Goal: Information Seeking & Learning: Learn about a topic

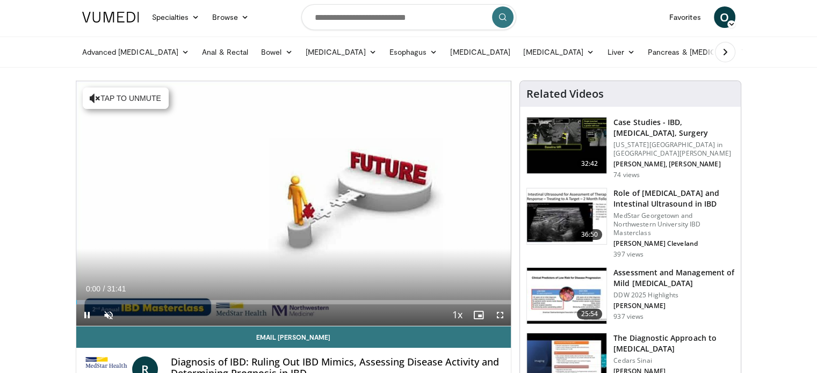
scroll to position [30, 0]
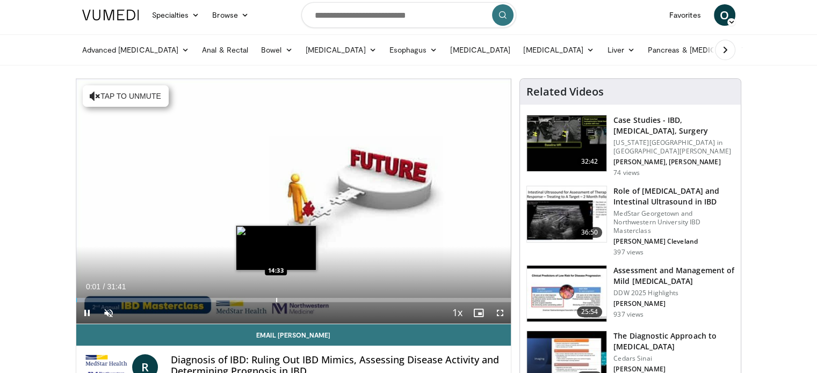
click at [276, 299] on div "Progress Bar" at bounding box center [276, 300] width 1 height 4
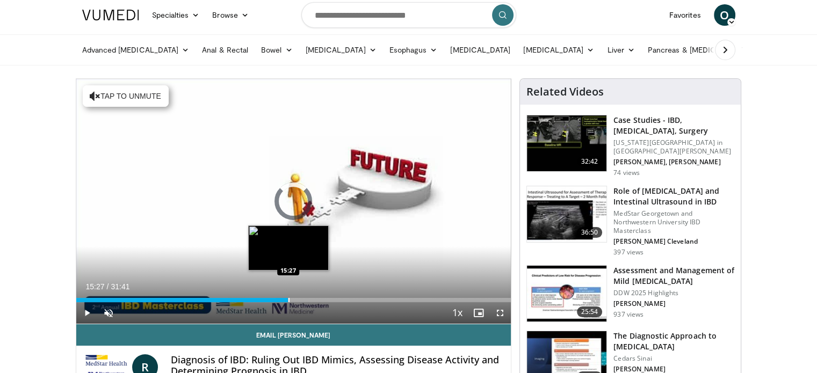
click at [288, 300] on div "Progress Bar" at bounding box center [288, 300] width 1 height 4
click at [296, 298] on div "Progress Bar" at bounding box center [296, 300] width 1 height 4
click at [304, 298] on div "Progress Bar" at bounding box center [304, 300] width 1 height 4
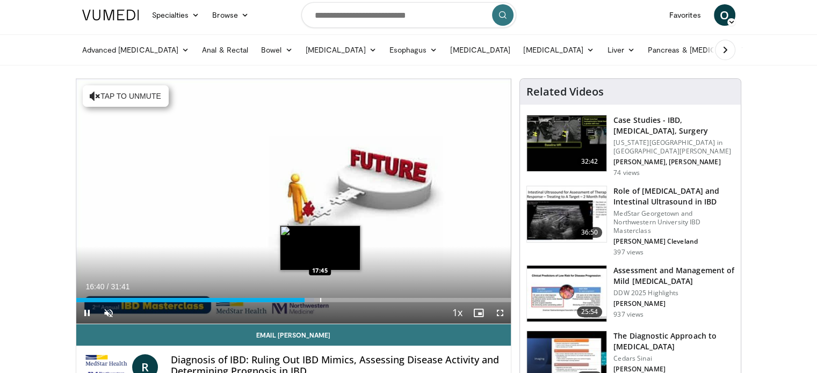
click at [319, 297] on div "Loaded : 54.74% 16:40 17:45" at bounding box center [293, 297] width 435 height 10
click at [326, 296] on div "Loaded : 56.32% 17:46 18:16" at bounding box center [293, 297] width 435 height 10
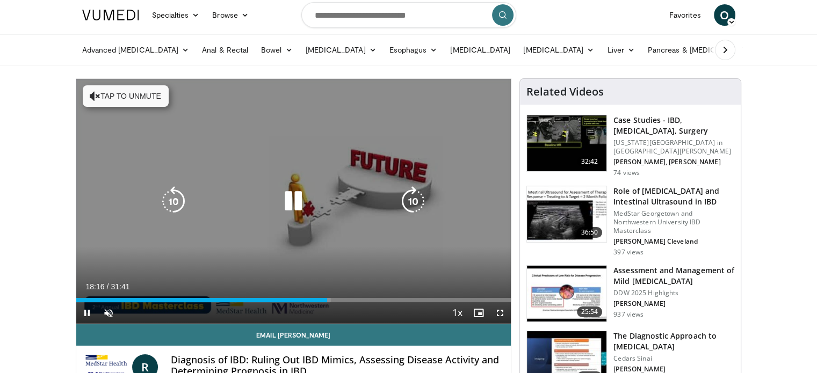
click at [334, 296] on div "Loaded : 58.42% 18:16 18:16" at bounding box center [293, 297] width 435 height 10
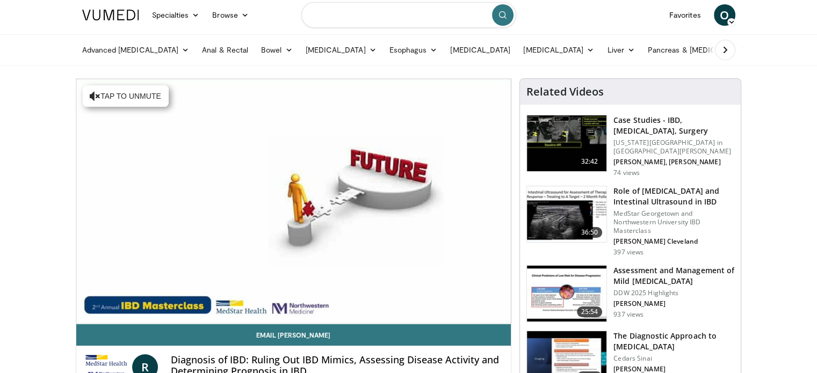
click at [339, 24] on input "Search topics, interventions" at bounding box center [408, 15] width 215 height 26
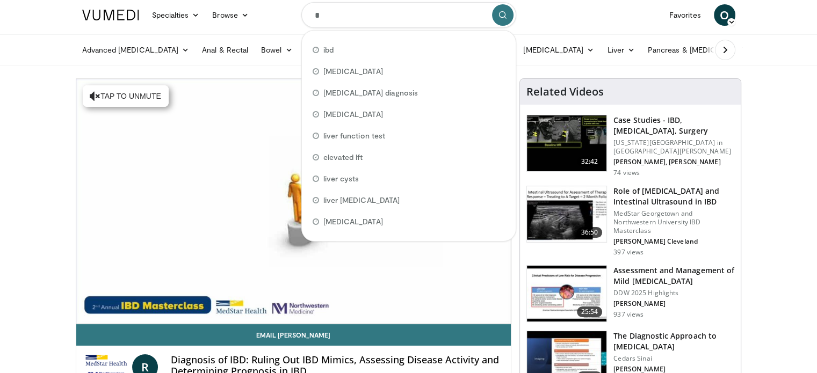
click at [339, 24] on input "*" at bounding box center [408, 15] width 215 height 26
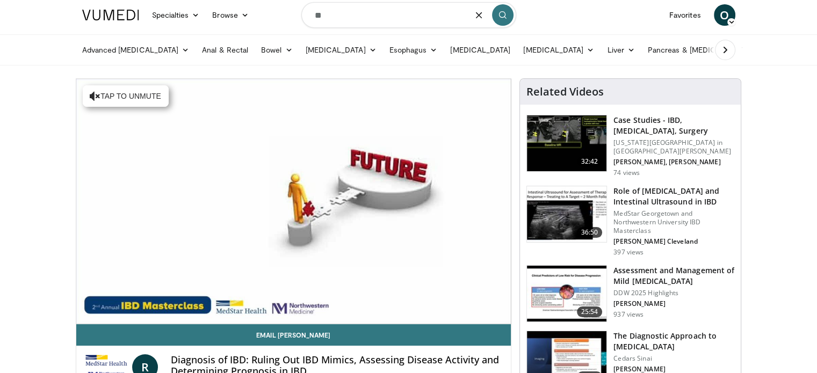
type input "*"
type input "***"
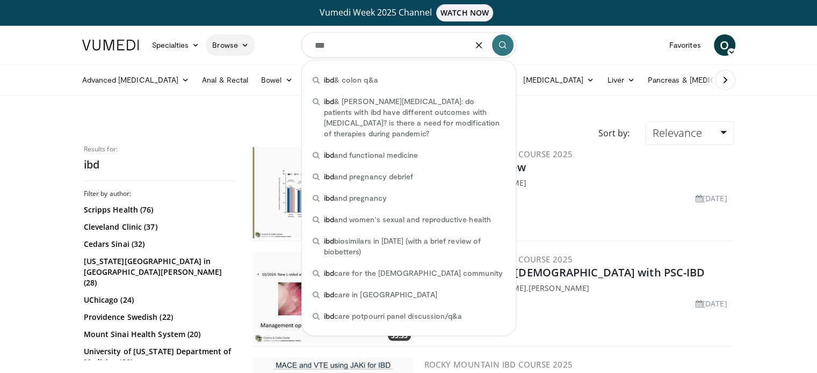
drag, startPoint x: 387, startPoint y: 52, endPoint x: 254, endPoint y: 42, distance: 133.5
click at [254, 42] on nav "Specialties Adult & Family Medicine Allergy, Asthma, Immunology Anesthesiology …" at bounding box center [409, 45] width 666 height 39
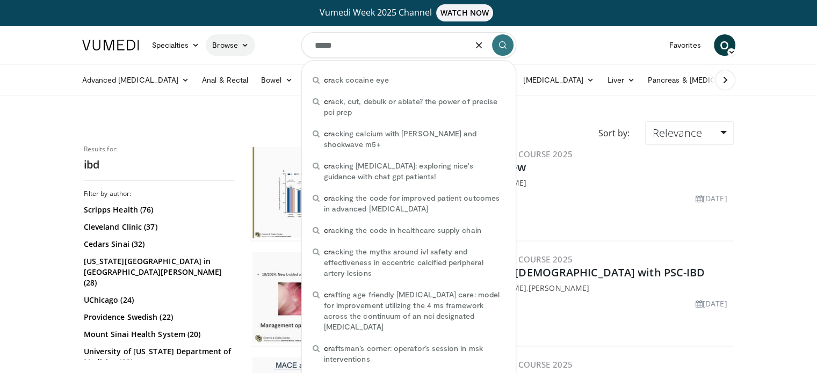
type input "******"
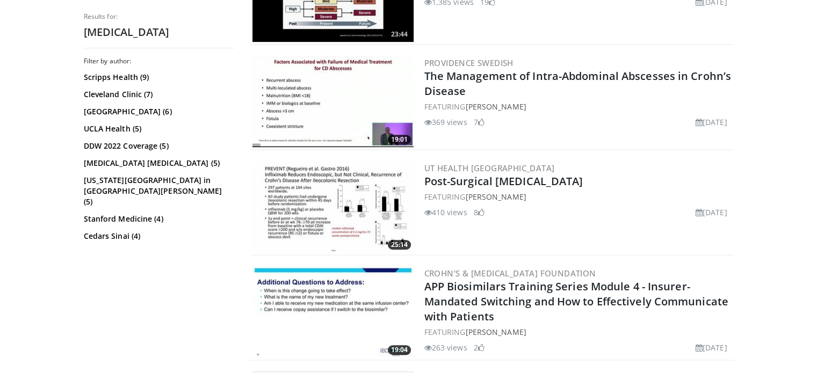
scroll to position [593, 0]
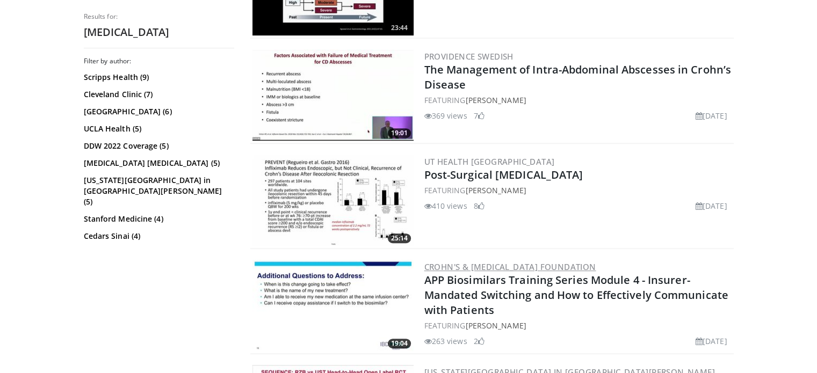
click at [455, 261] on link "Crohn's & [MEDICAL_DATA] Foundation" at bounding box center [510, 266] width 172 height 11
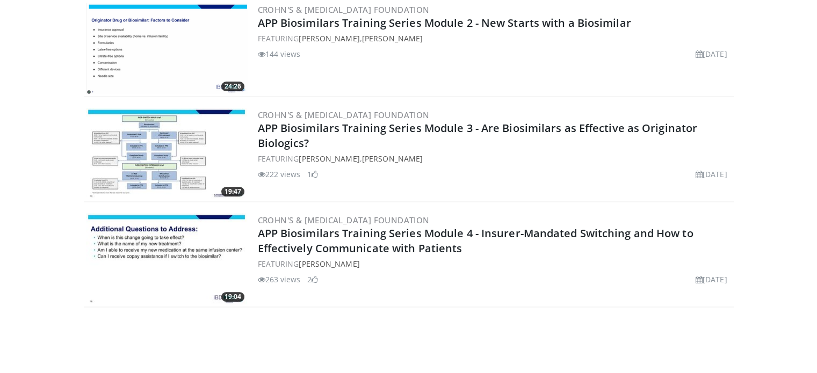
scroll to position [524, 0]
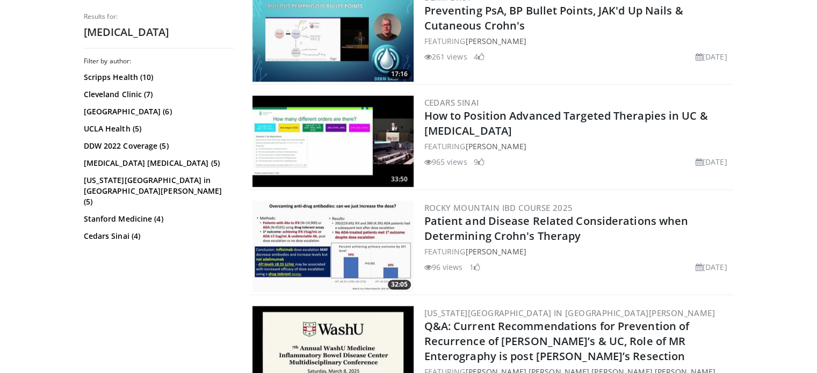
scroll to position [1419, 0]
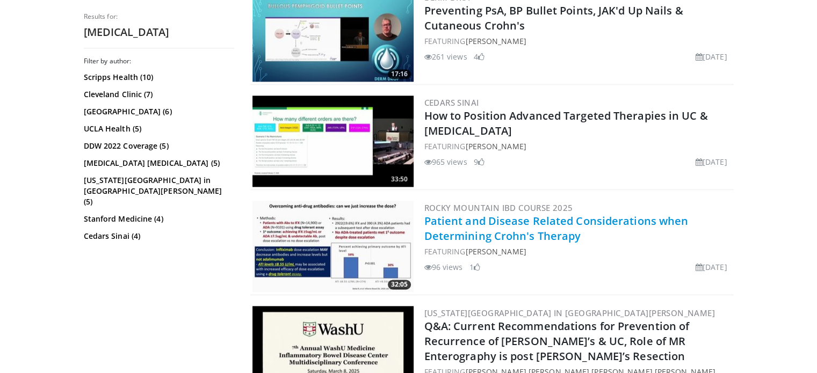
click at [513, 214] on link "Patient and Disease Related Considerations when Determining Crohn's Therapy" at bounding box center [556, 229] width 264 height 30
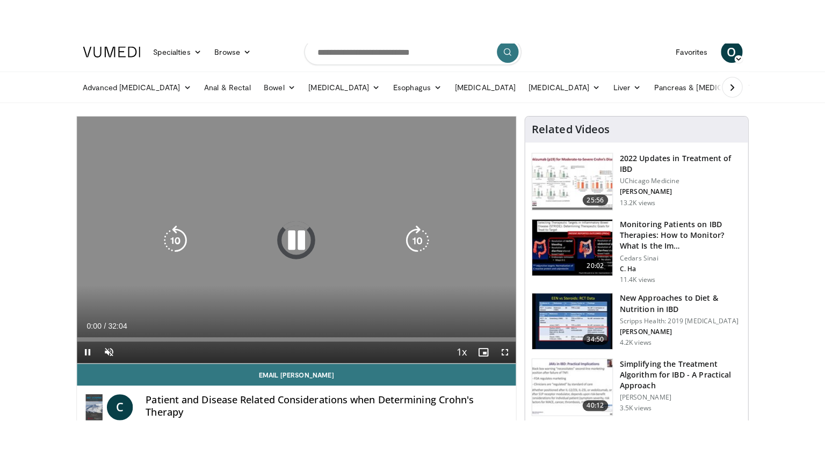
scroll to position [37, 0]
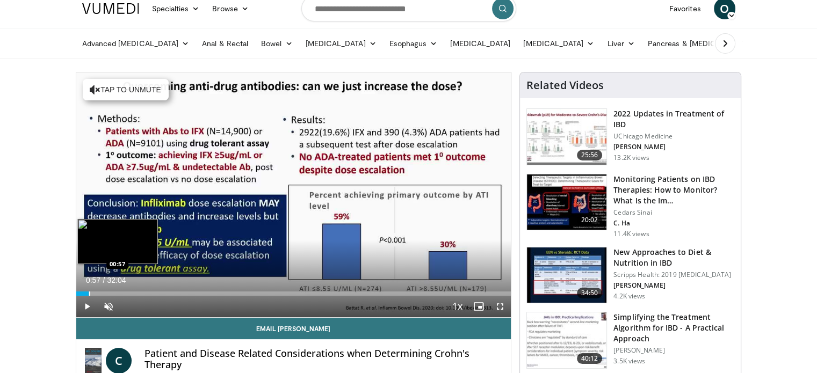
click at [88, 289] on div "Loaded : 3.09% 00:11 00:57" at bounding box center [293, 291] width 435 height 10
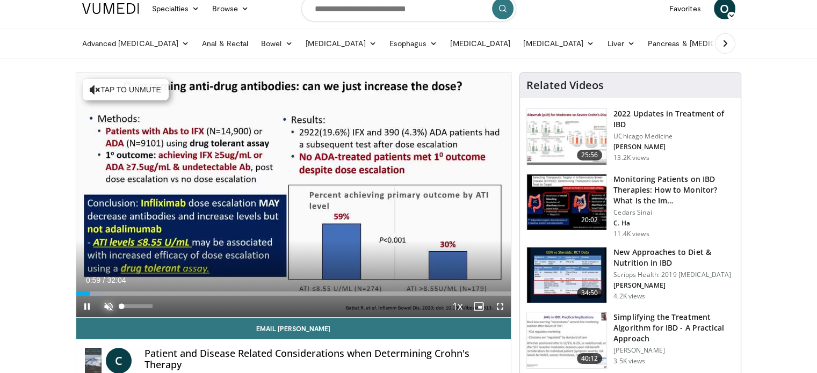
click at [105, 301] on span "Video Player" at bounding box center [108, 306] width 21 height 21
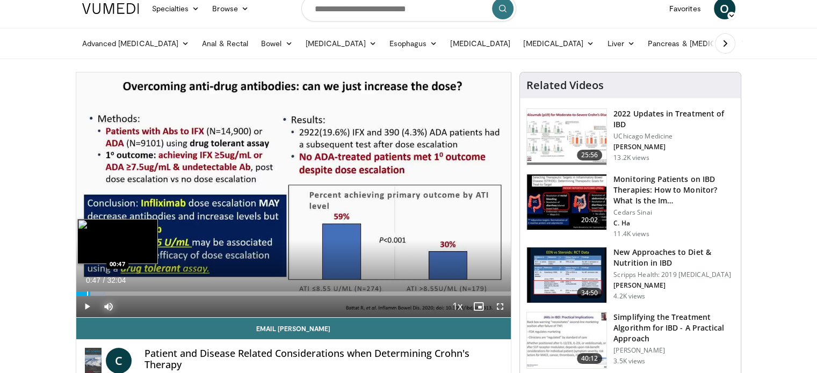
click at [87, 292] on div "Progress Bar" at bounding box center [87, 294] width 1 height 4
click at [83, 292] on div "Progress Bar" at bounding box center [83, 294] width 1 height 4
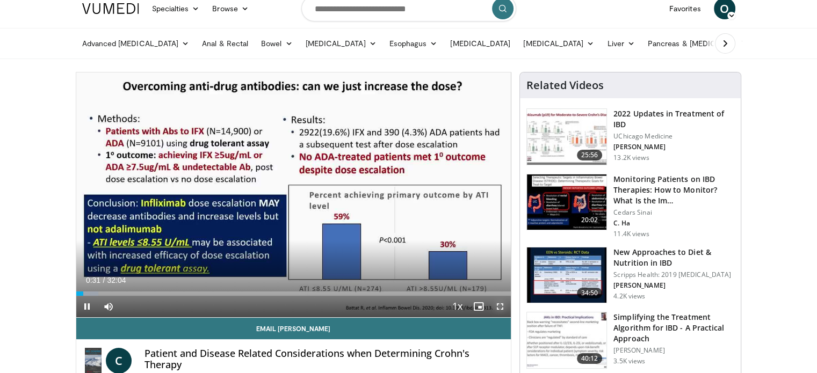
click at [498, 308] on span "Video Player" at bounding box center [499, 306] width 21 height 21
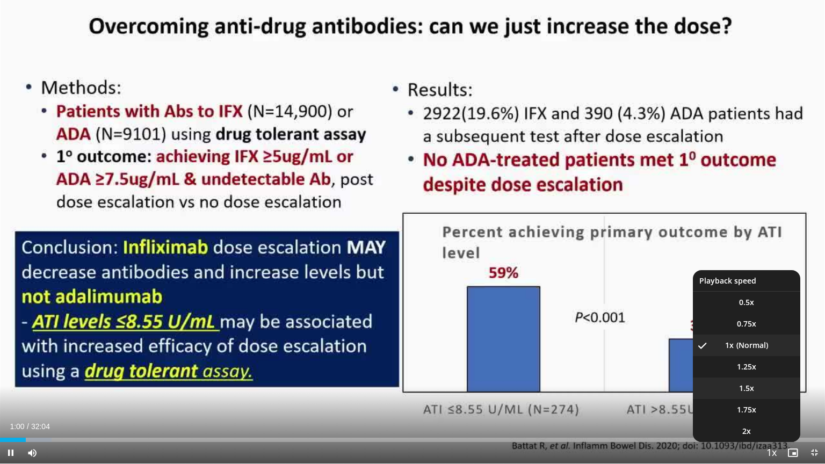
click at [748, 373] on span "1.5x" at bounding box center [746, 388] width 15 height 11
click at [747, 345] on li "1x" at bounding box center [746, 344] width 107 height 21
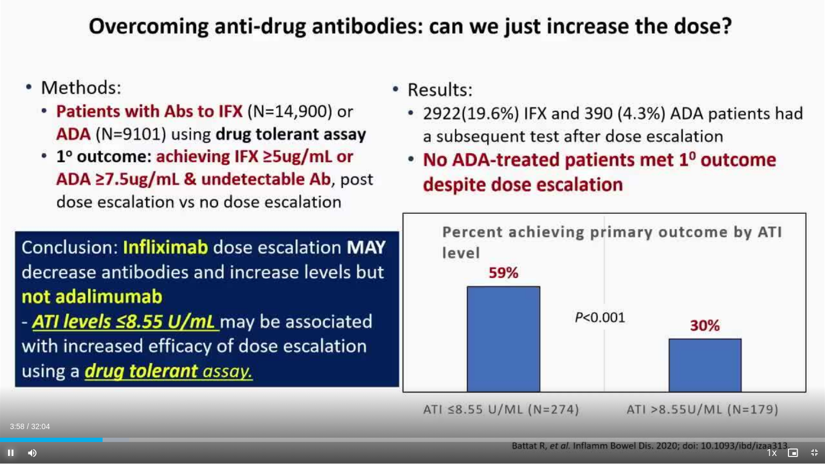
click at [5, 373] on span "Video Player" at bounding box center [10, 452] width 21 height 21
click at [9, 373] on span "Video Player" at bounding box center [10, 452] width 21 height 21
click at [10, 373] on span "Video Player" at bounding box center [10, 452] width 21 height 21
click at [9, 373] on span "Video Player" at bounding box center [10, 452] width 21 height 21
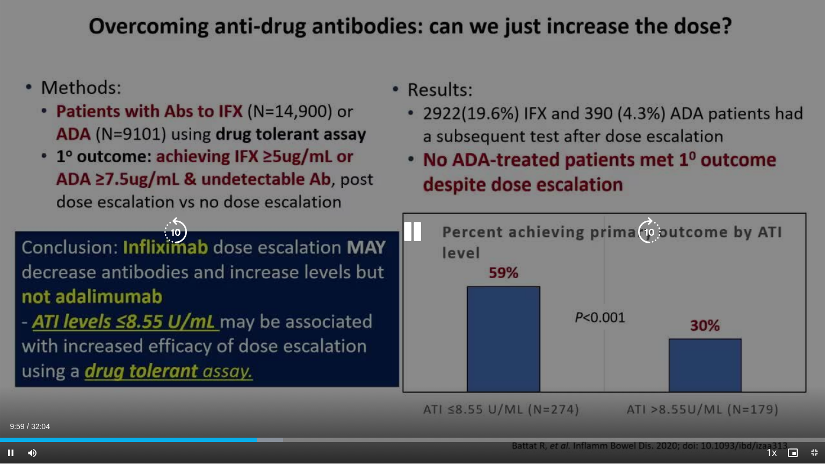
drag, startPoint x: 440, startPoint y: 400, endPoint x: 163, endPoint y: 405, distance: 276.5
click at [163, 373] on div "10 seconds Tap to unmute" at bounding box center [412, 231] width 825 height 463
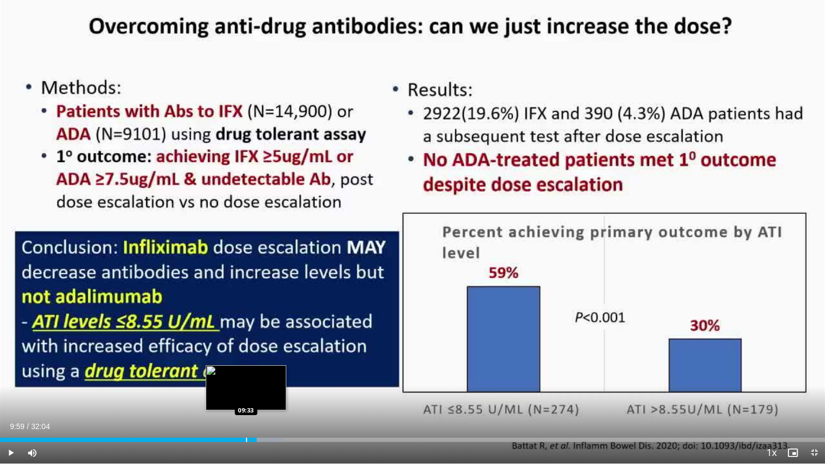
click at [246, 373] on div "Progress Bar" at bounding box center [246, 440] width 1 height 4
click at [8, 373] on span "Video Player" at bounding box center [10, 452] width 21 height 21
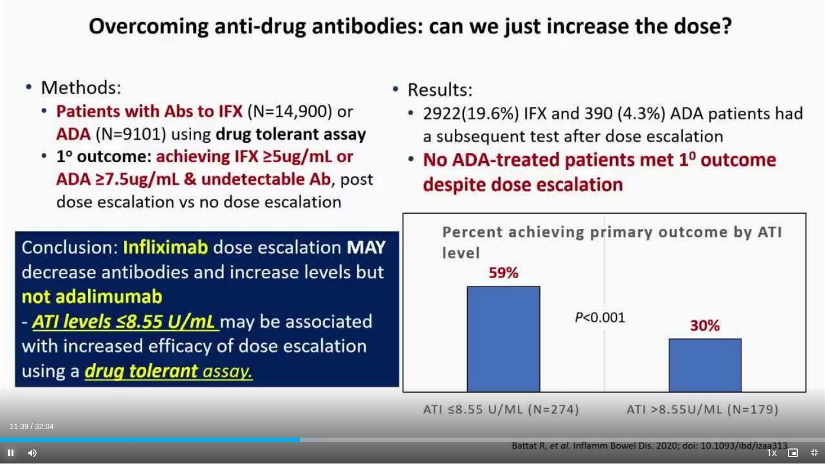
click at [7, 373] on span "Video Player" at bounding box center [10, 452] width 21 height 21
click at [9, 373] on span "Video Player" at bounding box center [10, 452] width 21 height 21
click at [6, 373] on span "Video Player" at bounding box center [10, 452] width 21 height 21
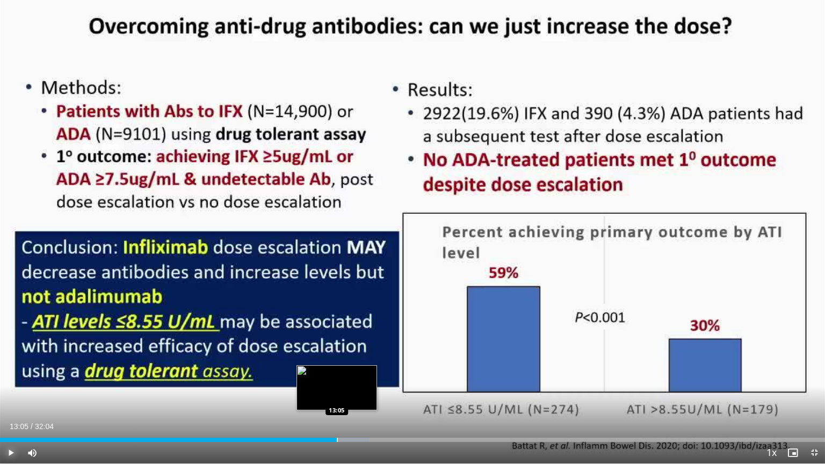
click at [337, 373] on div "Progress Bar" at bounding box center [337, 440] width 1 height 4
click at [11, 373] on span "Video Player" at bounding box center [10, 452] width 21 height 21
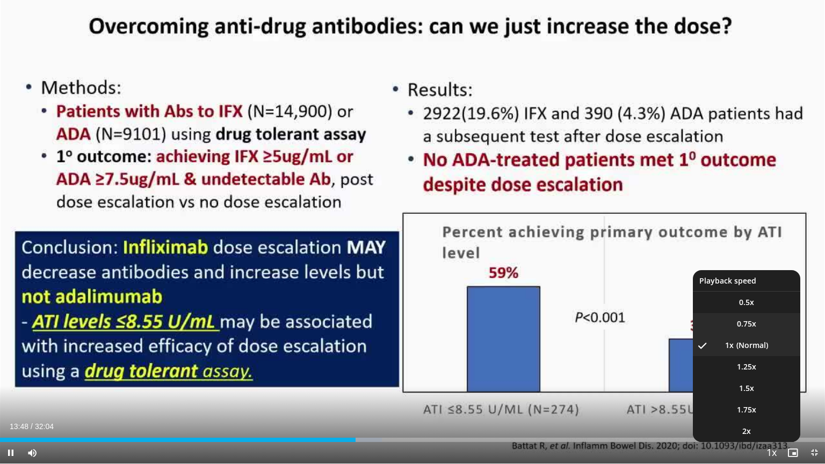
click at [745, 320] on span "0.75x" at bounding box center [746, 323] width 19 height 11
click at [749, 344] on li "1x" at bounding box center [746, 344] width 107 height 21
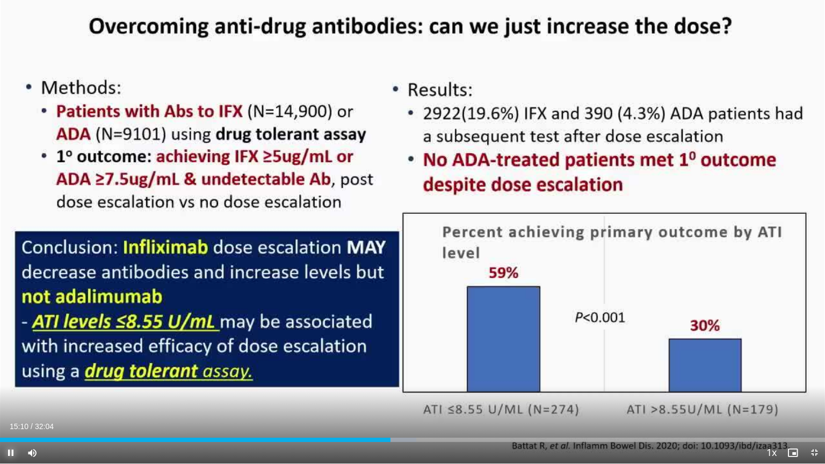
click at [12, 373] on span "Video Player" at bounding box center [10, 452] width 21 height 21
click at [7, 373] on span "Video Player" at bounding box center [10, 452] width 21 height 21
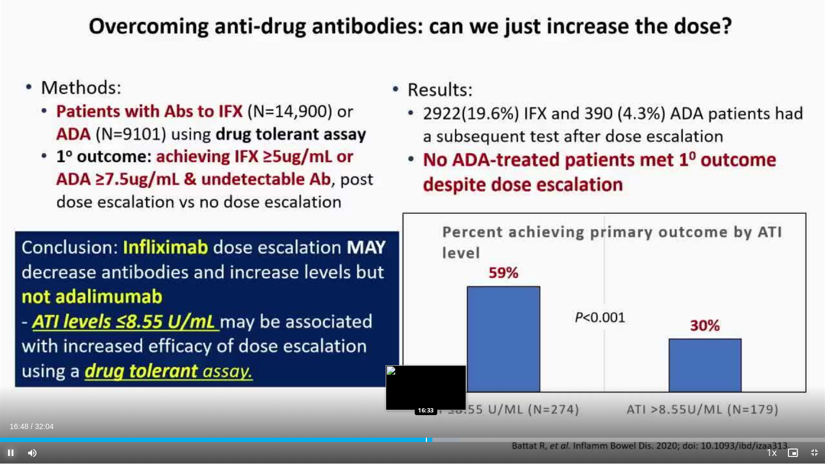
click at [426, 373] on div "Progress Bar" at bounding box center [426, 440] width 1 height 4
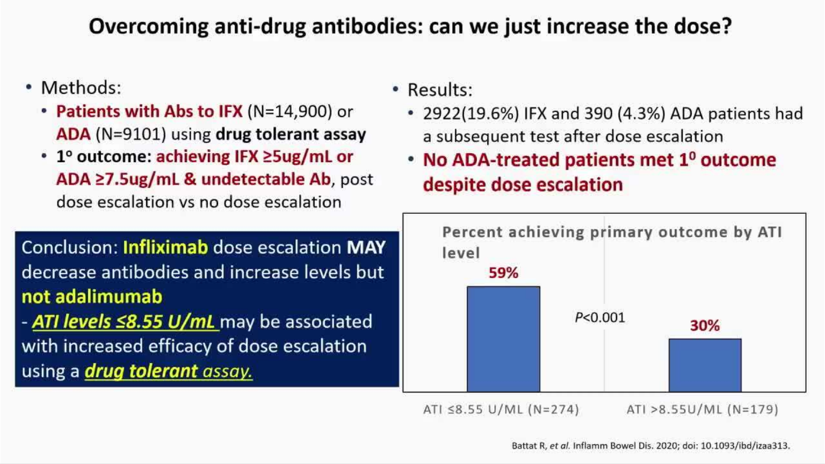
click at [421, 373] on video-js "**********" at bounding box center [412, 232] width 825 height 464
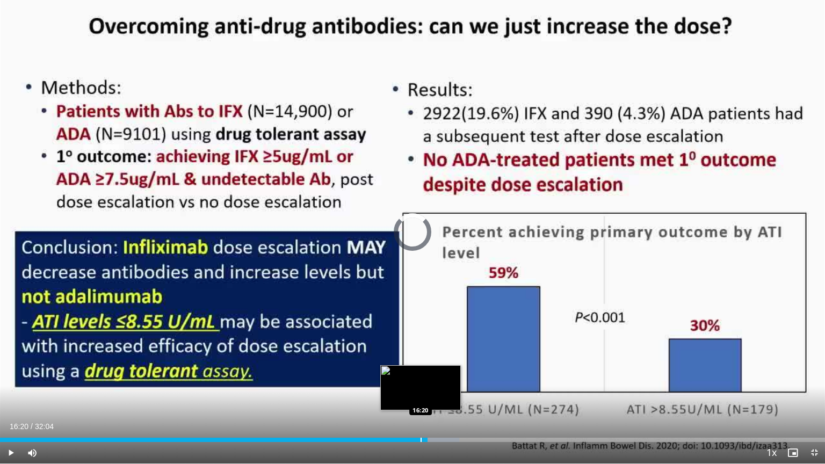
click at [420, 373] on div "Progress Bar" at bounding box center [420, 440] width 1 height 4
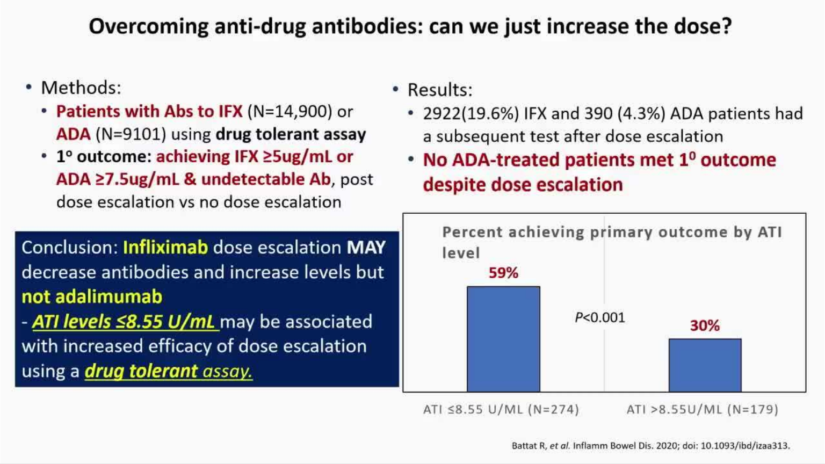
click at [417, 373] on div "10 seconds Tap to unmute" at bounding box center [412, 231] width 825 height 463
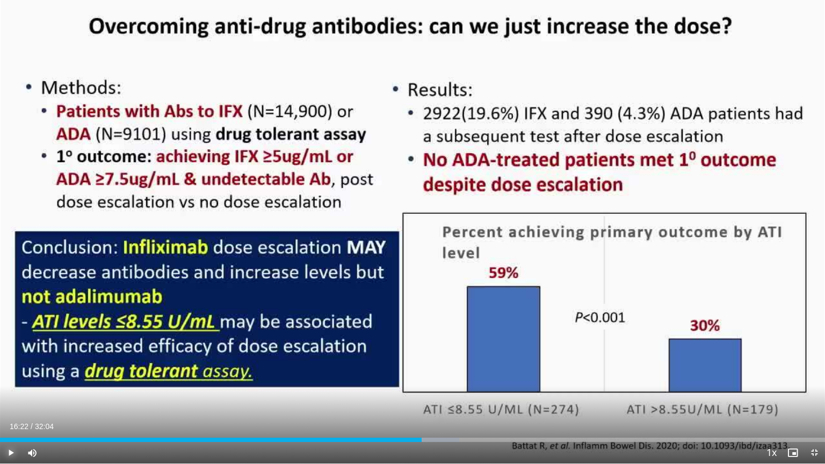
click at [13, 373] on span "Video Player" at bounding box center [10, 452] width 21 height 21
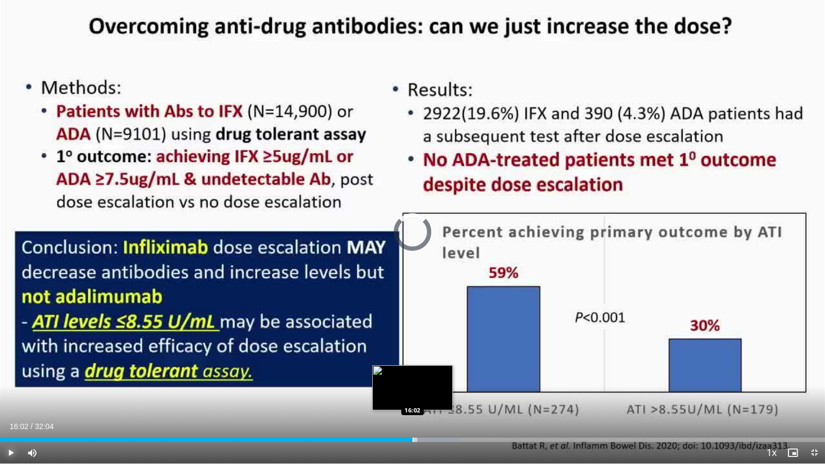
click at [412, 373] on div "Progress Bar" at bounding box center [412, 440] width 1 height 4
click at [420, 373] on div "Progress Bar" at bounding box center [420, 440] width 1 height 4
click at [416, 373] on div "Progress Bar" at bounding box center [416, 440] width 1 height 4
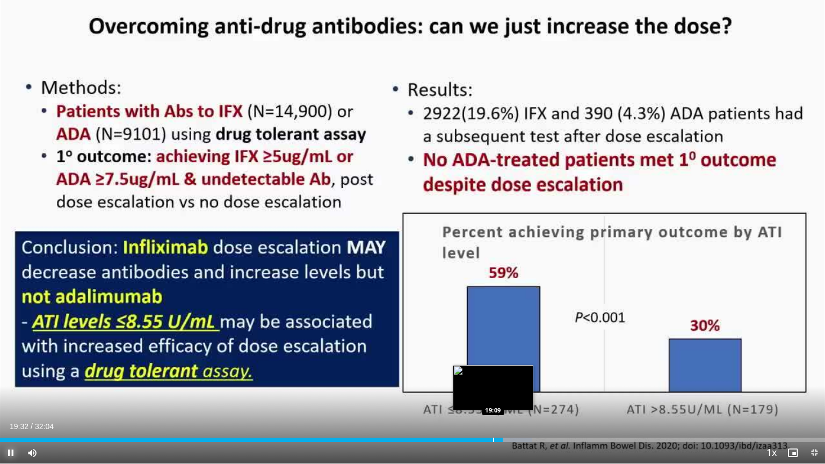
click at [493, 373] on div "Progress Bar" at bounding box center [493, 440] width 1 height 4
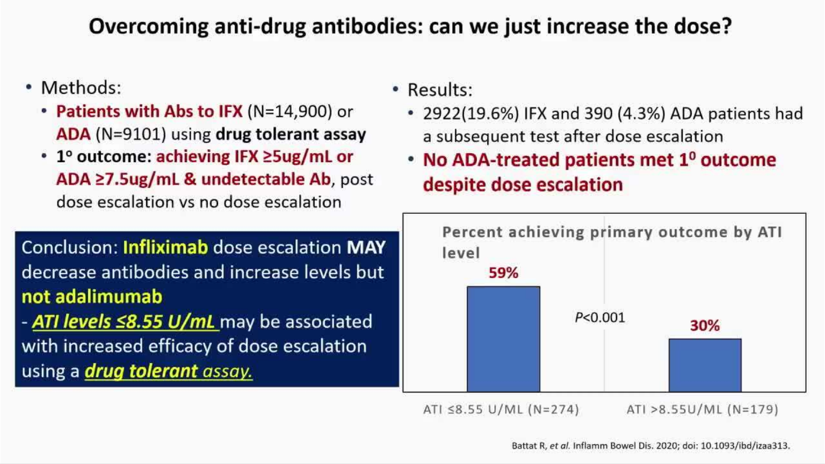
click at [487, 373] on video-js "**********" at bounding box center [412, 232] width 825 height 464
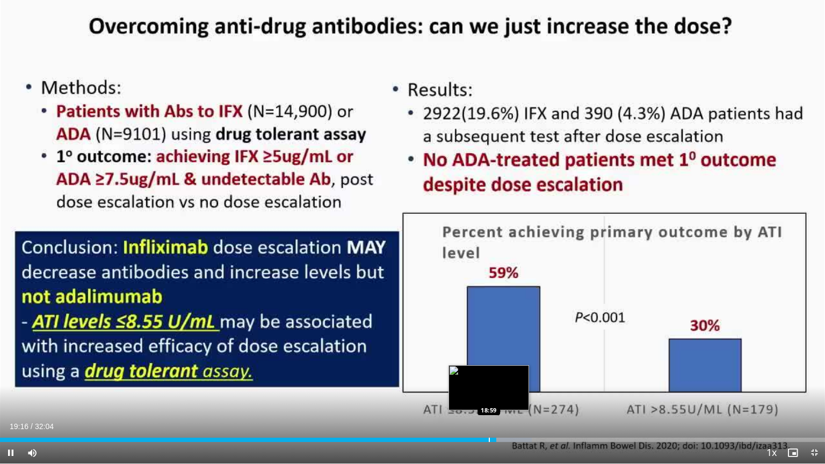
click at [489, 373] on div "Progress Bar" at bounding box center [489, 440] width 1 height 4
click at [480, 373] on div "Progress Bar" at bounding box center [480, 440] width 1 height 4
click at [12, 373] on span "Video Player" at bounding box center [10, 452] width 21 height 21
click at [494, 373] on div "Progress Bar" at bounding box center [494, 440] width 1 height 4
click at [12, 373] on span "Video Player" at bounding box center [10, 452] width 21 height 21
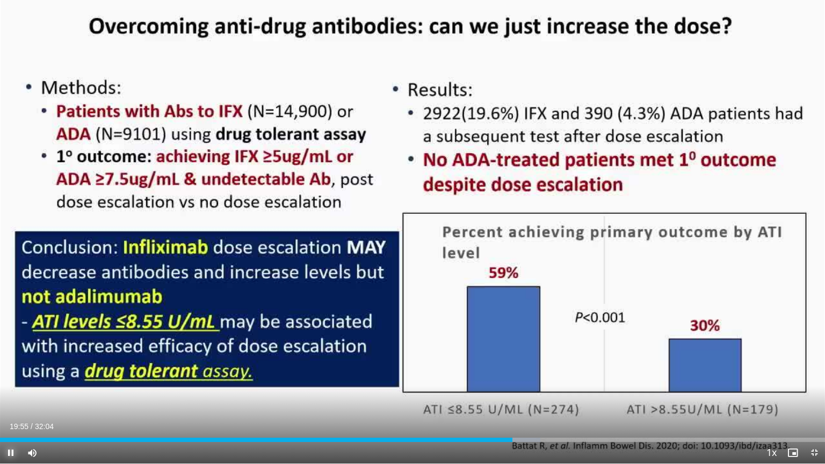
click at [9, 373] on span "Video Player" at bounding box center [10, 452] width 21 height 21
click at [5, 373] on span "Video Player" at bounding box center [10, 452] width 21 height 21
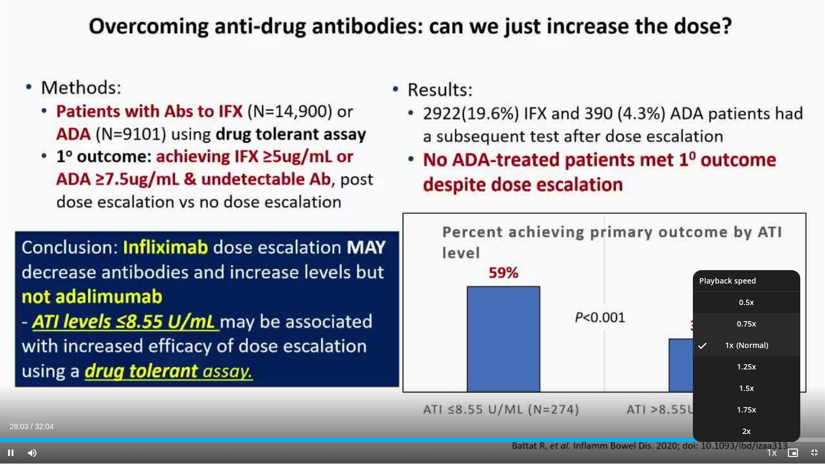
click at [745, 327] on span "0.75x" at bounding box center [746, 323] width 19 height 11
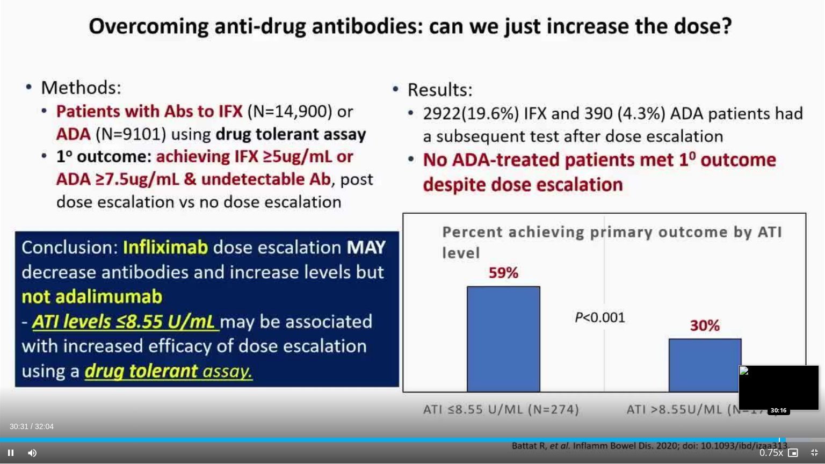
click at [778, 373] on div "Progress Bar" at bounding box center [778, 440] width 1 height 4
click at [771, 373] on div "Progress Bar" at bounding box center [771, 440] width 1 height 4
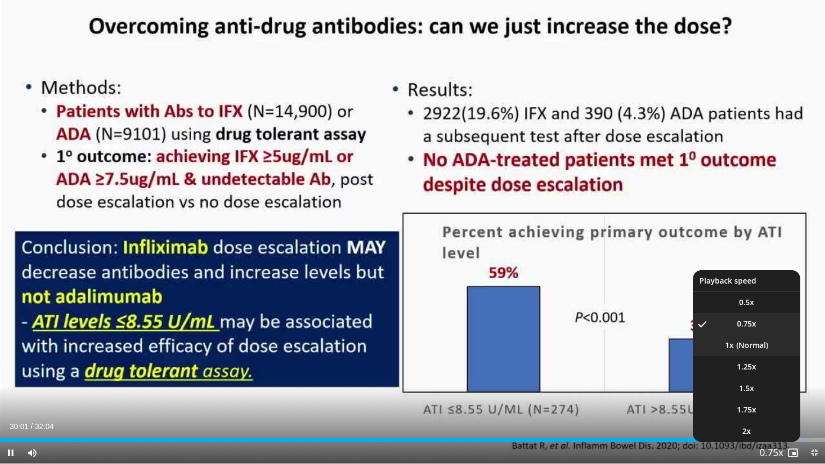
click at [737, 345] on li "1x" at bounding box center [746, 344] width 107 height 21
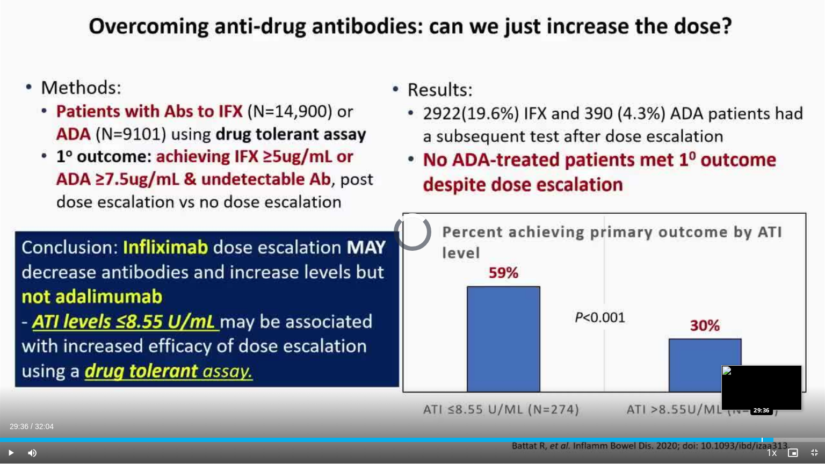
click at [761, 373] on div "Progress Bar" at bounding box center [761, 440] width 1 height 4
click at [813, 373] on div "Progress Bar" at bounding box center [813, 440] width 1 height 4
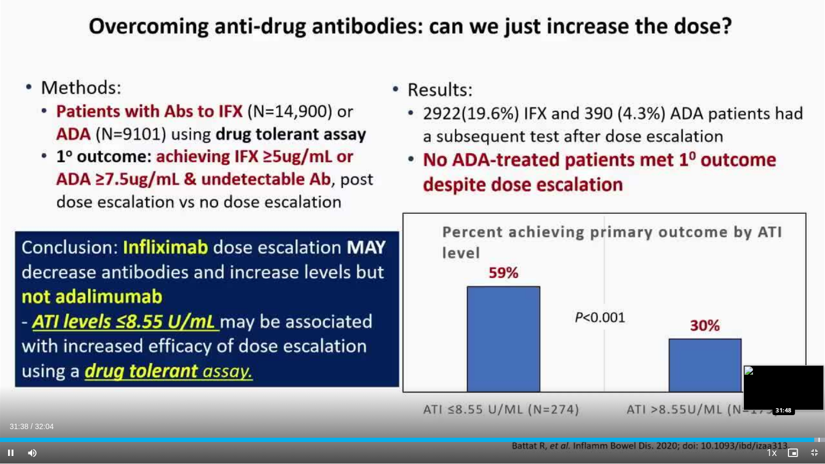
click at [816, 373] on div "Progress Bar" at bounding box center [818, 440] width 1 height 4
click at [815, 373] on div "Progress Bar" at bounding box center [815, 440] width 1 height 4
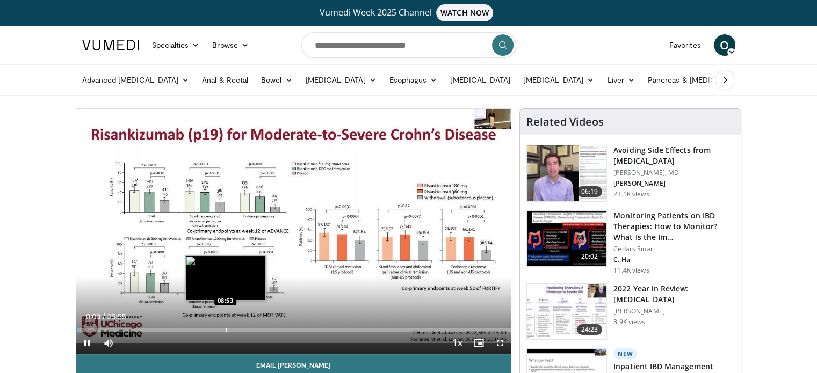
click at [225, 328] on div "Progress Bar" at bounding box center [225, 330] width 1 height 4
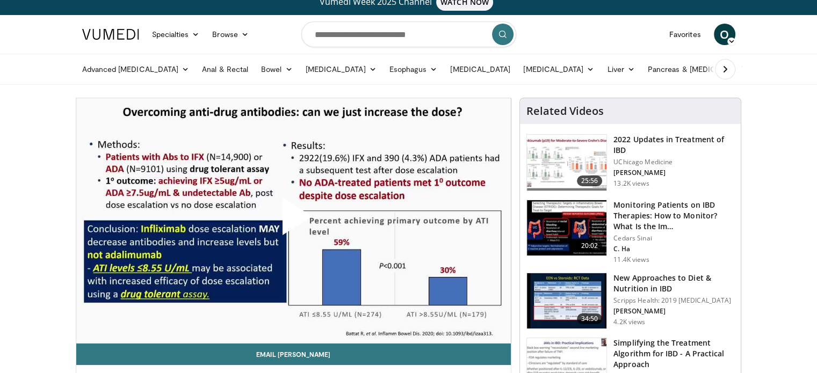
click at [293, 221] on span "Video Player" at bounding box center [293, 221] width 0 height 0
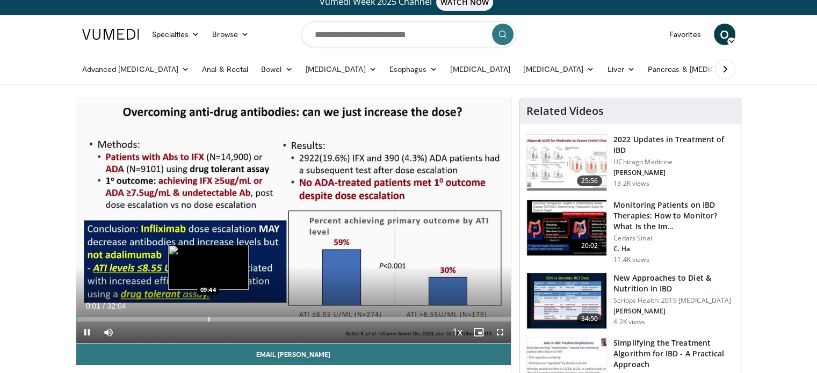
click at [208, 318] on div "Progress Bar" at bounding box center [208, 319] width 1 height 4
click at [216, 315] on div "Loaded : 33.82% 09:49 10:19" at bounding box center [293, 316] width 435 height 10
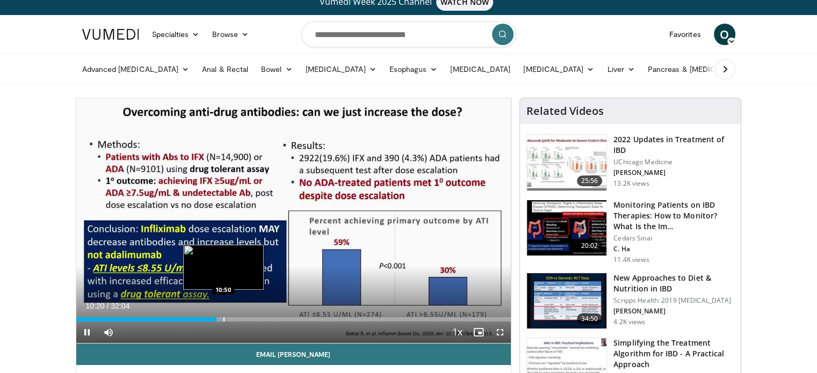
click at [223, 317] on div "Progress Bar" at bounding box center [223, 319] width 1 height 4
click at [230, 318] on div "Progress Bar" at bounding box center [230, 319] width 1 height 4
click at [235, 319] on div "Progress Bar" at bounding box center [235, 319] width 1 height 4
click at [237, 319] on div "Progress Bar" at bounding box center [237, 319] width 1 height 4
click at [224, 319] on div "Progress Bar" at bounding box center [224, 319] width 1 height 4
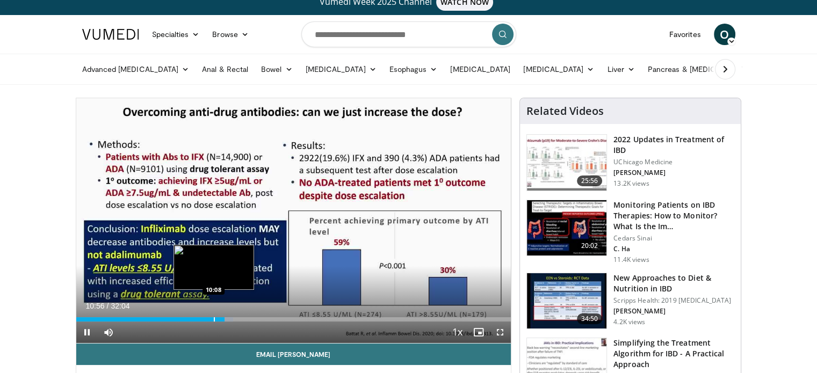
click at [214, 318] on div "Progress Bar" at bounding box center [214, 319] width 1 height 4
click at [204, 318] on div "Progress Bar" at bounding box center [204, 319] width 1 height 4
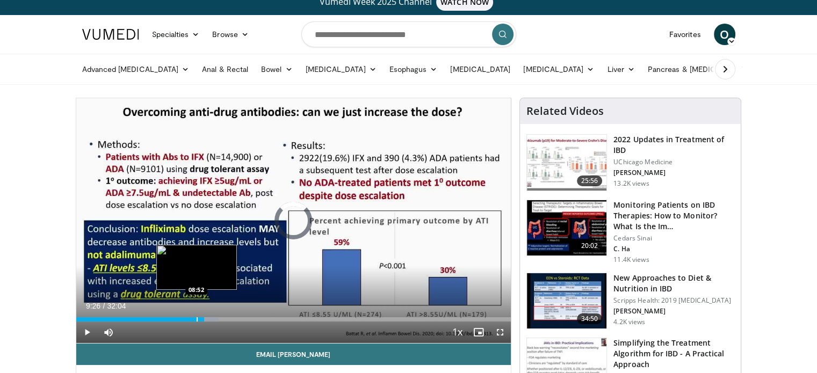
click at [196, 319] on div "Progress Bar" at bounding box center [196, 319] width 1 height 4
click at [187, 319] on div "08:52" at bounding box center [136, 319] width 120 height 4
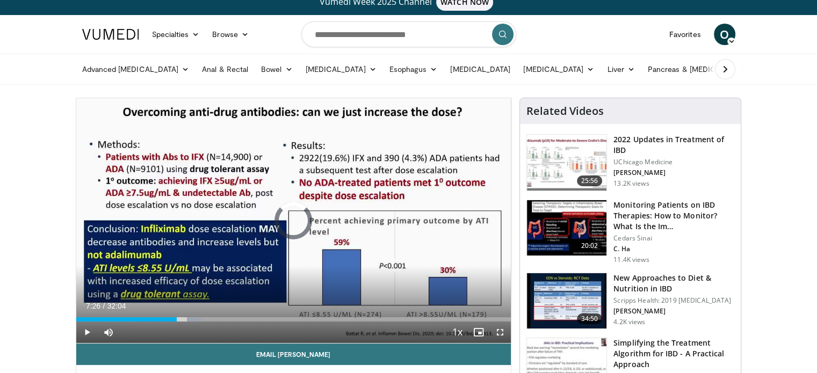
click at [177, 319] on div "Progress Bar" at bounding box center [177, 319] width 1 height 4
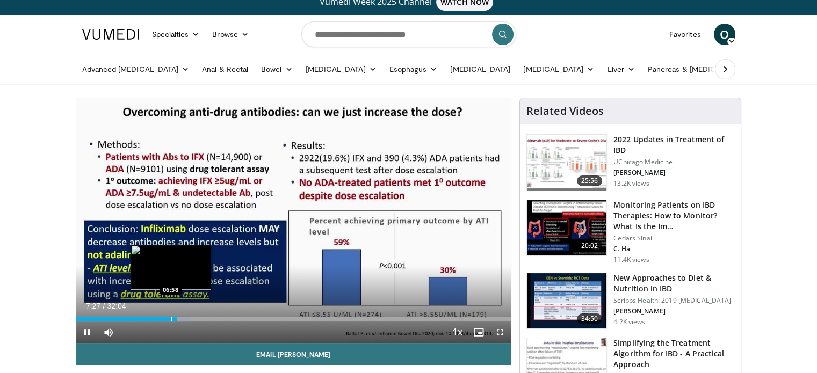
click at [171, 318] on div "Progress Bar" at bounding box center [171, 319] width 1 height 4
click at [165, 317] on div "06:36" at bounding box center [121, 319] width 90 height 4
click at [151, 317] on div "Progress Bar" at bounding box center [151, 319] width 1 height 4
click at [190, 315] on div "Loaded : 19.77% 05:33 08:25" at bounding box center [293, 316] width 435 height 10
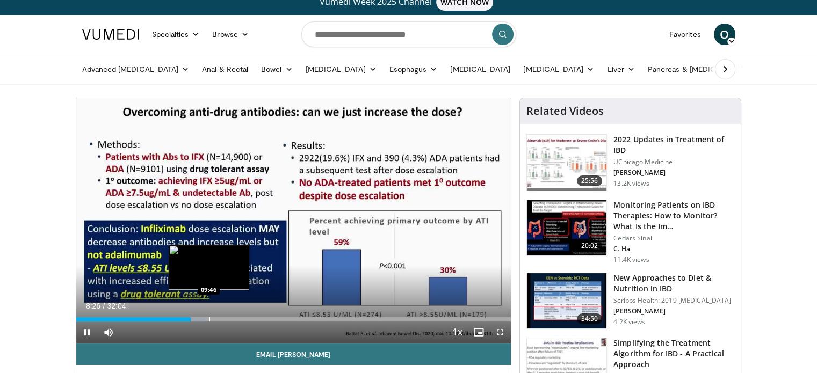
click at [208, 314] on div "Loaded : 29.66% 08:26 09:46" at bounding box center [293, 316] width 435 height 10
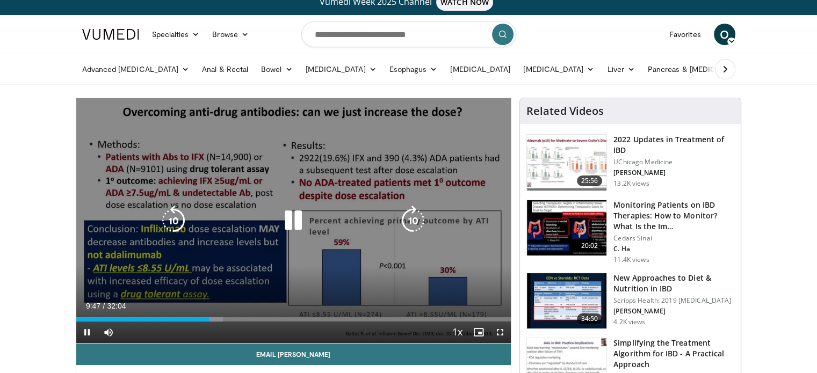
click at [290, 223] on icon "Video Player" at bounding box center [293, 221] width 30 height 30
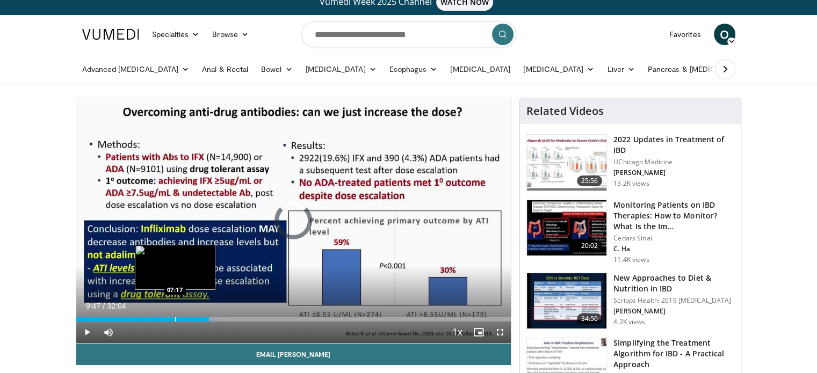
click at [175, 318] on div "Progress Bar" at bounding box center [175, 319] width 1 height 4
click at [183, 315] on div "Loaded : 23.72% 07:17 07:52" at bounding box center [293, 316] width 435 height 10
click at [187, 315] on div "Loaded : 27.84% 07:52 08:14" at bounding box center [293, 316] width 435 height 10
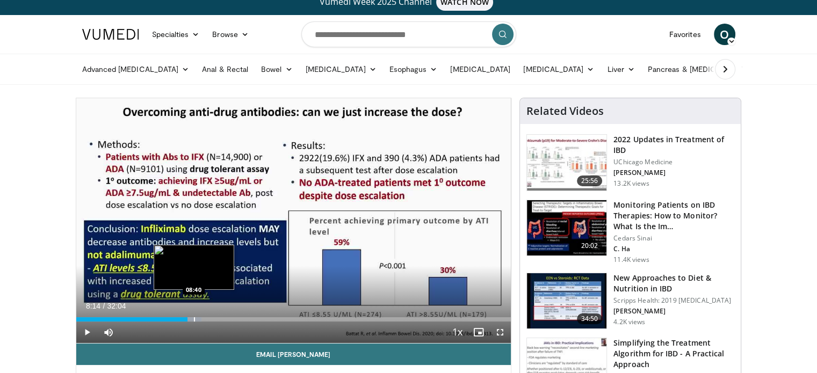
click at [194, 317] on div "Progress Bar" at bounding box center [194, 319] width 1 height 4
click at [204, 321] on div "Progress Bar" at bounding box center [204, 319] width 1 height 4
click at [214, 320] on div "Progress Bar" at bounding box center [214, 319] width 1 height 4
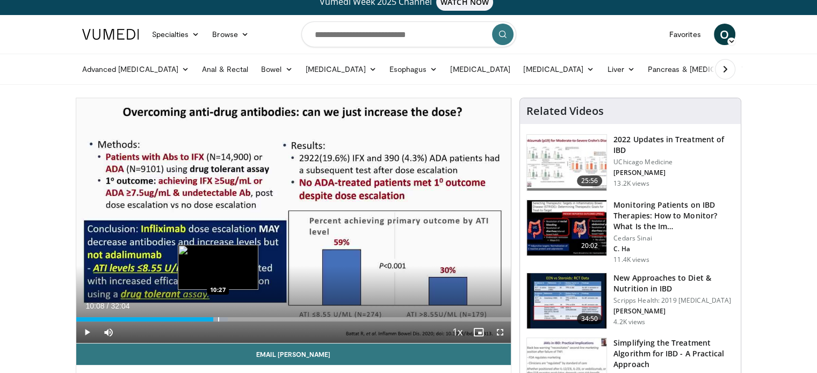
click at [217, 319] on div "Loaded : 34.86% 10:08 10:27" at bounding box center [293, 319] width 435 height 4
click at [220, 320] on div "Progress Bar" at bounding box center [220, 319] width 1 height 4
click at [224, 321] on div "Progress Bar" at bounding box center [224, 319] width 1 height 4
click at [228, 321] on div "Progress Bar" at bounding box center [228, 319] width 1 height 4
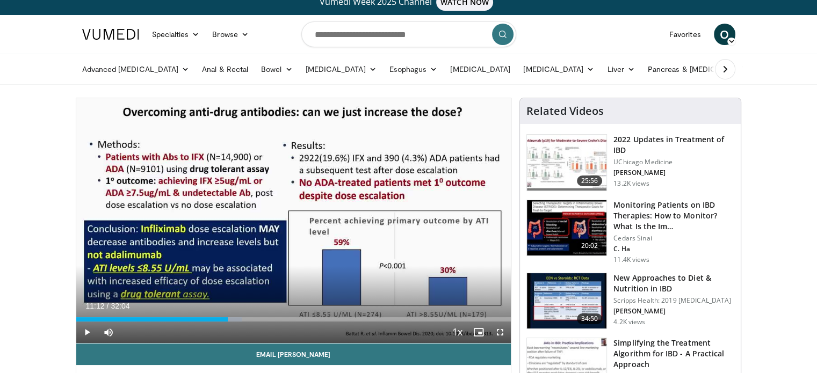
click at [236, 322] on div "Current Time 11:12 / Duration 32:04 Play Skip Backward Skip Forward Mute Loaded…" at bounding box center [293, 332] width 435 height 21
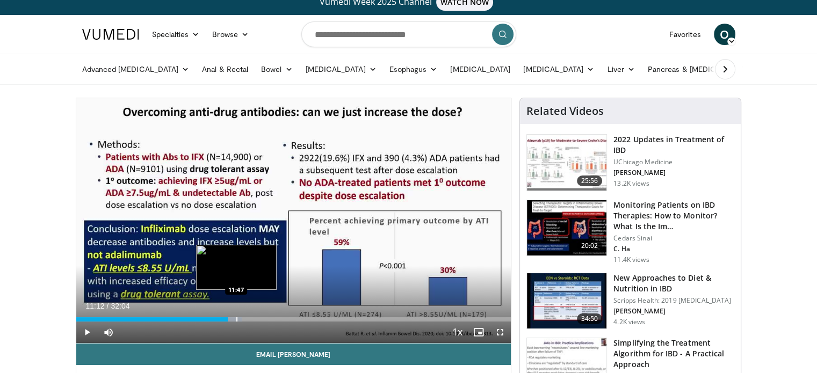
click at [236, 317] on div "Progress Bar" at bounding box center [236, 319] width 1 height 4
click at [241, 317] on div "Progress Bar" at bounding box center [241, 319] width 1 height 4
click at [248, 317] on div "Progress Bar" at bounding box center [248, 319] width 1 height 4
click at [251, 317] on div "Progress Bar" at bounding box center [251, 319] width 1 height 4
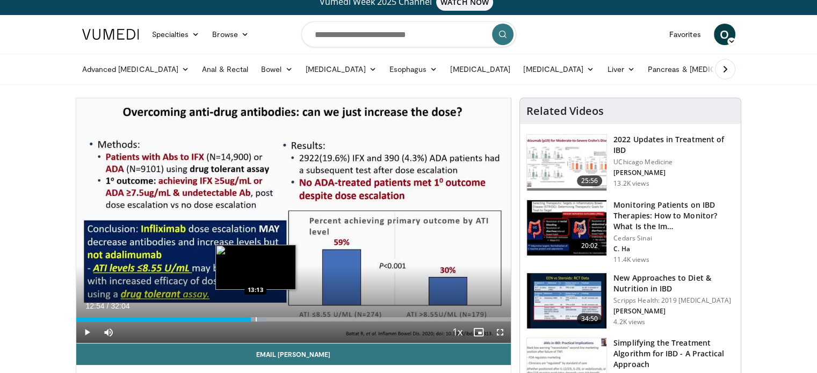
click at [256, 317] on div "Progress Bar" at bounding box center [256, 319] width 1 height 4
click at [262, 317] on div "Progress Bar" at bounding box center [262, 319] width 1 height 4
click at [266, 317] on div "Progress Bar" at bounding box center [266, 319] width 1 height 4
click at [273, 317] on div "Progress Bar" at bounding box center [273, 319] width 1 height 4
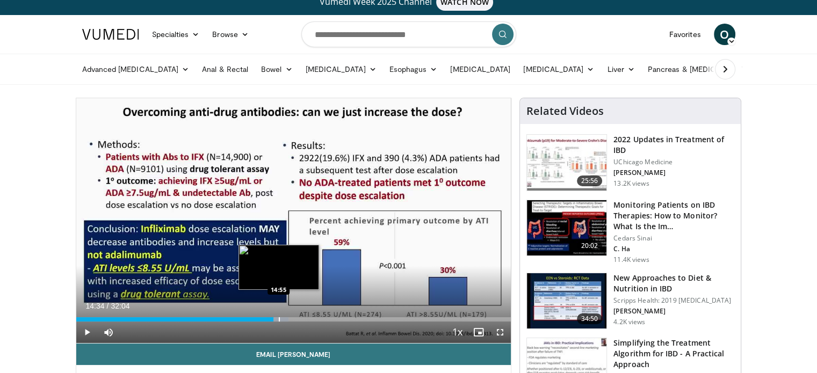
click at [279, 317] on div "Progress Bar" at bounding box center [279, 319] width 1 height 4
click at [281, 317] on div "Progress Bar" at bounding box center [281, 319] width 1 height 4
click at [282, 318] on div "Progress Bar" at bounding box center [282, 319] width 1 height 4
click at [283, 318] on div "Progress Bar" at bounding box center [283, 319] width 1 height 4
click at [288, 318] on div "Progress Bar" at bounding box center [288, 319] width 1 height 4
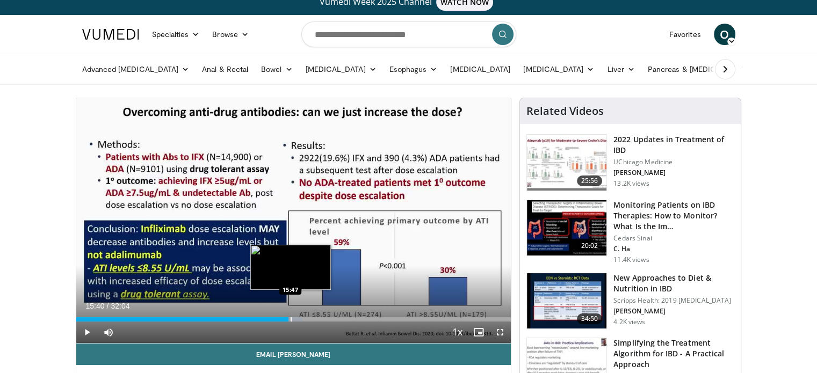
click at [290, 318] on div "Progress Bar" at bounding box center [290, 319] width 1 height 4
click at [287, 318] on div "Progress Bar" at bounding box center [287, 319] width 1 height 4
click at [292, 318] on div "Progress Bar" at bounding box center [292, 319] width 1 height 4
click at [293, 318] on div "Progress Bar" at bounding box center [293, 319] width 1 height 4
click at [295, 317] on div "Progress Bar" at bounding box center [295, 319] width 1 height 4
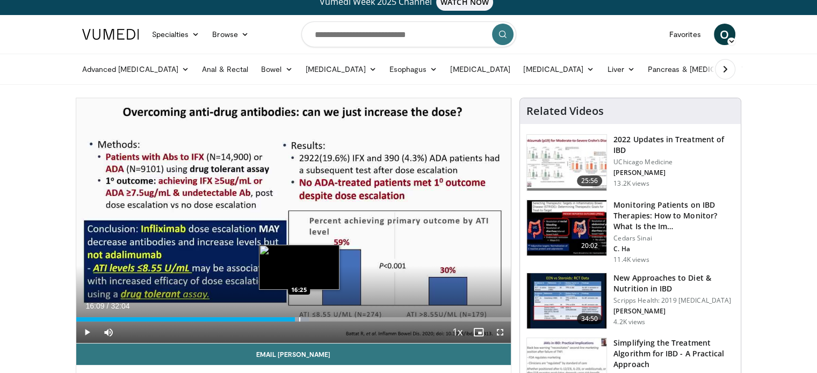
click at [299, 317] on div "Progress Bar" at bounding box center [299, 319] width 1 height 4
click at [305, 317] on div "Progress Bar" at bounding box center [305, 319] width 1 height 4
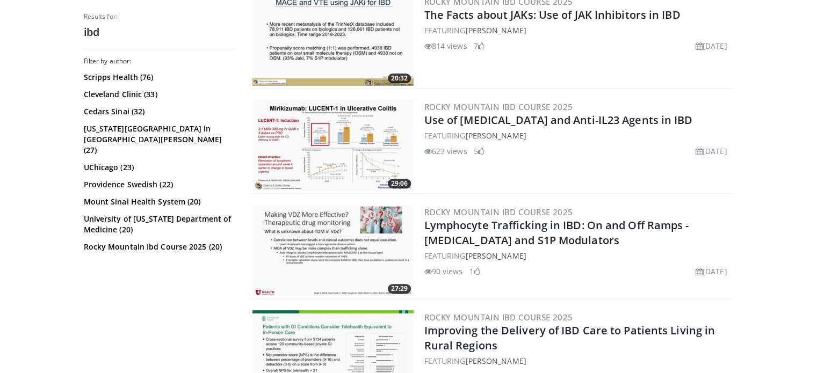
scroll to position [365, 0]
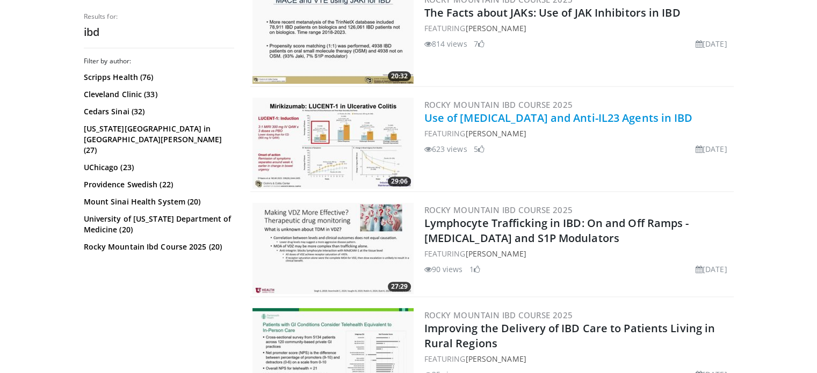
click at [439, 120] on link "Use of [MEDICAL_DATA] and Anti-IL23 Agents in IBD" at bounding box center [558, 118] width 268 height 14
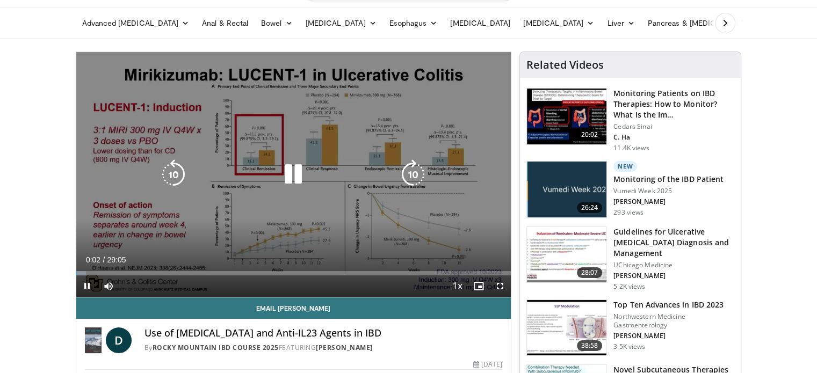
scroll to position [57, 0]
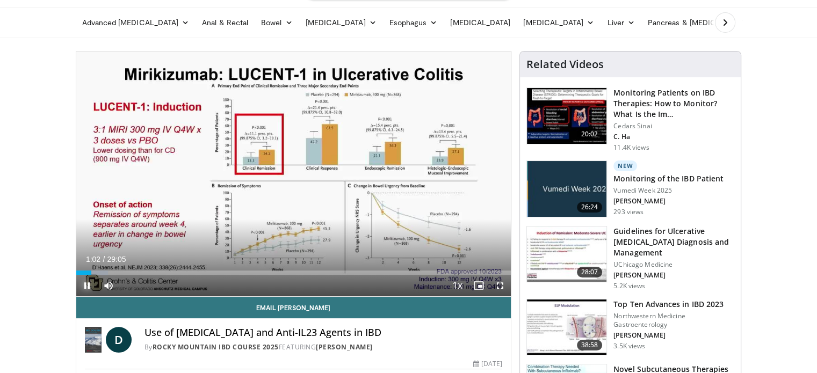
click at [82, 287] on span "Video Player" at bounding box center [86, 285] width 21 height 21
click at [83, 283] on span "Video Player" at bounding box center [86, 285] width 21 height 21
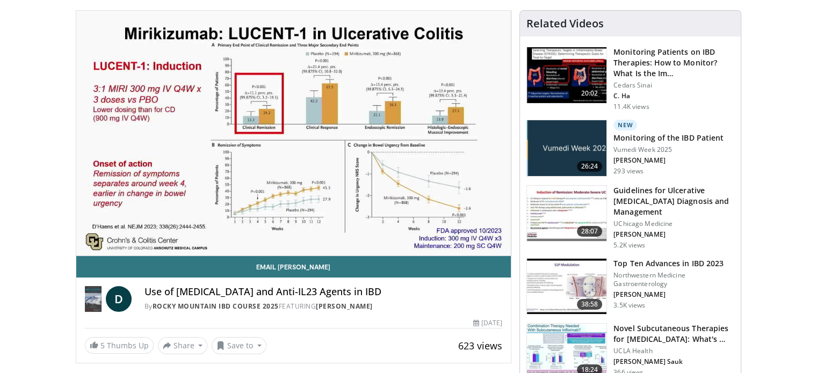
scroll to position [58, 0]
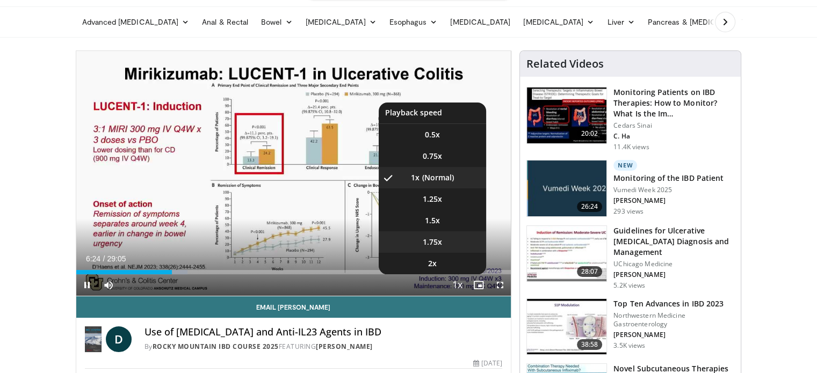
click at [438, 246] on span "1.75x" at bounding box center [432, 242] width 19 height 11
click at [427, 212] on li "1.5x" at bounding box center [431, 220] width 107 height 21
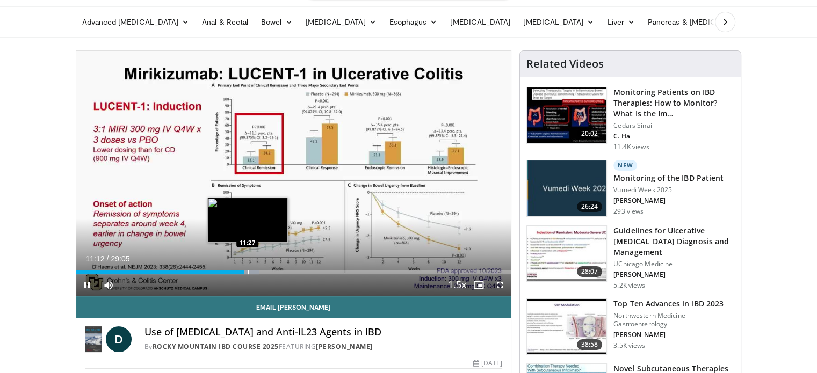
click at [247, 270] on div "Progress Bar" at bounding box center [247, 272] width 1 height 4
click at [254, 270] on div "Progress Bar" at bounding box center [254, 272] width 1 height 4
click at [264, 270] on div "Progress Bar" at bounding box center [264, 272] width 1 height 4
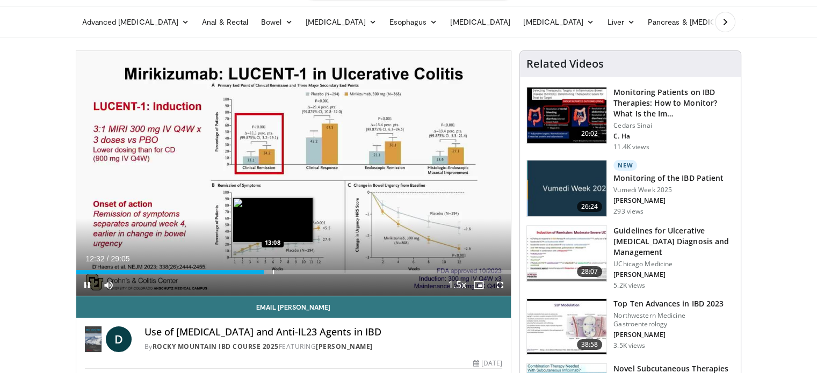
click at [273, 270] on div "Progress Bar" at bounding box center [273, 272] width 1 height 4
click at [282, 268] on div "Loaded : 45.32% 13:49 13:49" at bounding box center [293, 269] width 435 height 10
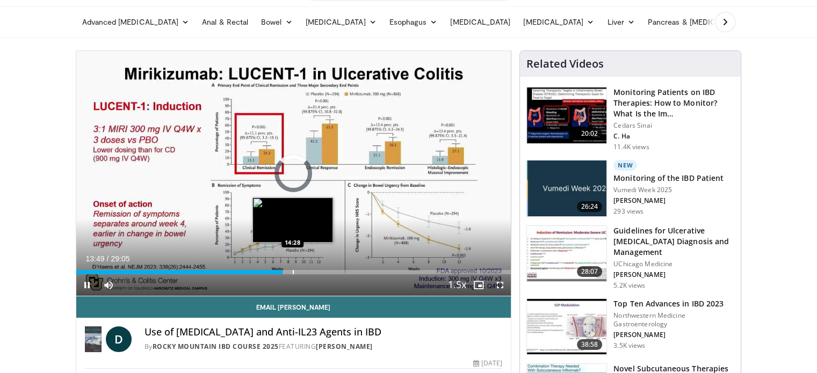
click at [293, 270] on div "Progress Bar" at bounding box center [293, 272] width 1 height 4
click at [296, 270] on div "Progress Bar" at bounding box center [296, 272] width 1 height 4
click at [301, 270] on div "Progress Bar" at bounding box center [301, 272] width 1 height 4
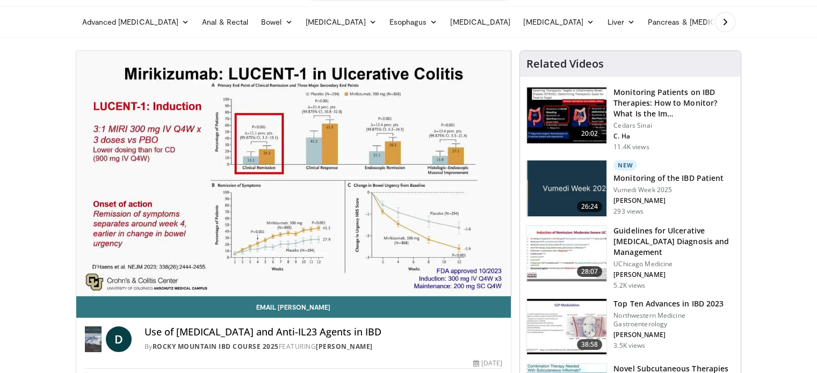
click at [313, 270] on div "10 seconds Tap to unmute" at bounding box center [293, 173] width 435 height 245
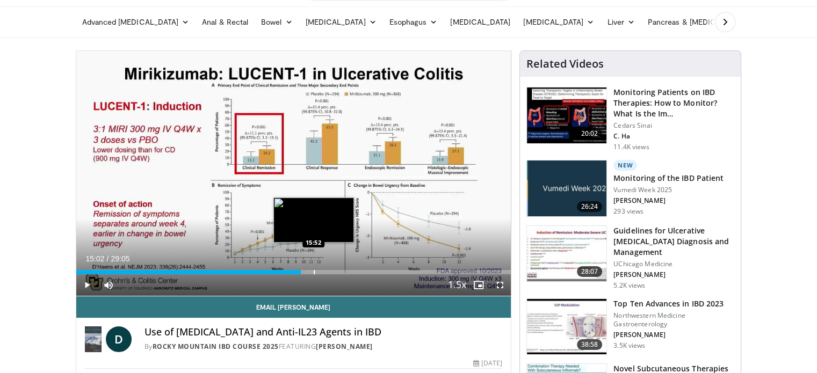
click at [314, 270] on div "Progress Bar" at bounding box center [314, 272] width 1 height 4
click at [319, 272] on div "Progress Bar" at bounding box center [319, 272] width 1 height 4
click at [329, 270] on div "Loaded : 57.25% 16:13 16:48" at bounding box center [293, 272] width 435 height 4
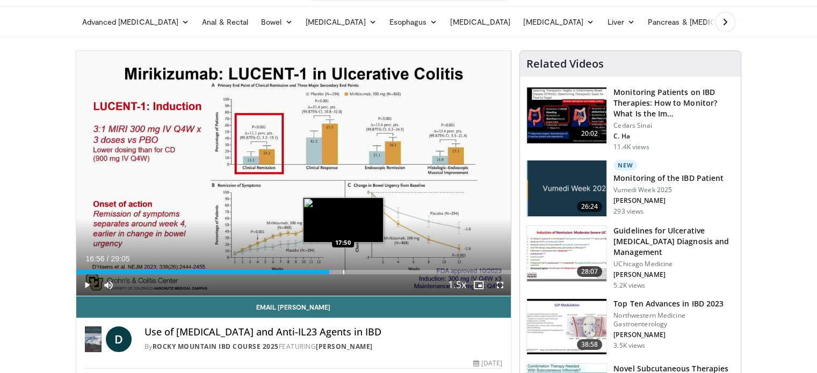
click at [343, 270] on div "Progress Bar" at bounding box center [343, 272] width 1 height 4
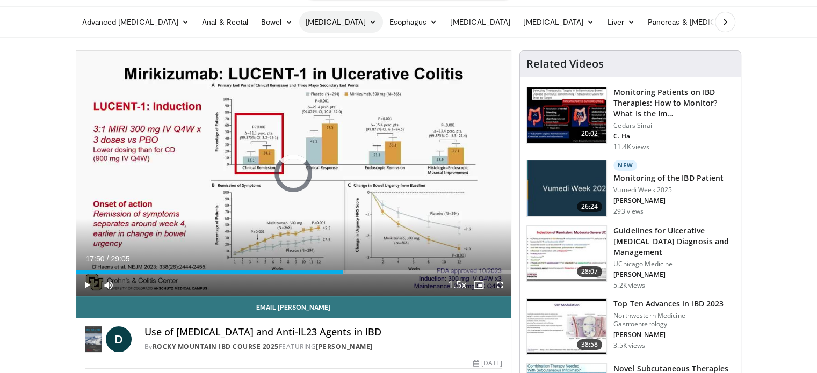
scroll to position [0, 0]
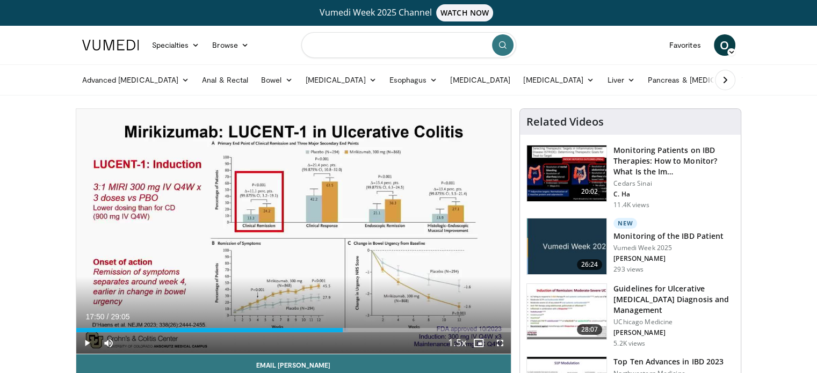
click at [351, 44] on input "Search topics, interventions" at bounding box center [408, 45] width 215 height 26
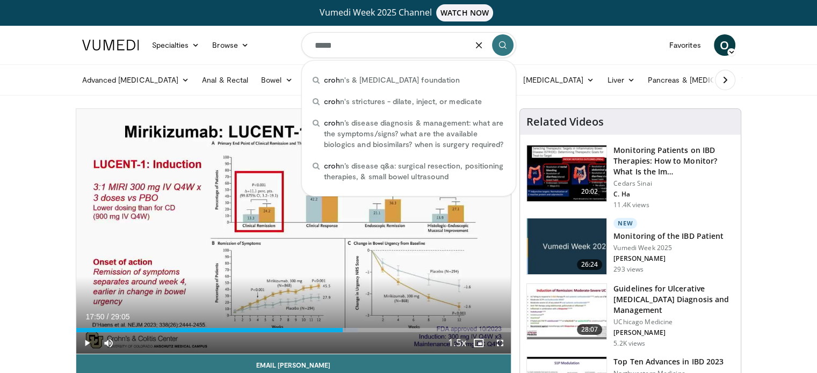
type input "******"
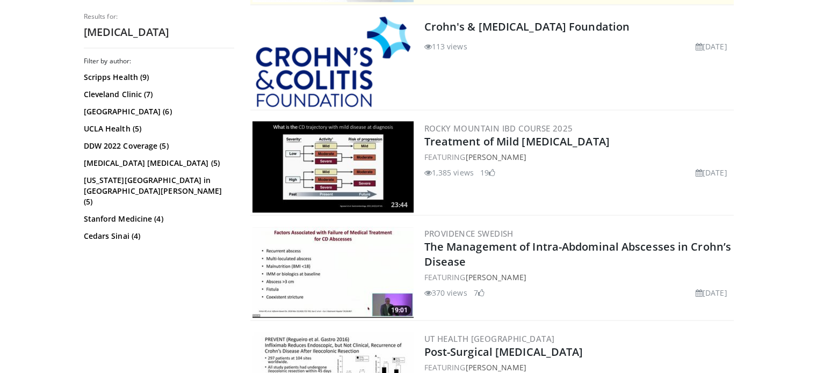
scroll to position [341, 0]
click at [320, 159] on img at bounding box center [332, 166] width 161 height 91
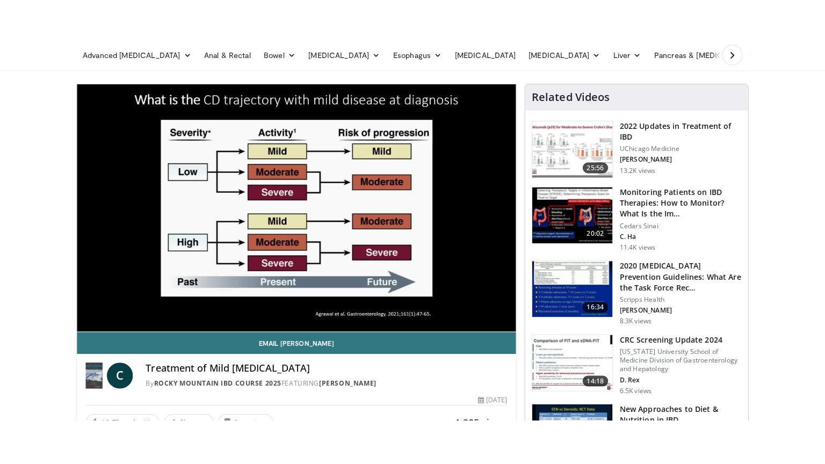
scroll to position [53, 0]
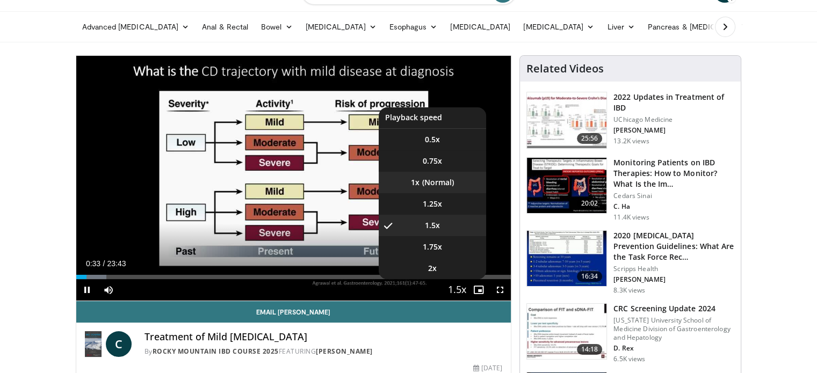
click at [429, 181] on li "1x" at bounding box center [431, 182] width 107 height 21
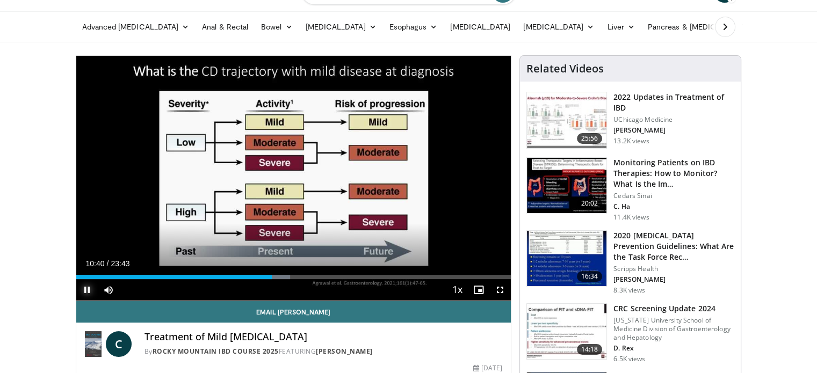
click at [89, 287] on span "Video Player" at bounding box center [86, 289] width 21 height 21
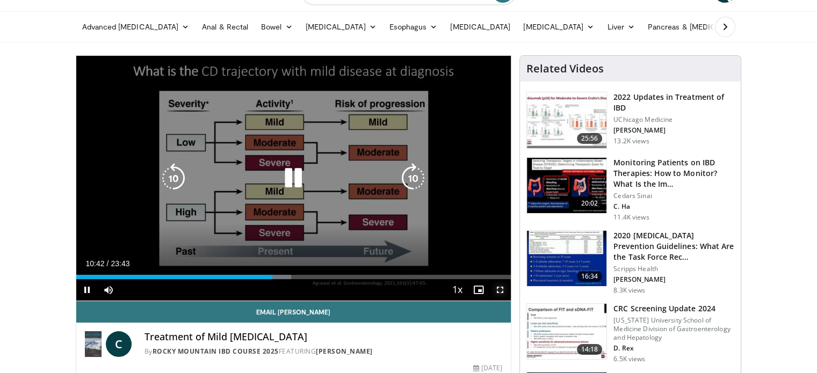
drag, startPoint x: 497, startPoint y: 287, endPoint x: 497, endPoint y: 352, distance: 65.0
click at [497, 287] on span "Video Player" at bounding box center [499, 289] width 21 height 21
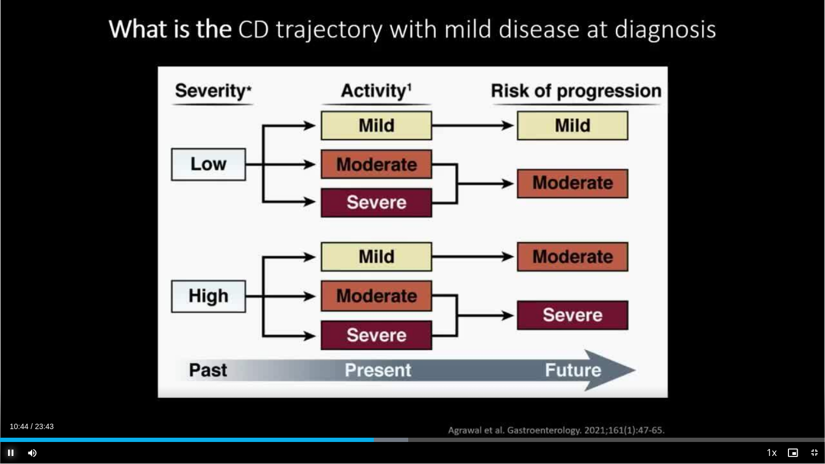
click at [13, 373] on span "Video Player" at bounding box center [10, 452] width 21 height 21
click at [10, 373] on span "Video Player" at bounding box center [10, 452] width 21 height 21
click at [9, 373] on span "Video Player" at bounding box center [10, 452] width 21 height 21
click at [6, 373] on span "Video Player" at bounding box center [10, 452] width 21 height 21
click at [9, 373] on span "Video Player" at bounding box center [10, 452] width 21 height 21
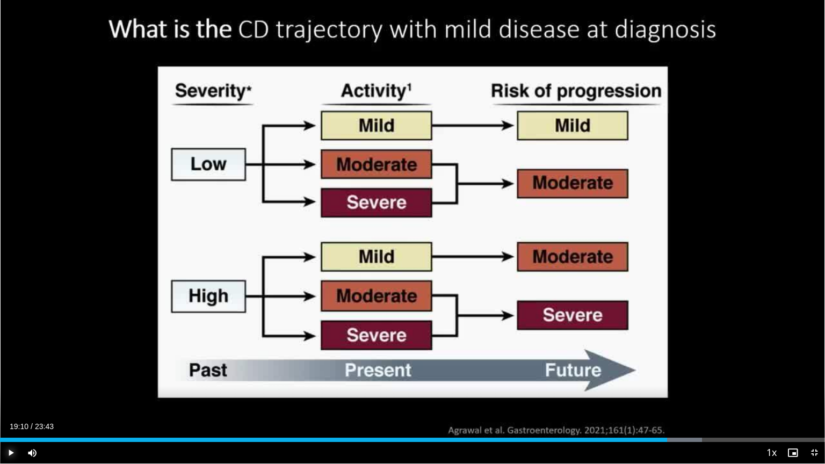
click at [9, 373] on span "Video Player" at bounding box center [10, 452] width 21 height 21
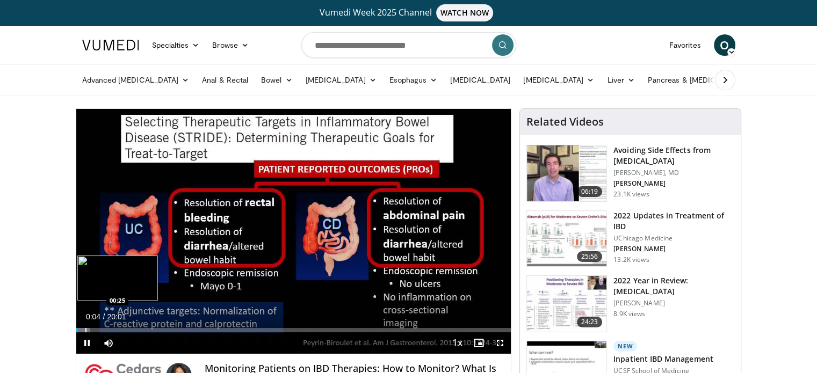
click at [85, 328] on div "Progress Bar" at bounding box center [85, 330] width 1 height 4
click at [90, 329] on div "Progress Bar" at bounding box center [90, 330] width 1 height 4
click at [96, 327] on div "Loaded : 8.30% 00:39 00:56" at bounding box center [293, 327] width 435 height 10
click at [502, 339] on span "Video Player" at bounding box center [499, 342] width 21 height 21
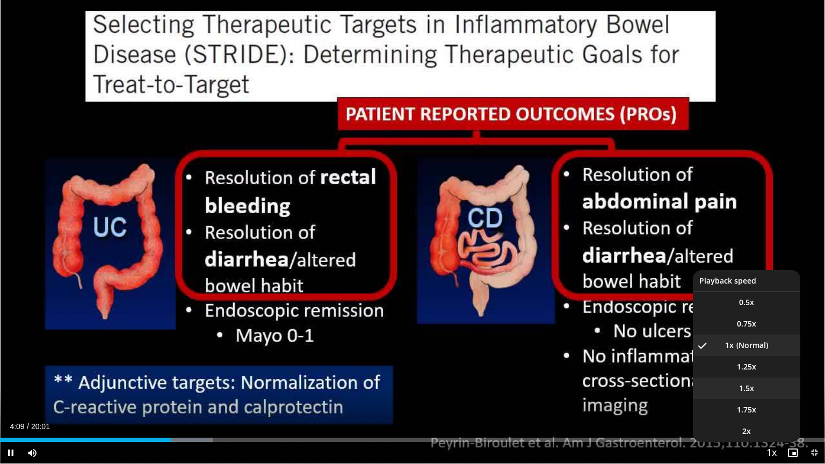
click at [753, 373] on span "1.5x" at bounding box center [746, 388] width 15 height 11
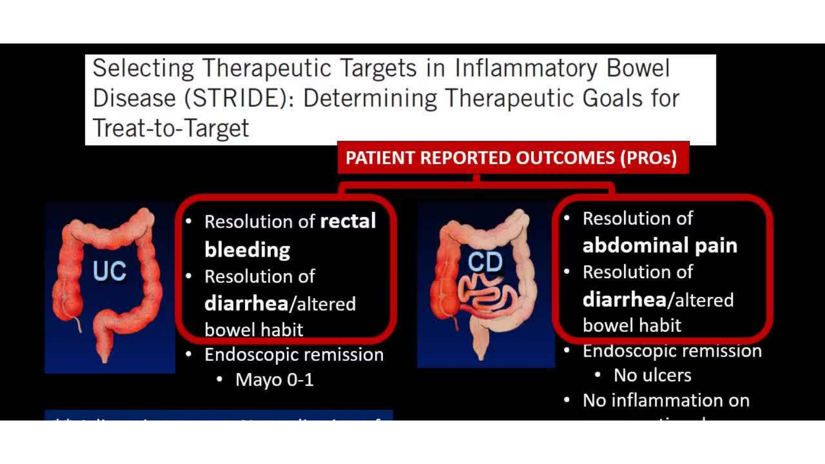
scroll to position [40, 0]
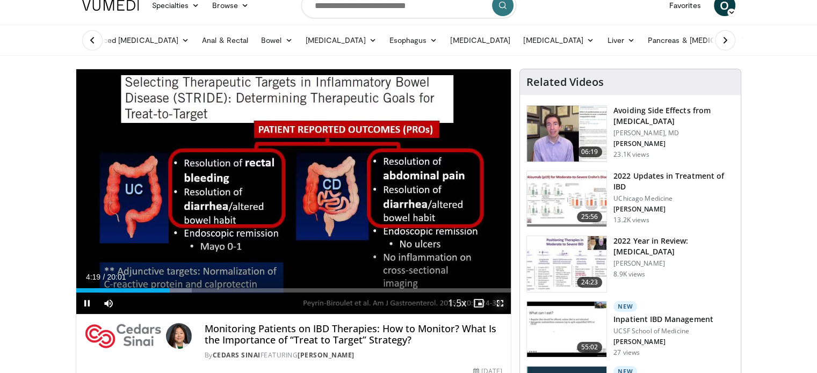
click at [500, 298] on span "Video Player" at bounding box center [499, 303] width 21 height 21
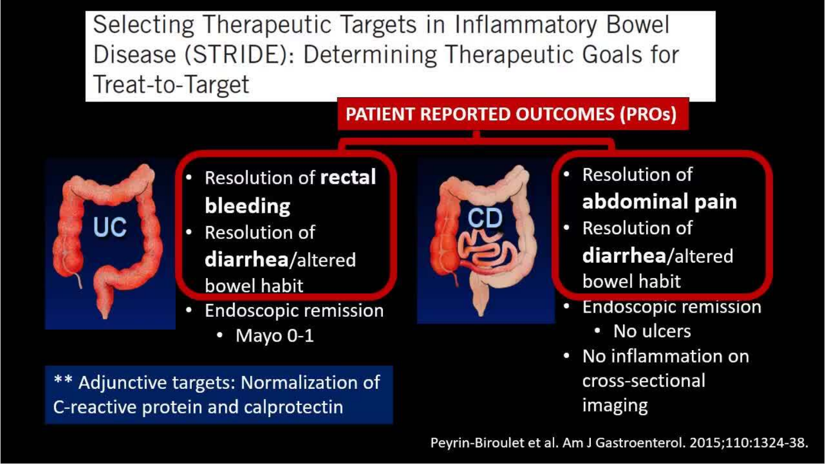
click at [500, 363] on div "10 seconds Tap to unmute" at bounding box center [412, 231] width 825 height 463
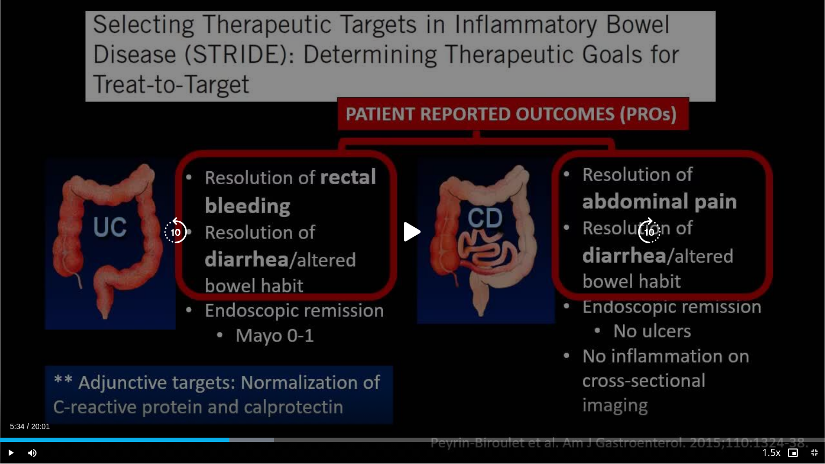
click at [408, 232] on icon "Video Player" at bounding box center [412, 232] width 30 height 30
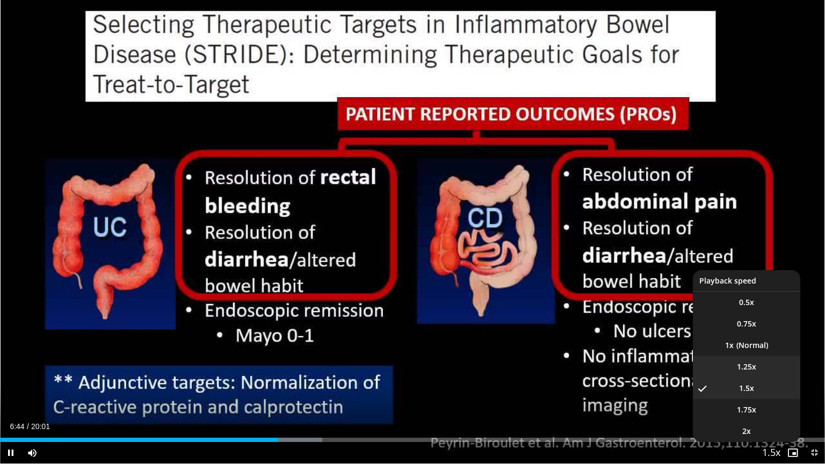
click at [754, 370] on video-js "**********" at bounding box center [412, 232] width 825 height 464
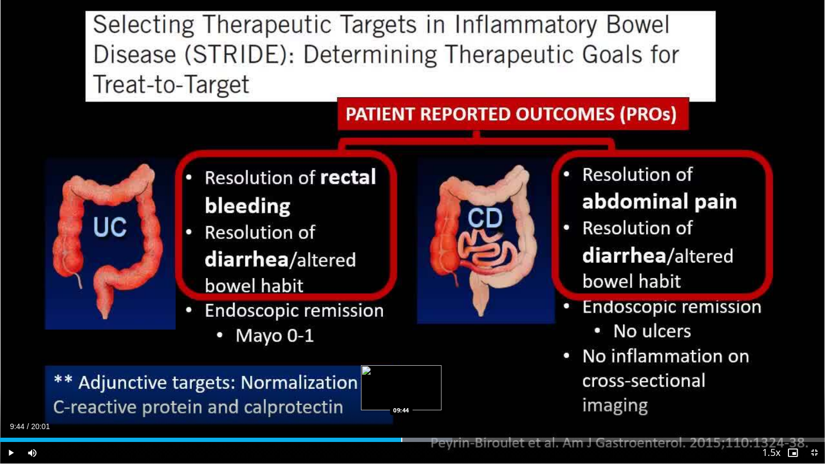
click at [401, 373] on div "Progress Bar" at bounding box center [401, 440] width 1 height 4
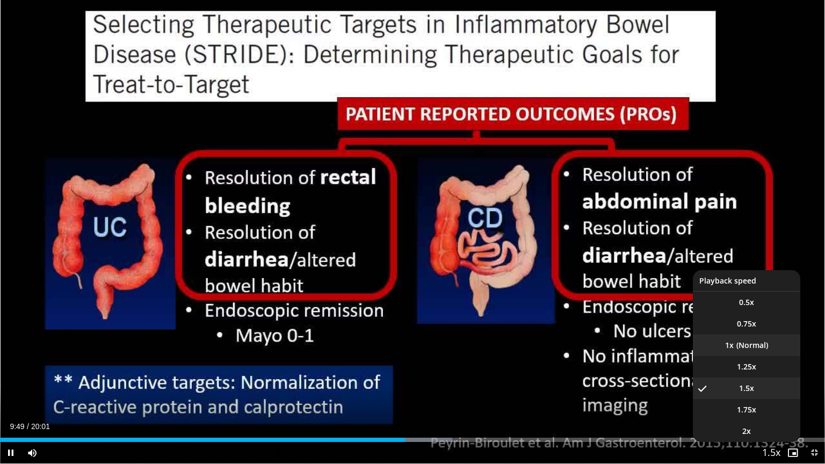
click at [725, 339] on li "1x" at bounding box center [746, 344] width 107 height 21
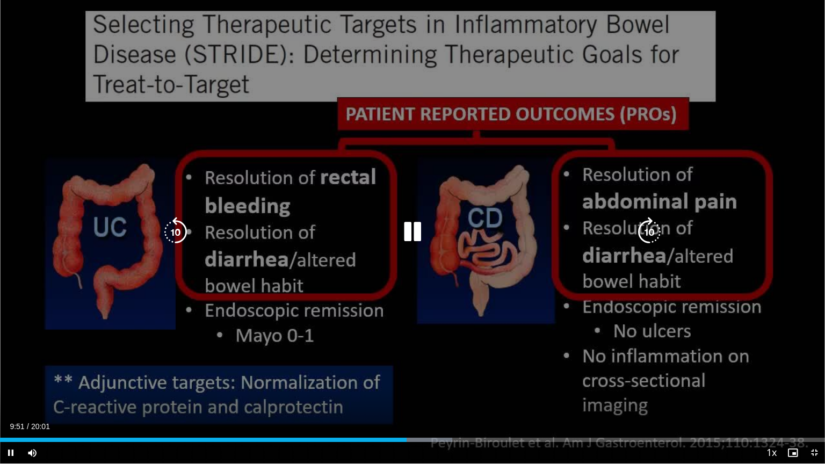
click at [413, 238] on icon "Video Player" at bounding box center [412, 232] width 30 height 30
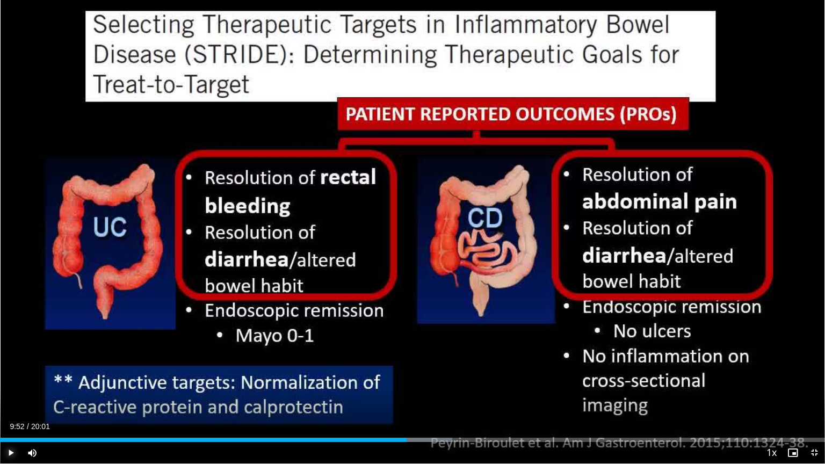
click at [10, 373] on span "Video Player" at bounding box center [10, 452] width 21 height 21
click at [409, 373] on div "Progress Bar" at bounding box center [409, 440] width 1 height 4
click at [406, 373] on div "Progress Bar" at bounding box center [406, 440] width 1 height 4
click at [400, 373] on div "Progress Bar" at bounding box center [400, 440] width 1 height 4
click at [388, 373] on div "10 seconds Tap to unmute" at bounding box center [412, 231] width 825 height 463
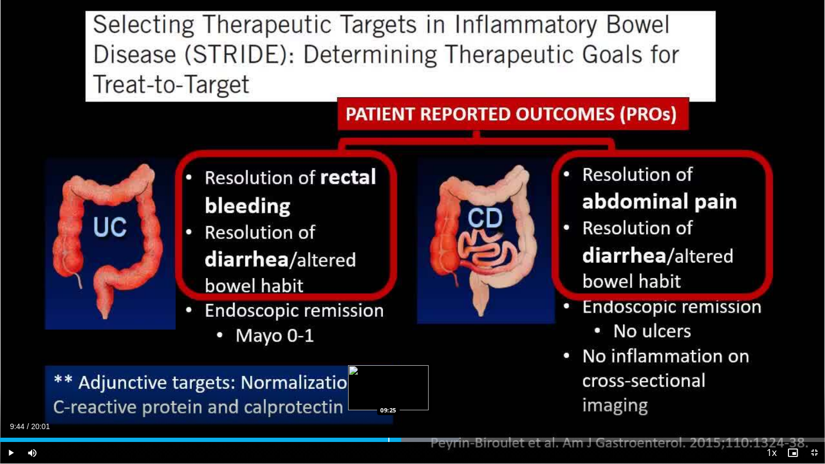
click at [388, 373] on div "Progress Bar" at bounding box center [388, 440] width 1 height 4
click at [13, 373] on span "Video Player" at bounding box center [10, 452] width 21 height 21
click at [11, 373] on span "Video Player" at bounding box center [10, 452] width 21 height 21
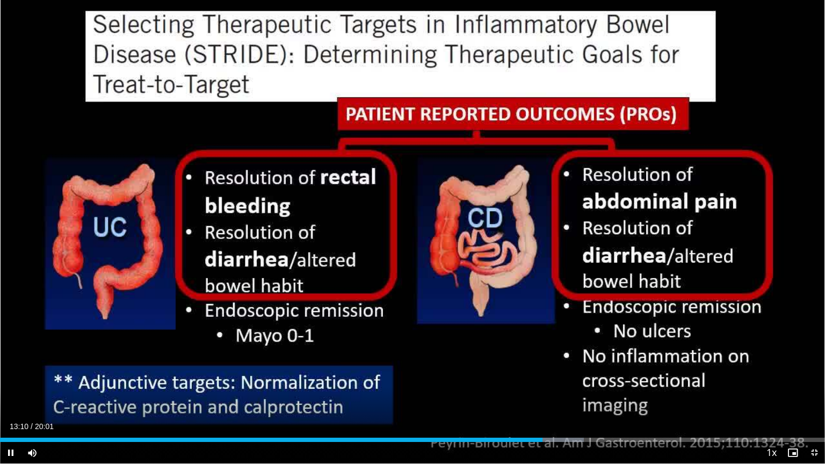
click at [544, 373] on div "Current Time 13:10 / Duration 20:01 Pause Skip Backward Skip Forward Mute Loade…" at bounding box center [412, 452] width 825 height 21
click at [547, 373] on div "Progress Bar" at bounding box center [547, 440] width 1 height 4
click at [549, 373] on div "Progress Bar" at bounding box center [549, 440] width 1 height 4
click at [555, 373] on div "Progress Bar" at bounding box center [555, 440] width 1 height 4
click at [561, 373] on div "Loaded : 72.40% 13:30 13:38" at bounding box center [412, 437] width 825 height 10
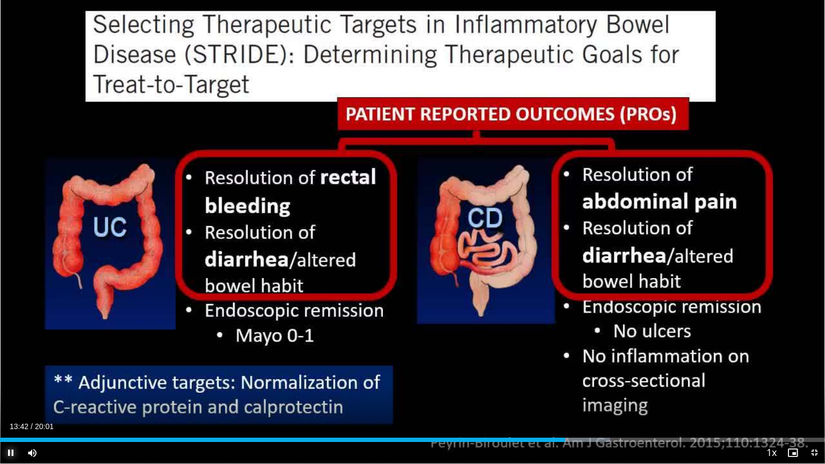
click at [11, 373] on span "Video Player" at bounding box center [10, 452] width 21 height 21
click at [10, 373] on span "Video Player" at bounding box center [10, 452] width 21 height 21
click at [12, 373] on span "Video Player" at bounding box center [10, 452] width 21 height 21
click at [10, 373] on span "Video Player" at bounding box center [10, 452] width 21 height 21
click at [17, 373] on span "Video Player" at bounding box center [10, 452] width 21 height 21
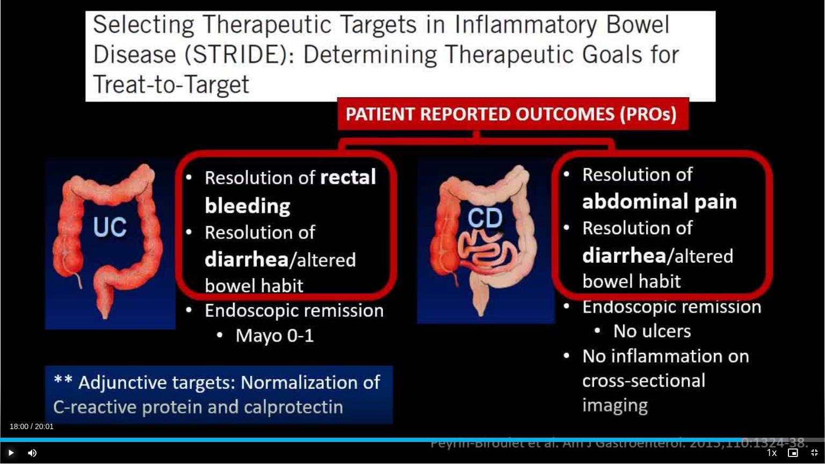
click at [9, 373] on span "Video Player" at bounding box center [10, 452] width 21 height 21
click at [753, 373] on div "Progress Bar" at bounding box center [753, 440] width 1 height 4
click at [742, 373] on div "Progress Bar" at bounding box center [742, 440] width 1 height 4
click at [733, 373] on div "Progress Bar" at bounding box center [733, 440] width 1 height 4
click at [727, 373] on div "Progress Bar" at bounding box center [727, 440] width 1 height 4
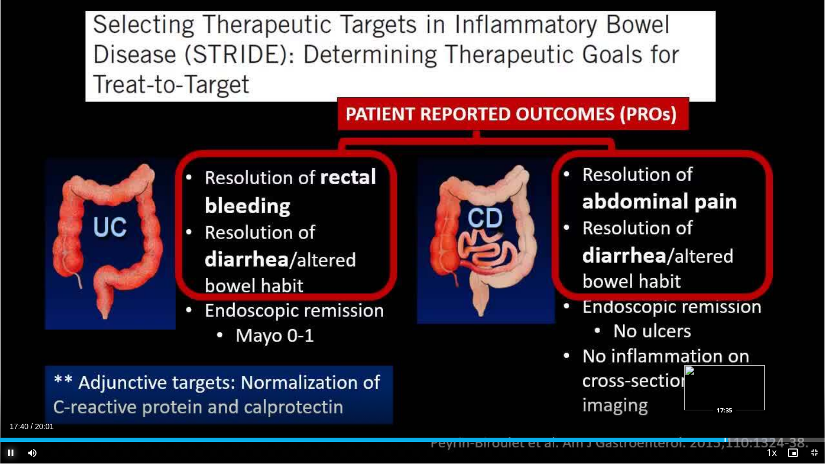
click at [724, 373] on div "17:34" at bounding box center [364, 440] width 728 height 4
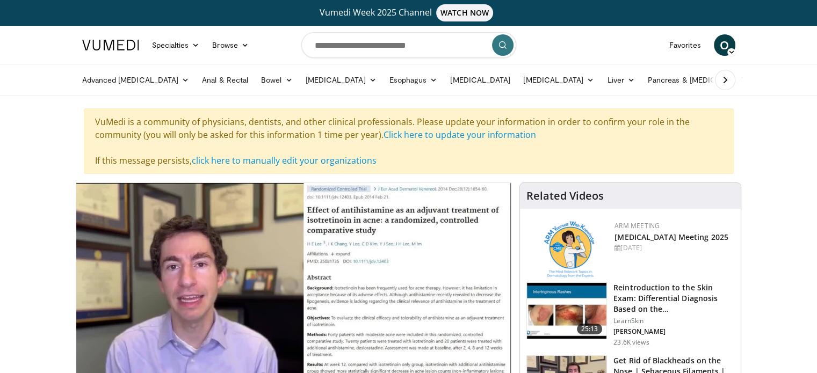
scroll to position [71, 0]
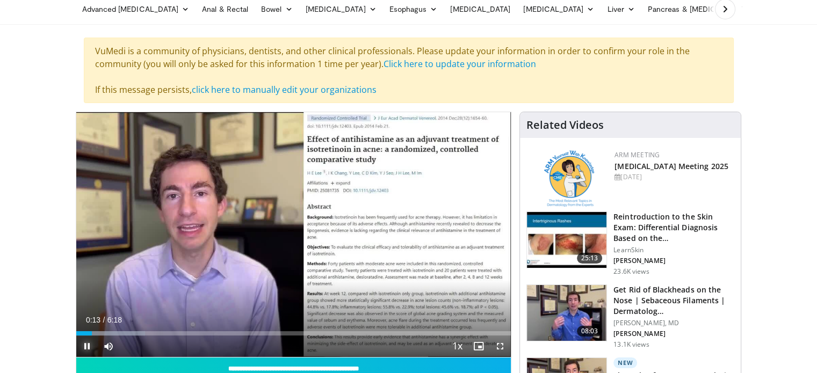
click at [84, 343] on span "Video Player" at bounding box center [86, 346] width 21 height 21
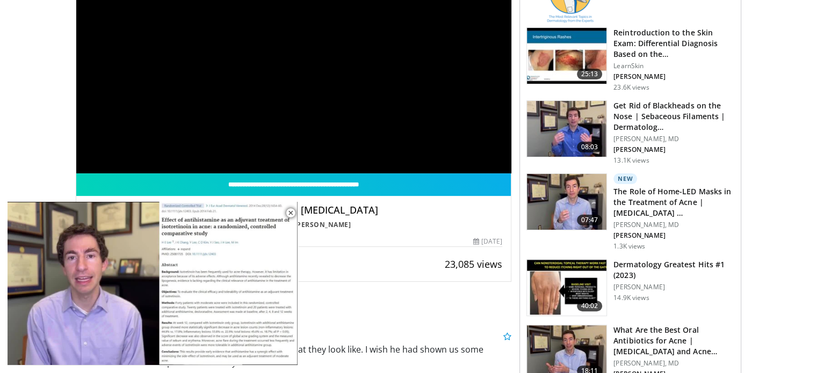
scroll to position [0, 0]
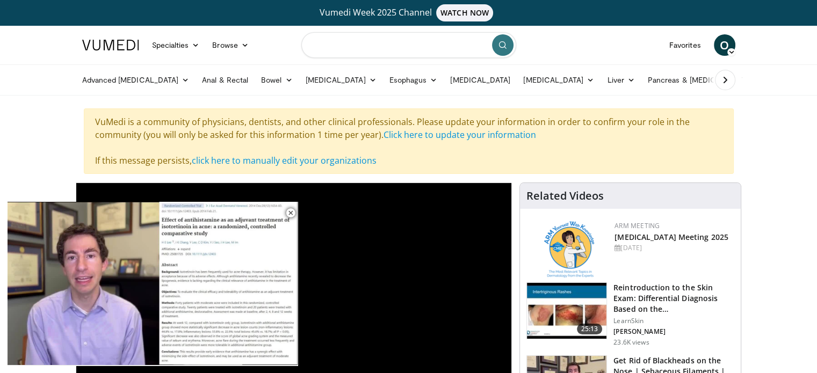
click at [339, 44] on input "Search topics, interventions" at bounding box center [408, 45] width 215 height 26
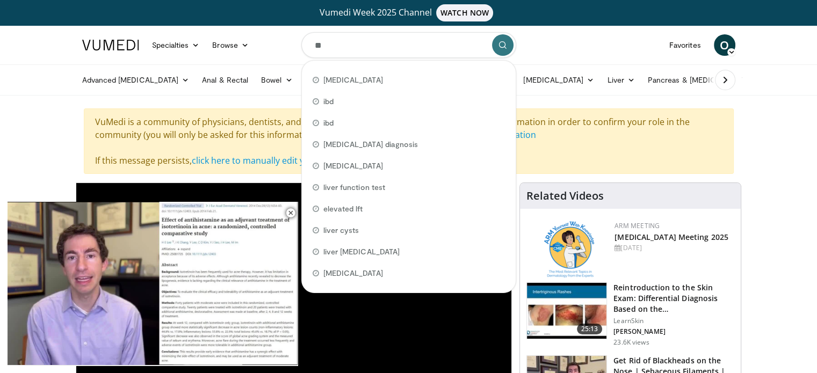
type input "*"
type input "**********"
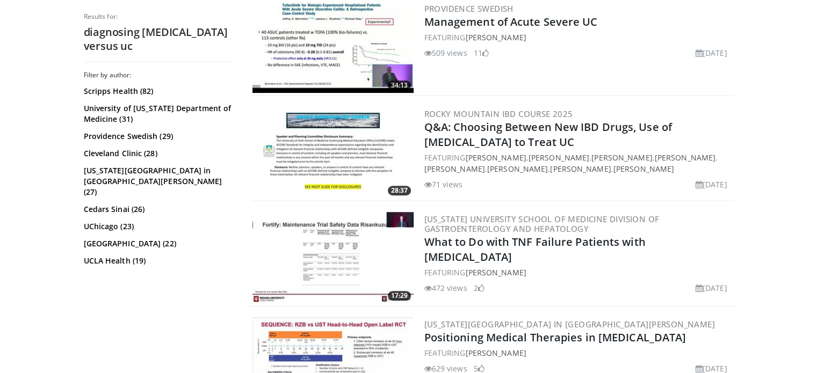
scroll to position [567, 0]
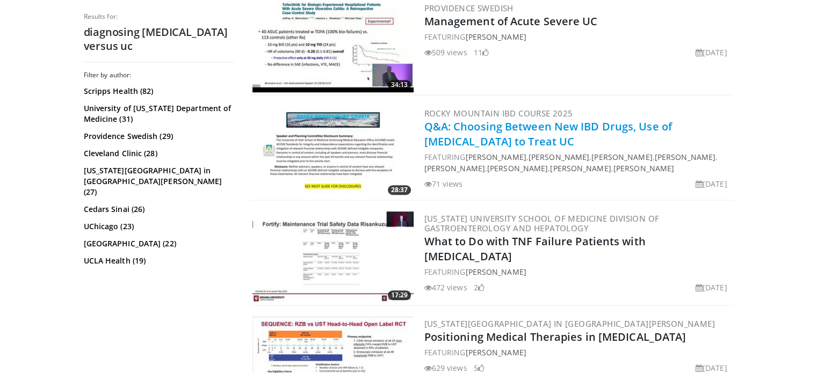
click at [464, 135] on link "Q&A: Choosing Between New IBD Drugs, Use of [MEDICAL_DATA] to Treat UC" at bounding box center [547, 134] width 247 height 30
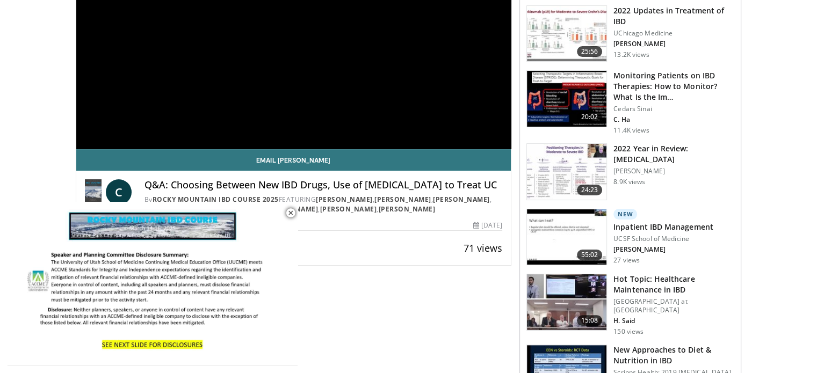
scroll to position [204, 0]
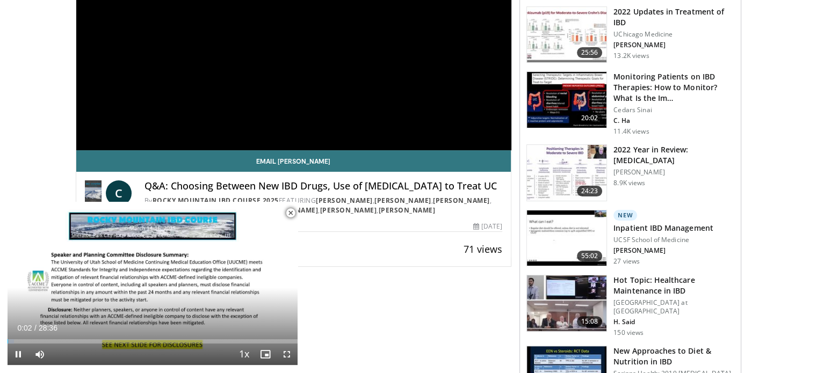
click at [290, 214] on span "Video Player" at bounding box center [290, 212] width 21 height 21
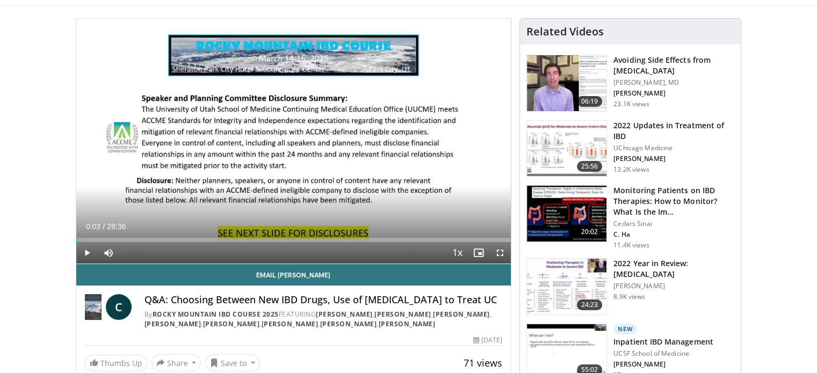
scroll to position [88, 0]
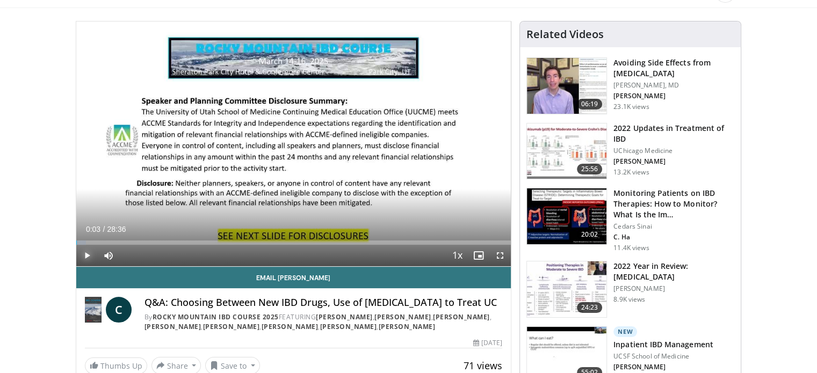
click at [83, 253] on span "Video Player" at bounding box center [86, 255] width 21 height 21
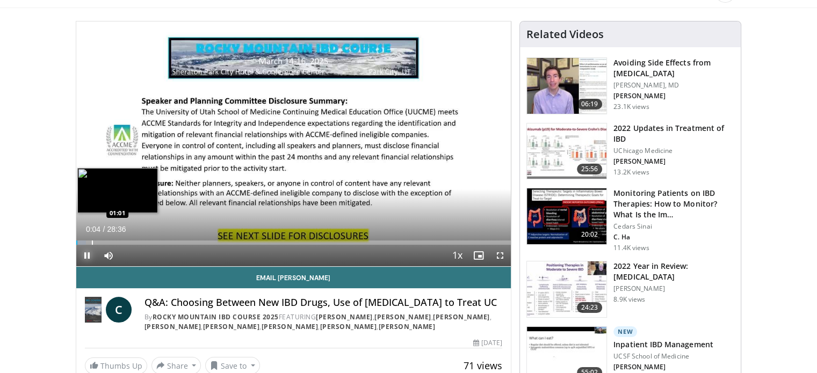
click at [92, 244] on div "Progress Bar" at bounding box center [92, 243] width 1 height 4
click at [101, 242] on div "Progress Bar" at bounding box center [101, 243] width 1 height 4
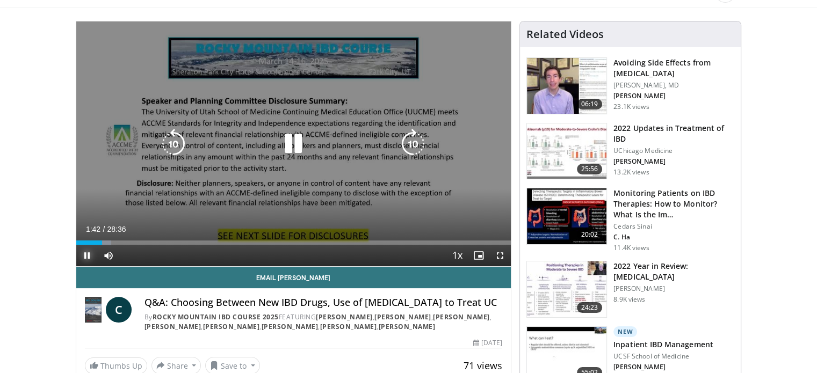
click at [108, 241] on div "Progress Bar" at bounding box center [106, 243] width 10 height 4
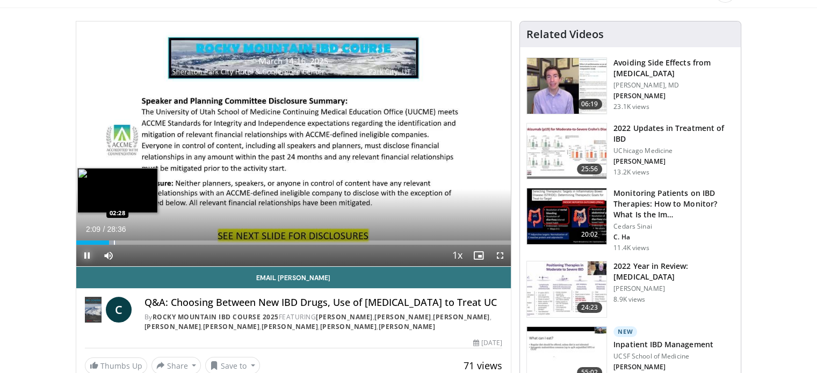
click at [114, 241] on div "Progress Bar" at bounding box center [114, 243] width 1 height 4
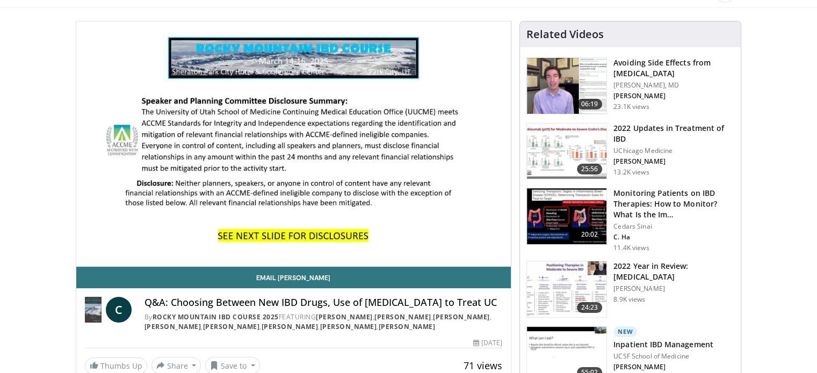
click at [118, 240] on div "10 seconds Tap to unmute" at bounding box center [293, 143] width 435 height 245
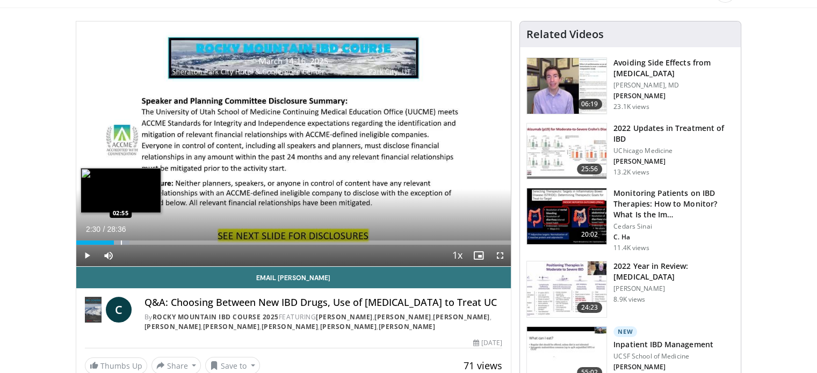
click at [121, 241] on div "Progress Bar" at bounding box center [121, 243] width 1 height 4
click at [126, 241] on div "Progress Bar" at bounding box center [126, 243] width 1 height 4
click at [129, 241] on div "Progress Bar" at bounding box center [129, 243] width 1 height 4
click at [138, 241] on div "Progress Bar" at bounding box center [138, 243] width 1 height 4
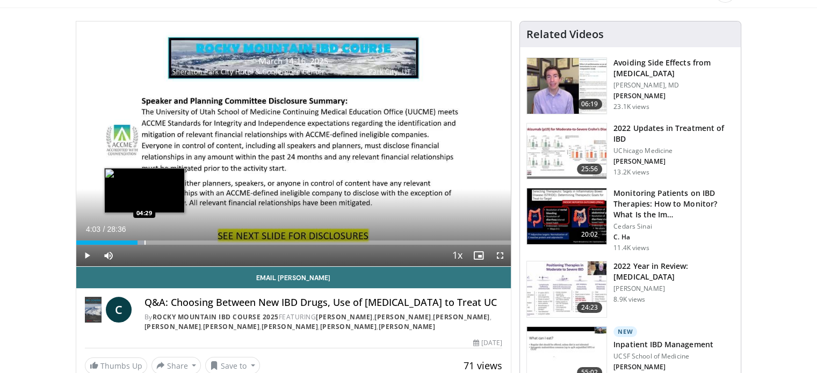
click at [144, 241] on div "Progress Bar" at bounding box center [144, 243] width 1 height 4
click at [150, 241] on div "Progress Bar" at bounding box center [150, 243] width 1 height 4
click at [155, 241] on div "Progress Bar" at bounding box center [155, 243] width 1 height 4
click at [160, 241] on div "Progress Bar" at bounding box center [160, 243] width 1 height 4
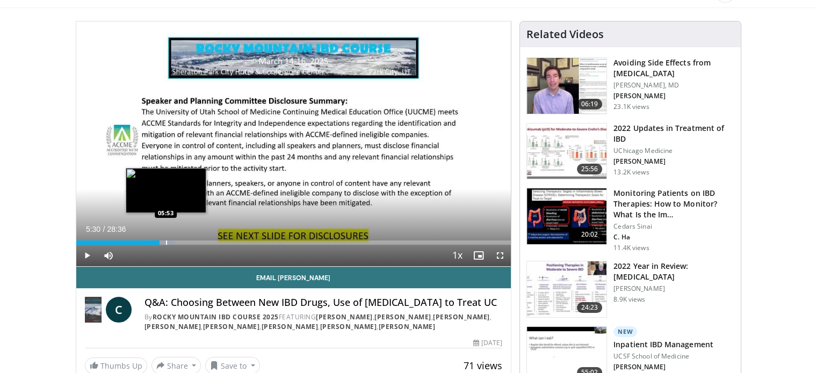
click at [166, 241] on div "Progress Bar" at bounding box center [166, 243] width 1 height 4
click at [172, 241] on div "Progress Bar" at bounding box center [172, 243] width 1 height 4
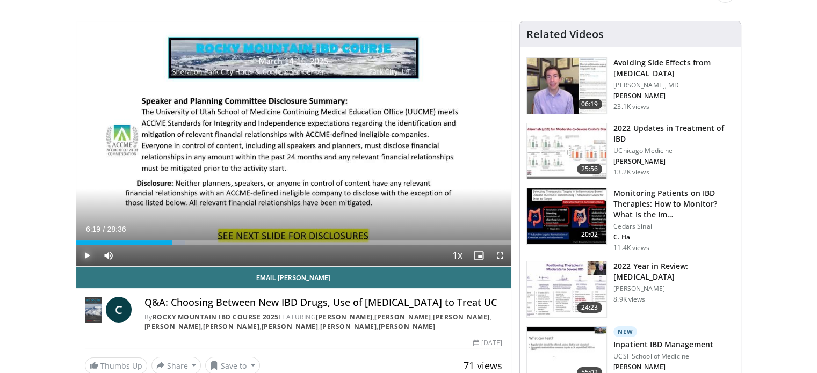
click at [84, 252] on span "Video Player" at bounding box center [86, 255] width 21 height 21
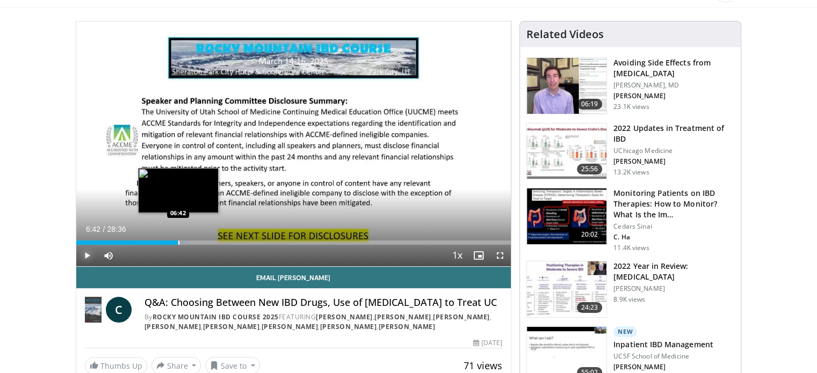
click at [178, 241] on div "Progress Bar" at bounding box center [178, 243] width 1 height 4
click at [202, 241] on div "Progress Bar" at bounding box center [202, 243] width 1 height 4
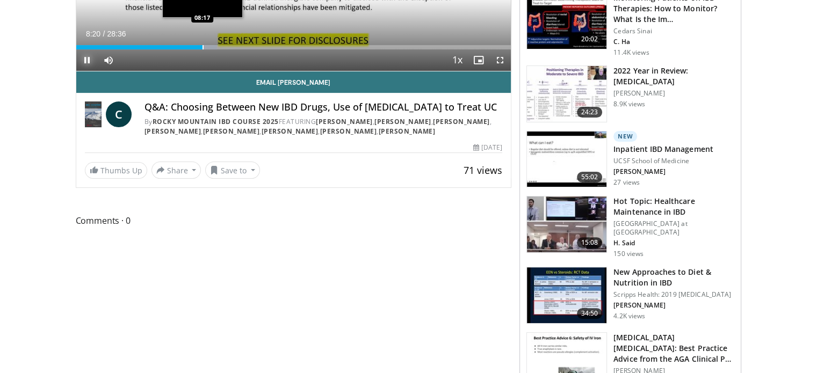
scroll to position [0, 0]
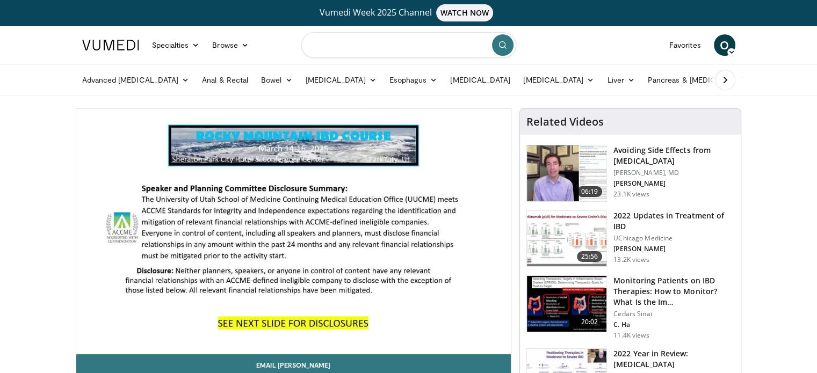
click at [403, 45] on input "Search topics, interventions" at bounding box center [408, 45] width 215 height 26
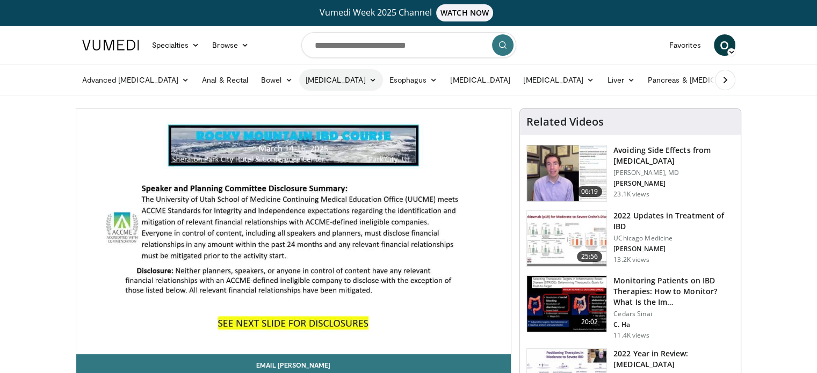
click at [369, 77] on icon at bounding box center [373, 80] width 8 height 8
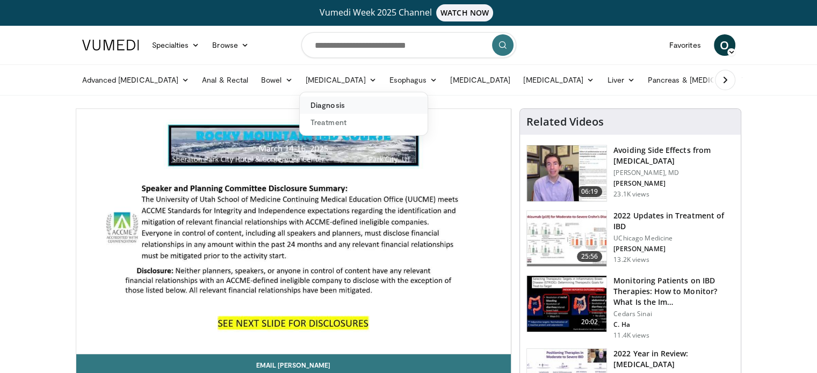
click at [318, 107] on link "Diagnosis" at bounding box center [364, 105] width 128 height 17
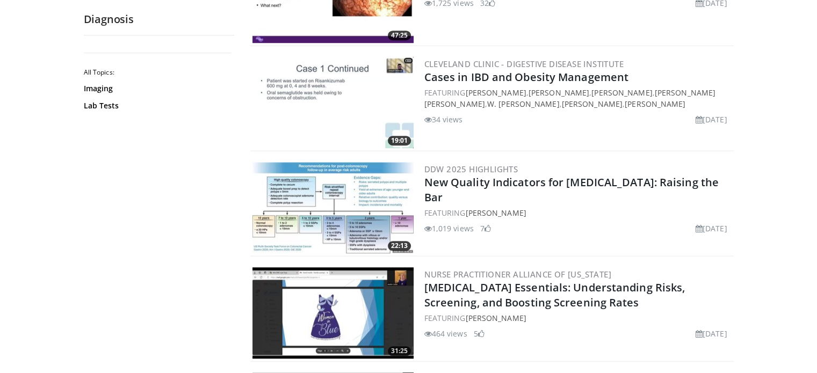
scroll to position [828, 0]
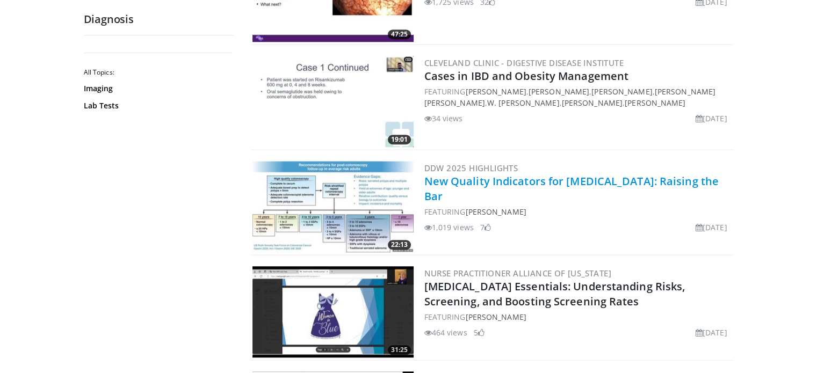
click at [487, 180] on link "New Quality Indicators for [MEDICAL_DATA]: Raising the Bar" at bounding box center [571, 189] width 294 height 30
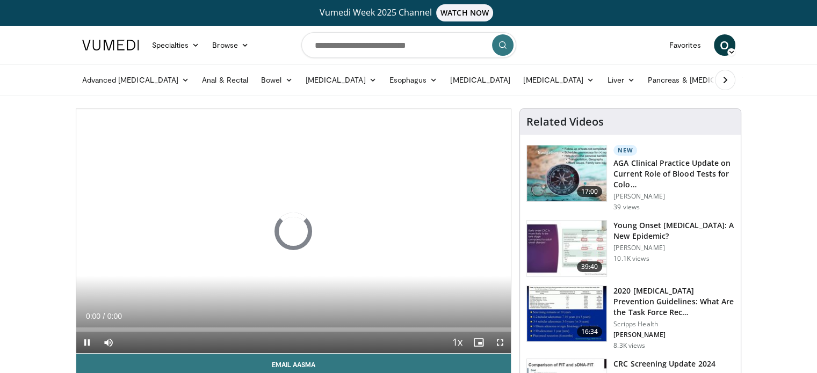
scroll to position [105, 0]
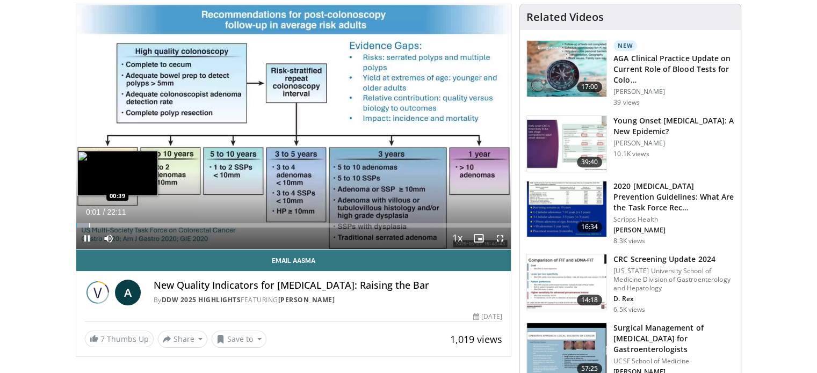
click at [89, 223] on div "Progress Bar" at bounding box center [89, 225] width 1 height 4
click at [102, 223] on div "Progress Bar" at bounding box center [102, 225] width 1 height 4
click at [116, 224] on div "Progress Bar" at bounding box center [116, 225] width 1 height 4
click at [129, 225] on div "Progress Bar" at bounding box center [129, 225] width 1 height 4
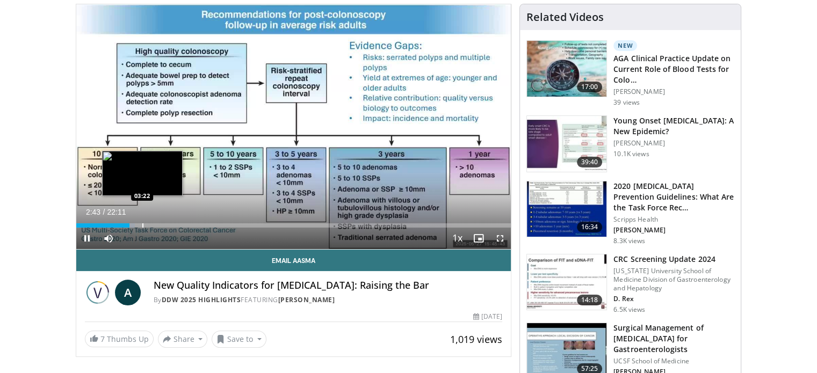
click at [143, 223] on div "Progress Bar" at bounding box center [142, 225] width 1 height 4
click at [157, 223] on div "Progress Bar" at bounding box center [157, 225] width 1 height 4
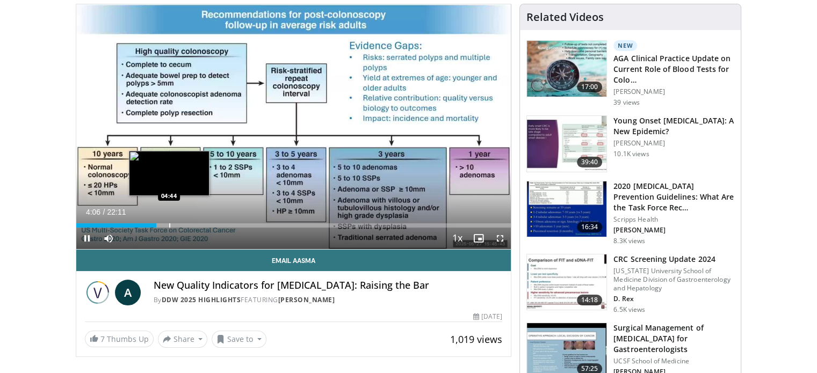
click at [169, 223] on div "Progress Bar" at bounding box center [169, 225] width 1 height 4
click at [175, 223] on div "Progress Bar" at bounding box center [175, 225] width 1 height 4
click at [186, 223] on div "Progress Bar" at bounding box center [186, 225] width 1 height 4
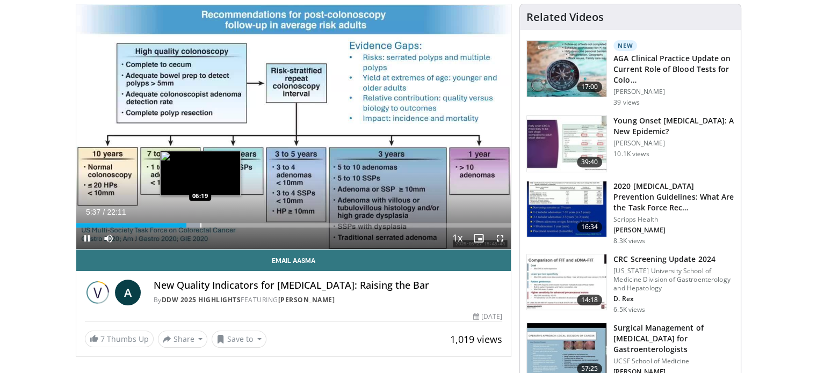
click at [200, 224] on div "Progress Bar" at bounding box center [200, 225] width 1 height 4
click at [210, 224] on div "Progress Bar" at bounding box center [210, 225] width 1 height 4
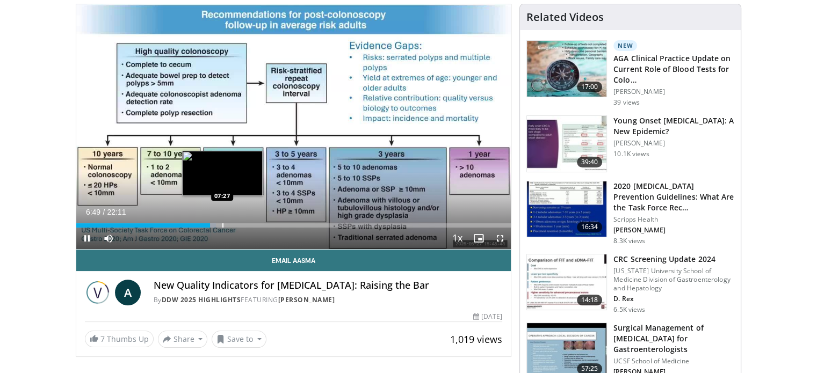
click at [222, 224] on div "Progress Bar" at bounding box center [222, 225] width 1 height 4
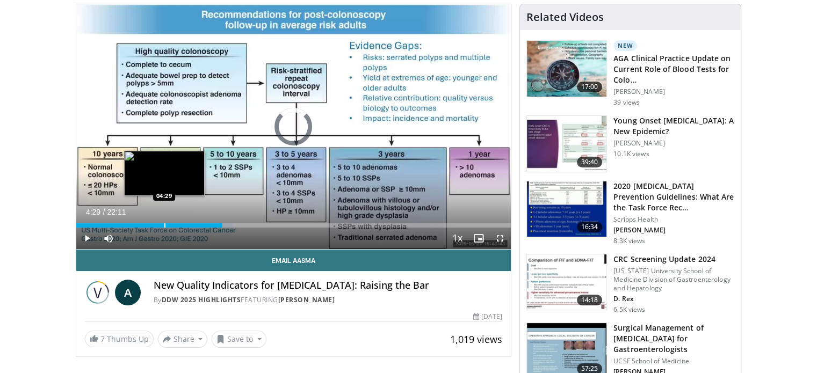
click at [164, 224] on div "Progress Bar" at bounding box center [164, 225] width 1 height 4
click at [172, 223] on div "Progress Bar" at bounding box center [172, 225] width 1 height 4
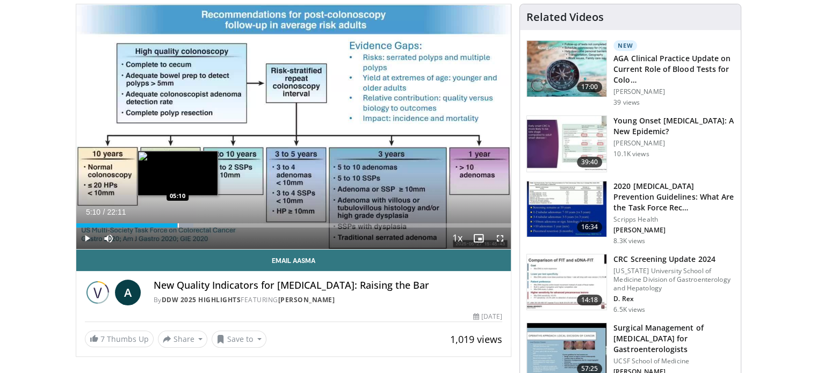
click at [178, 224] on div "Progress Bar" at bounding box center [178, 225] width 1 height 4
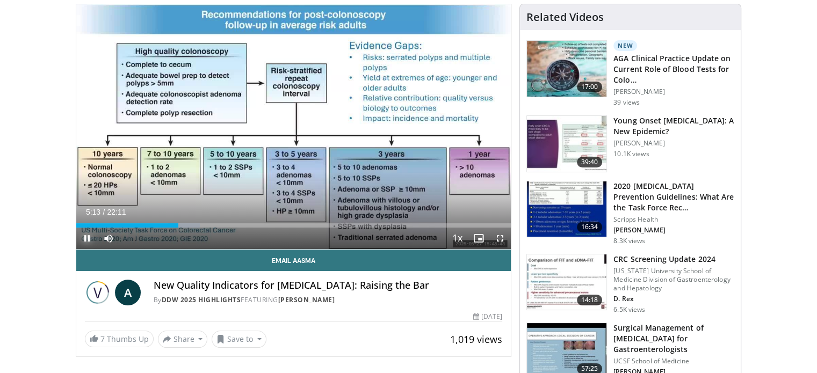
click at [84, 231] on span "Video Player" at bounding box center [86, 238] width 21 height 21
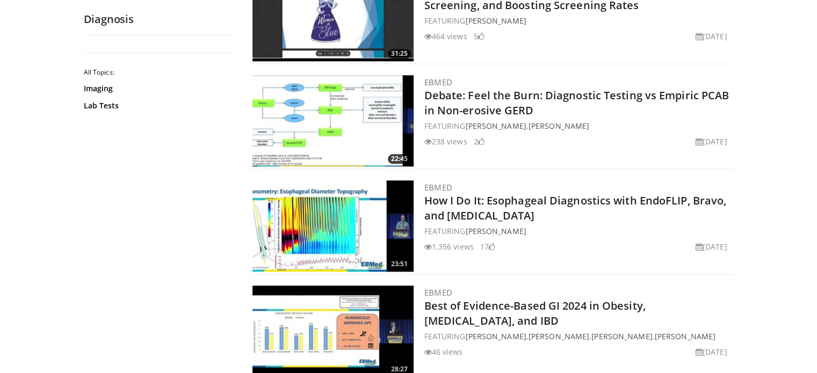
scroll to position [1125, 0]
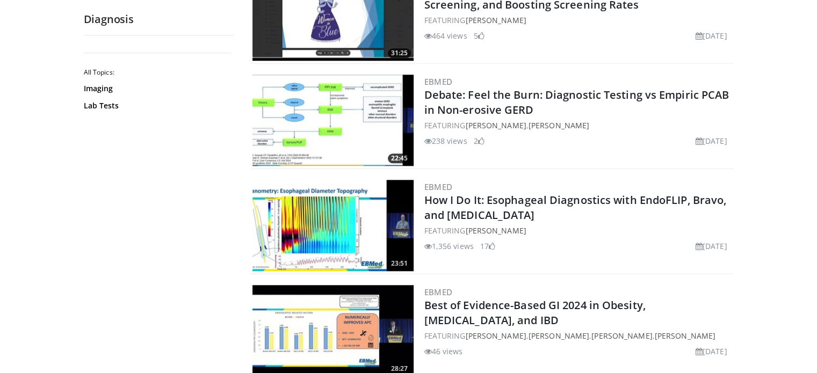
click at [306, 151] on img at bounding box center [332, 120] width 161 height 91
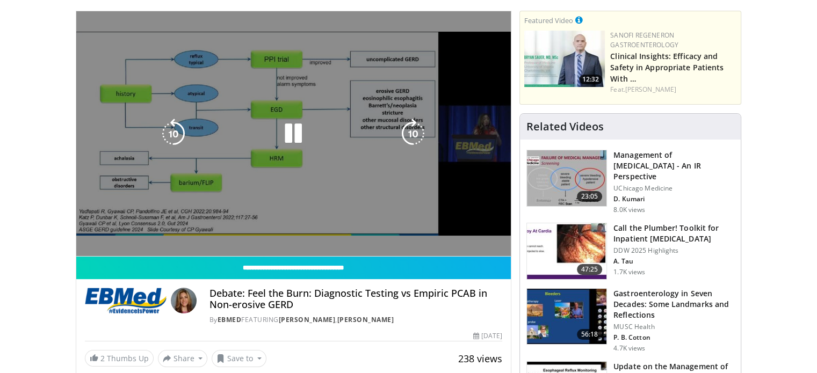
scroll to position [87, 0]
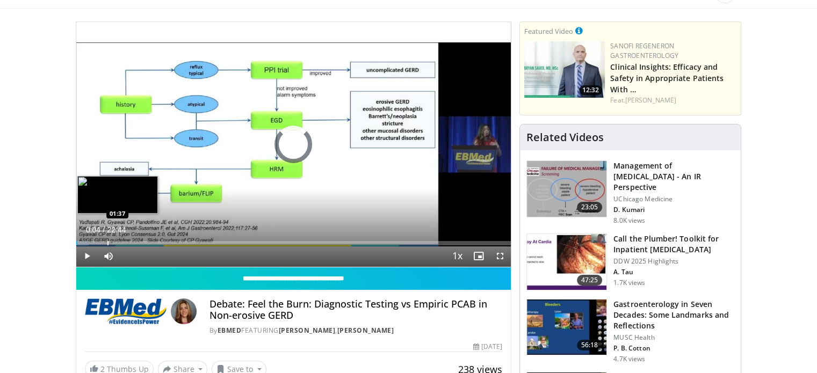
click at [107, 244] on div "Progress Bar" at bounding box center [107, 243] width 1 height 4
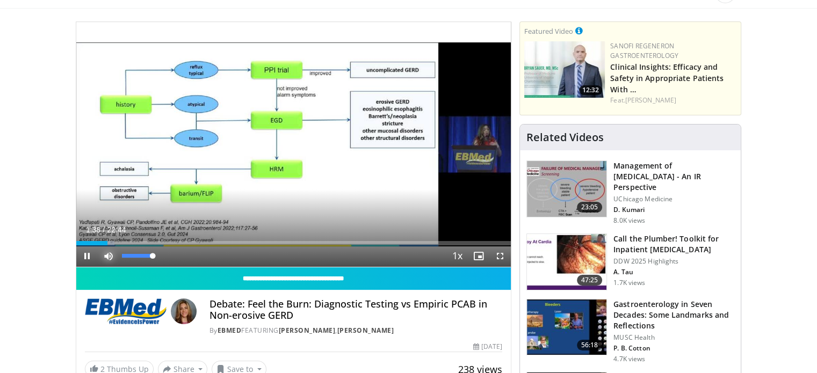
click at [111, 245] on span "Video Player" at bounding box center [108, 255] width 21 height 21
click at [109, 252] on span "Video Player" at bounding box center [108, 255] width 21 height 21
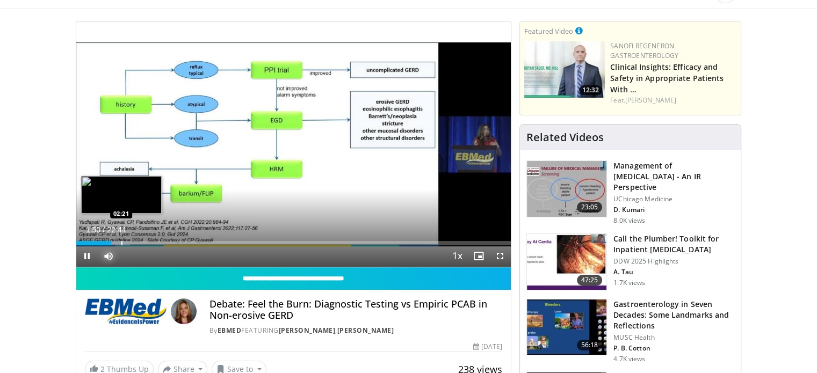
click at [121, 242] on div "Progress Bar" at bounding box center [121, 243] width 1 height 4
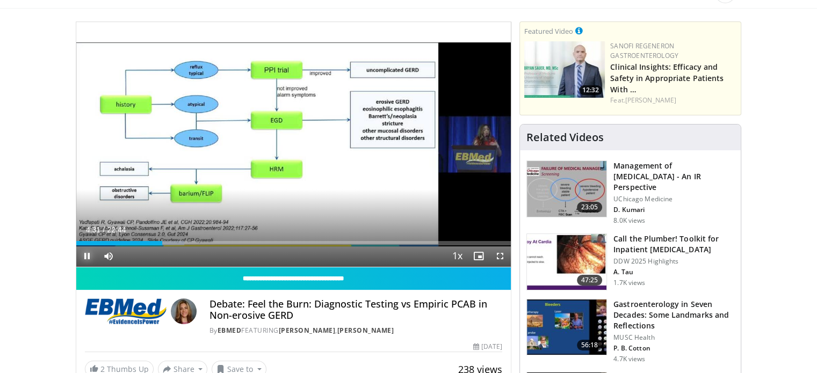
click at [86, 251] on span "Video Player" at bounding box center [86, 255] width 21 height 21
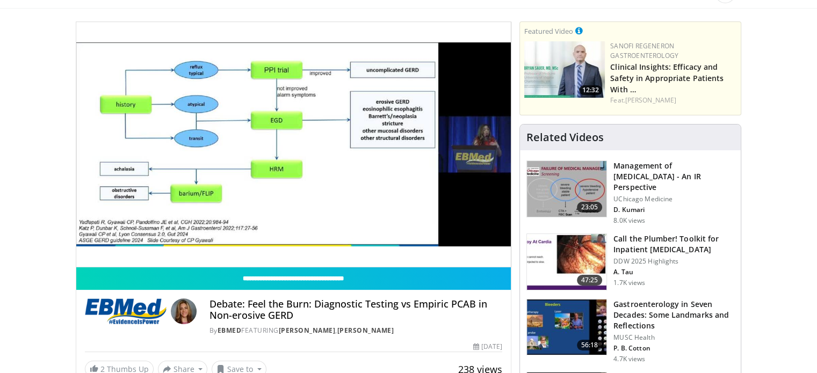
click at [85, 255] on div "10 seconds Tap to unmute" at bounding box center [293, 144] width 435 height 245
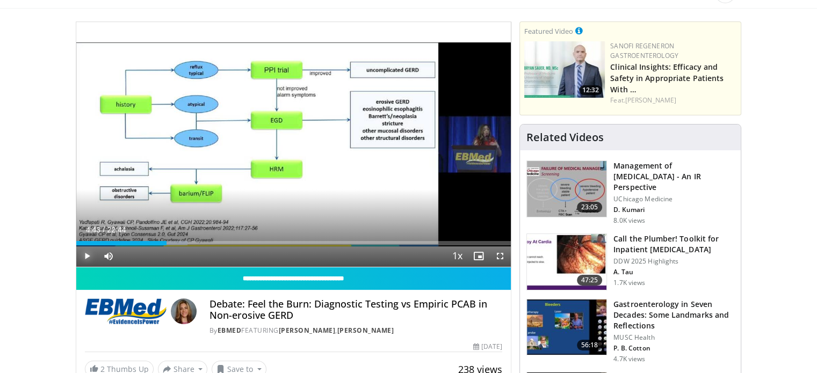
click at [85, 255] on span "Video Player" at bounding box center [86, 255] width 21 height 21
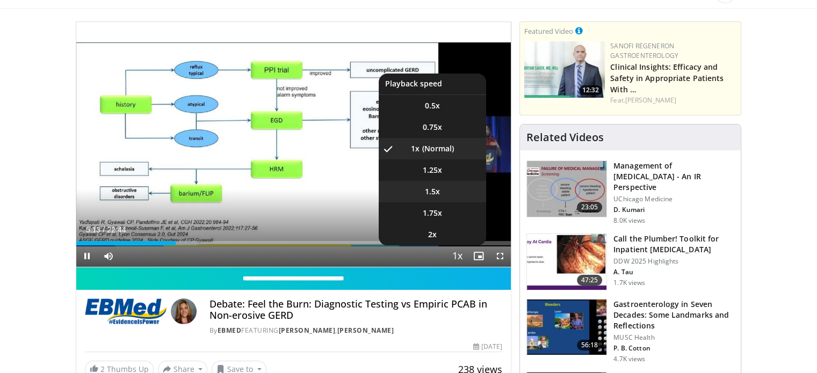
click at [432, 195] on span "1.5x" at bounding box center [432, 191] width 15 height 11
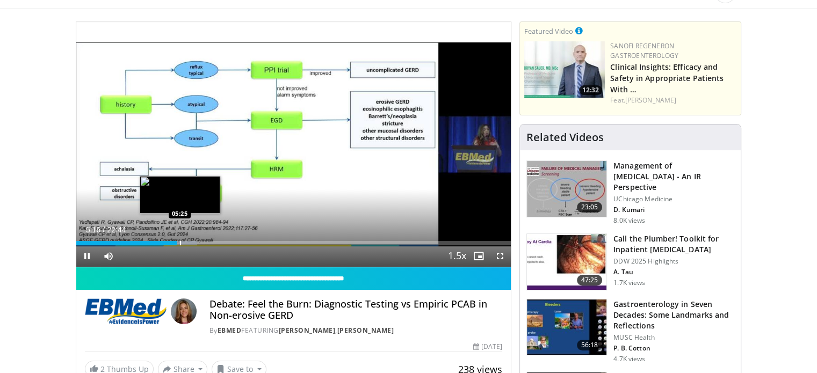
click at [180, 244] on div "Progress Bar" at bounding box center [180, 243] width 1 height 4
click at [184, 241] on div "Progress Bar" at bounding box center [184, 243] width 1 height 4
click at [186, 239] on div "Loaded : 29.26% 05:40 05:47" at bounding box center [293, 240] width 435 height 10
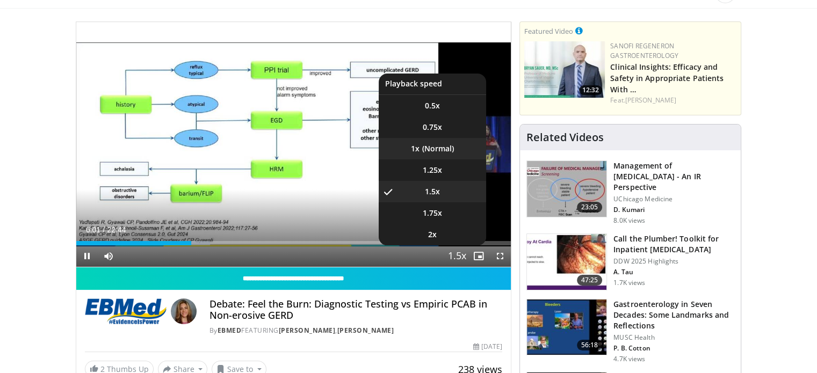
click at [426, 145] on li "1x" at bounding box center [431, 148] width 107 height 21
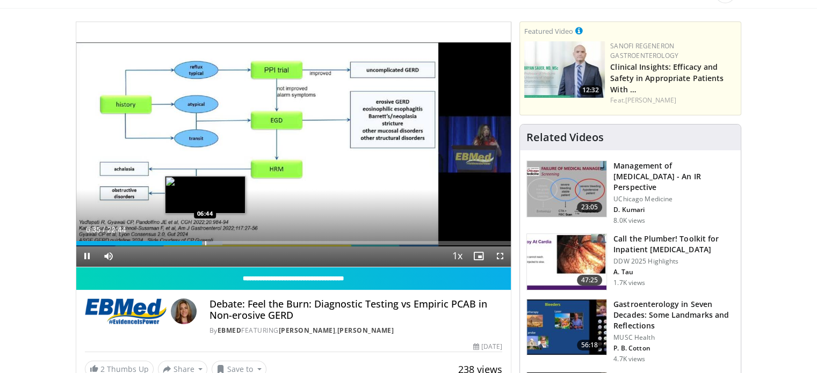
click at [205, 242] on div "Progress Bar" at bounding box center [205, 243] width 1 height 4
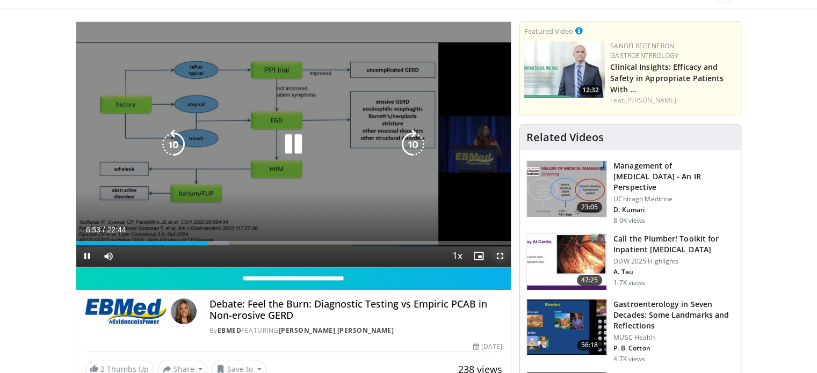
drag, startPoint x: 496, startPoint y: 253, endPoint x: 496, endPoint y: 318, distance: 65.0
click at [496, 253] on span "Video Player" at bounding box center [499, 255] width 21 height 21
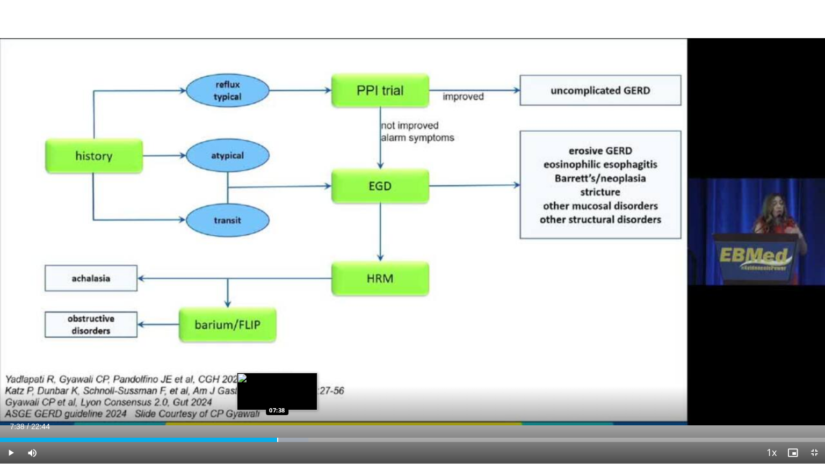
click at [277, 373] on div "Progress Bar" at bounding box center [277, 440] width 1 height 4
click at [282, 373] on div "Progress Bar" at bounding box center [282, 440] width 1 height 4
click at [295, 373] on div "Loaded : 39.51% 07:56 08:08" at bounding box center [412, 437] width 825 height 10
click at [301, 373] on div "Loaded : 40.30% 08:10 08:17" at bounding box center [412, 437] width 825 height 10
click at [295, 373] on div "Loaded : 41.70% 08:20 08:08" at bounding box center [412, 437] width 825 height 10
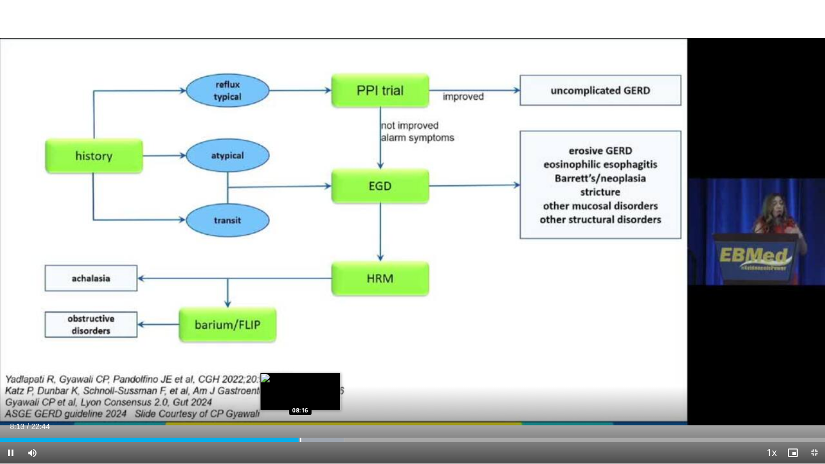
click at [300, 373] on div "Progress Bar" at bounding box center [300, 440] width 1 height 4
click at [303, 373] on div "Progress Bar" at bounding box center [303, 440] width 1 height 4
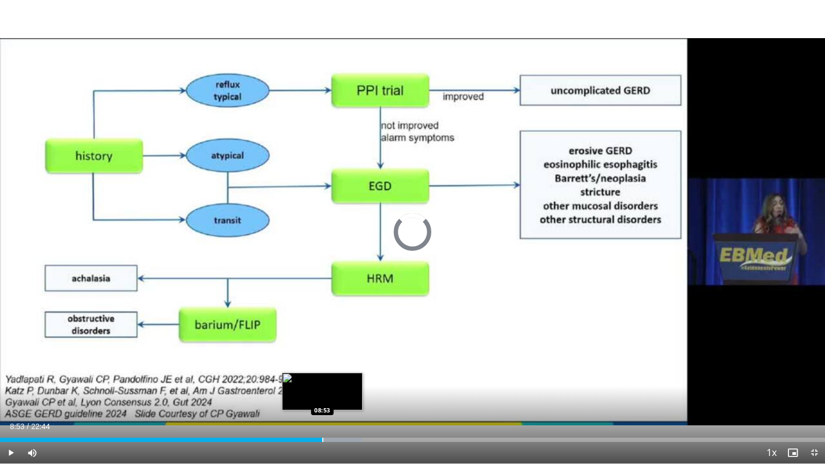
click at [322, 373] on div "Progress Bar" at bounding box center [322, 440] width 1 height 4
click at [325, 373] on div "Progress Bar" at bounding box center [325, 440] width 1 height 4
click at [330, 373] on div "Progress Bar" at bounding box center [330, 440] width 1 height 4
click at [343, 373] on div "Progress Bar" at bounding box center [343, 440] width 1 height 4
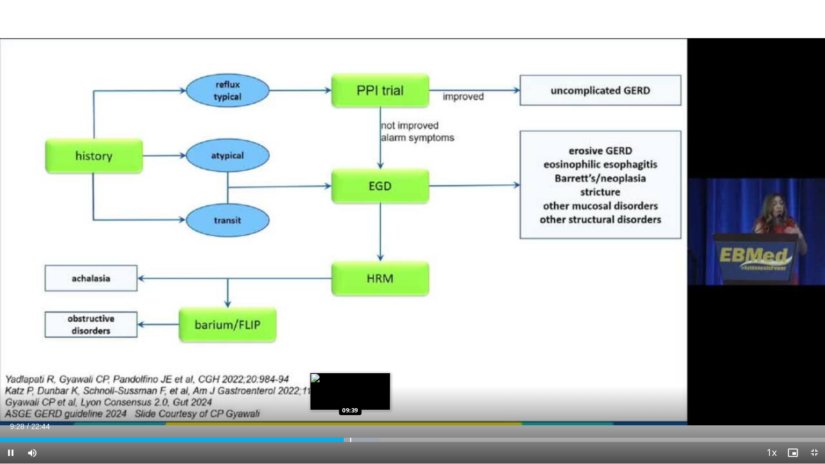
click at [350, 373] on div "Progress Bar" at bounding box center [350, 440] width 1 height 4
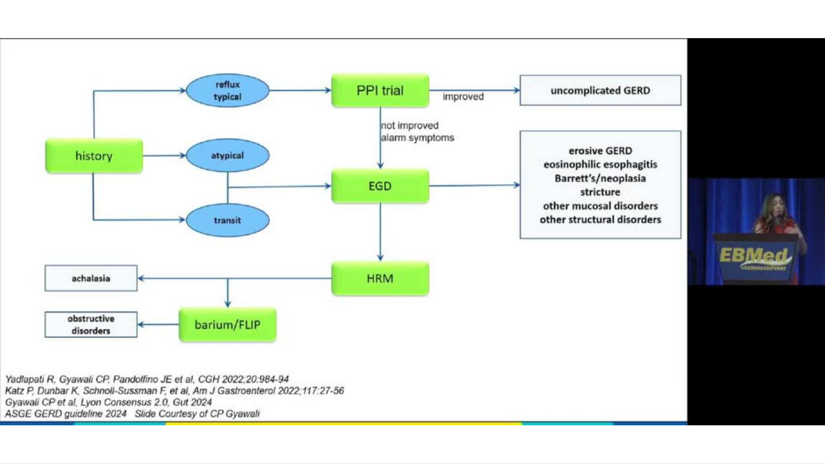
click at [357, 373] on video-js "**********" at bounding box center [412, 232] width 825 height 464
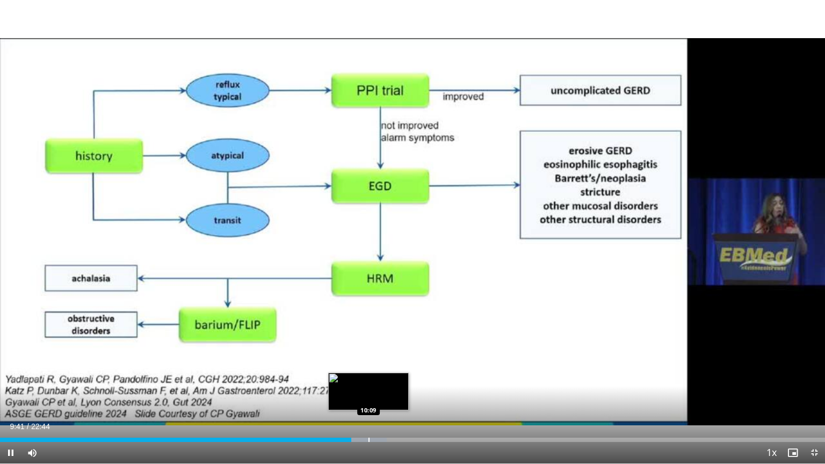
click at [368, 373] on div "Loaded : 46.89% 09:41 10:09" at bounding box center [412, 437] width 825 height 10
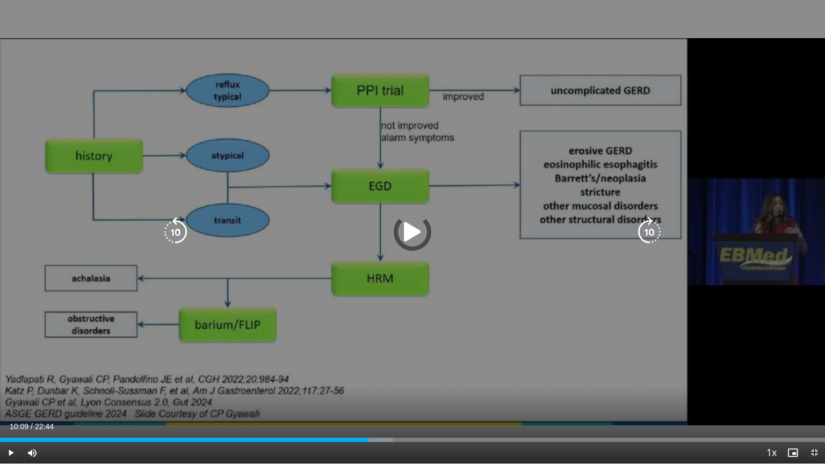
click at [382, 373] on div "Loaded : 47.63% 10:09 10:09" at bounding box center [412, 437] width 825 height 10
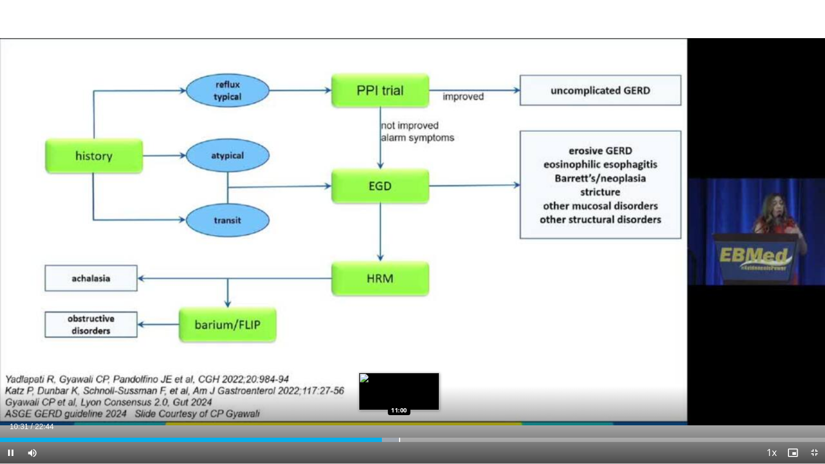
click at [399, 373] on div "Loaded : 48.29% 10:32 11:00" at bounding box center [412, 437] width 825 height 10
click at [388, 373] on div "Progress Bar" at bounding box center [388, 440] width 1 height 4
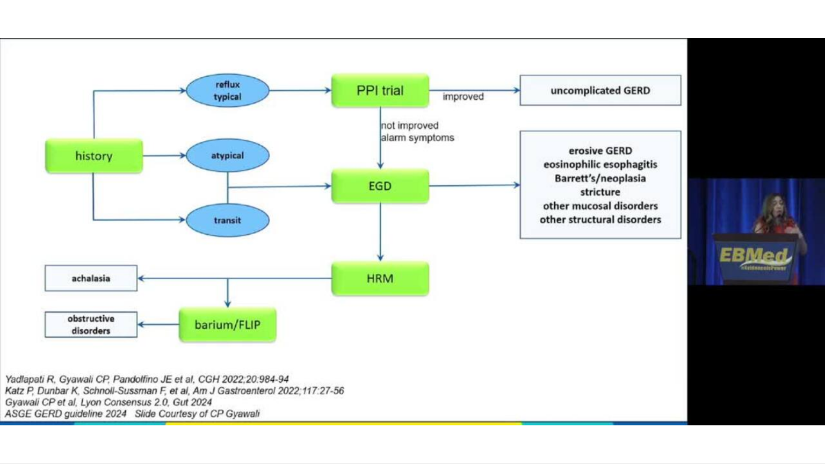
click at [394, 373] on div "10 seconds Tap to unmute" at bounding box center [412, 231] width 825 height 463
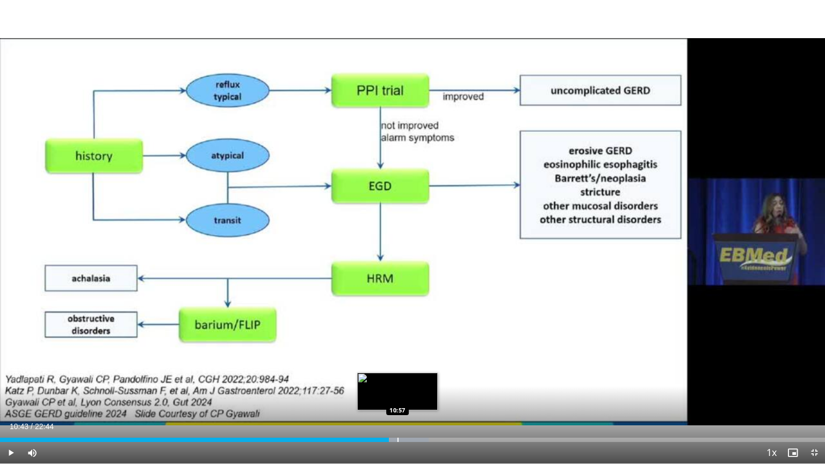
click at [397, 373] on div "Progress Bar" at bounding box center [397, 440] width 1 height 4
click at [9, 373] on span "Video Player" at bounding box center [10, 452] width 21 height 21
click at [423, 373] on div "Progress Bar" at bounding box center [423, 440] width 1 height 4
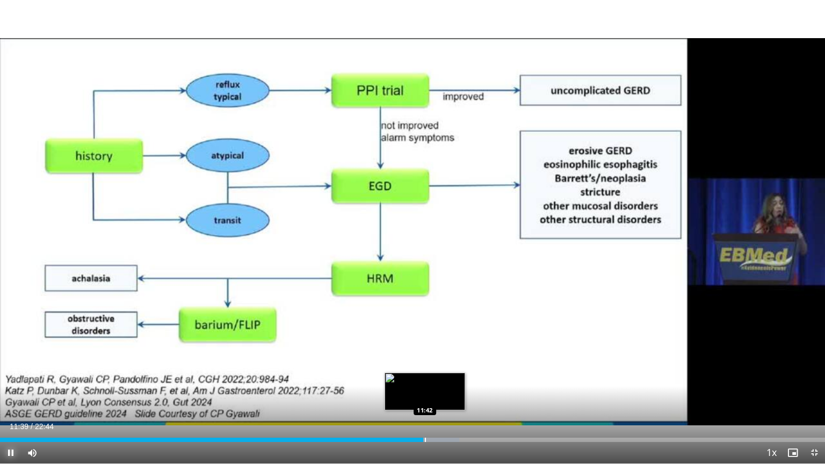
click at [425, 373] on div "Progress Bar" at bounding box center [425, 440] width 1 height 4
click at [432, 373] on div "Progress Bar" at bounding box center [432, 440] width 1 height 4
click at [440, 373] on div "Progress Bar" at bounding box center [440, 440] width 1 height 4
click at [450, 373] on div "Progress Bar" at bounding box center [450, 440] width 1 height 4
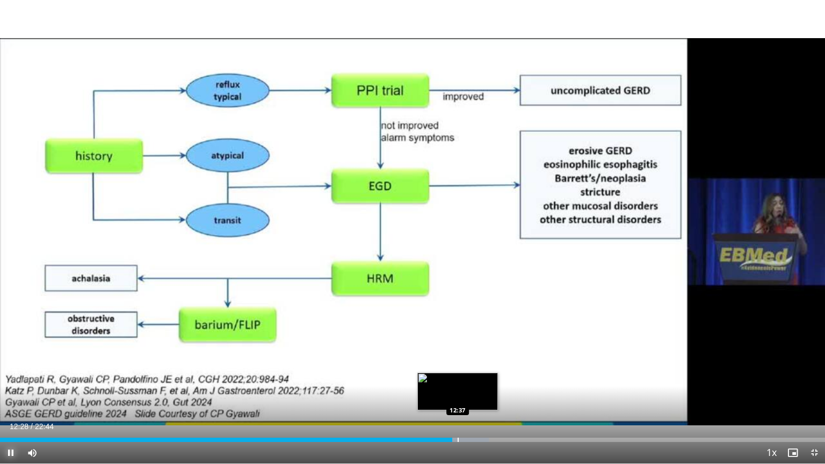
click at [457, 373] on div "Progress Bar" at bounding box center [457, 440] width 1 height 4
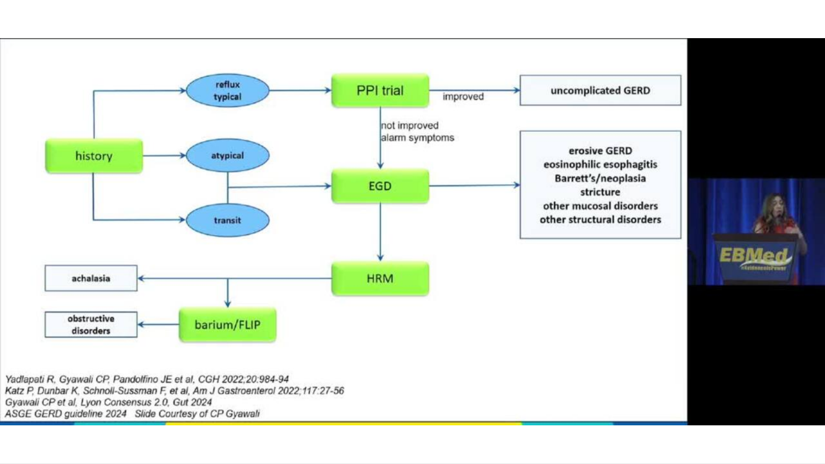
click at [460, 373] on div "10 seconds Tap to unmute" at bounding box center [412, 231] width 825 height 463
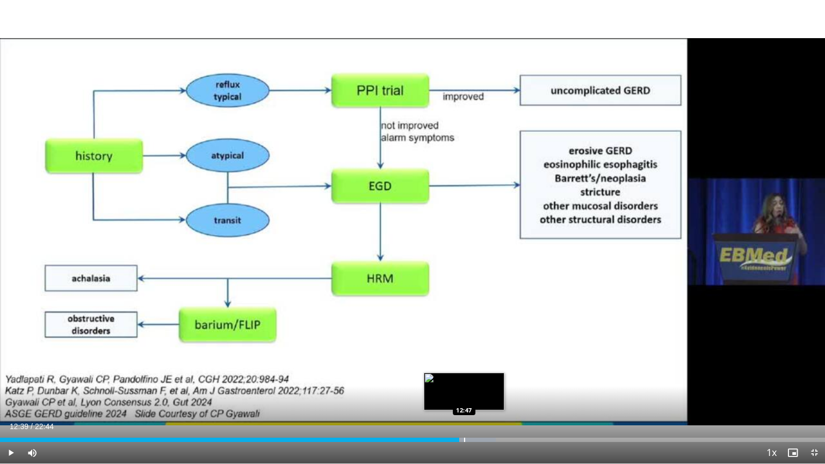
click at [464, 373] on div "Progress Bar" at bounding box center [464, 440] width 1 height 4
click at [465, 373] on div "Progress Bar" at bounding box center [465, 440] width 1 height 4
click at [469, 373] on div "Progress Bar" at bounding box center [469, 440] width 1 height 4
click at [479, 373] on div "Loaded : 61.45% 12:56 13:10" at bounding box center [412, 437] width 825 height 10
click at [484, 373] on div "Loaded : 61.55% 13:14 13:21" at bounding box center [412, 437] width 825 height 10
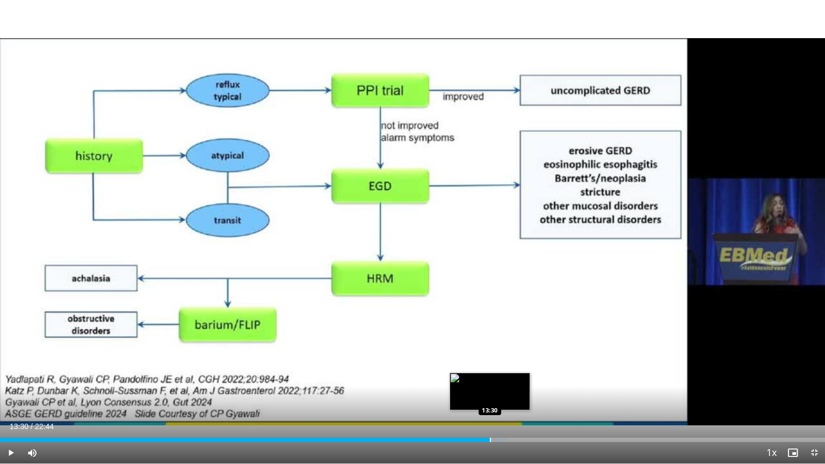
click at [490, 373] on div "Progress Bar" at bounding box center [490, 440] width 1 height 4
click at [496, 373] on div "Progress Bar" at bounding box center [496, 440] width 1 height 4
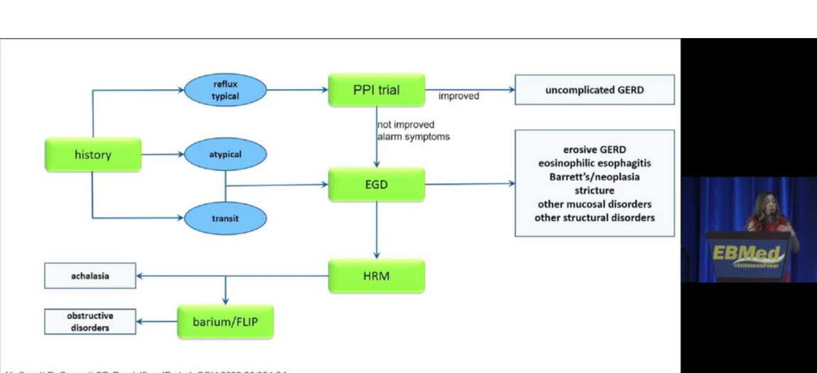
scroll to position [0, 0]
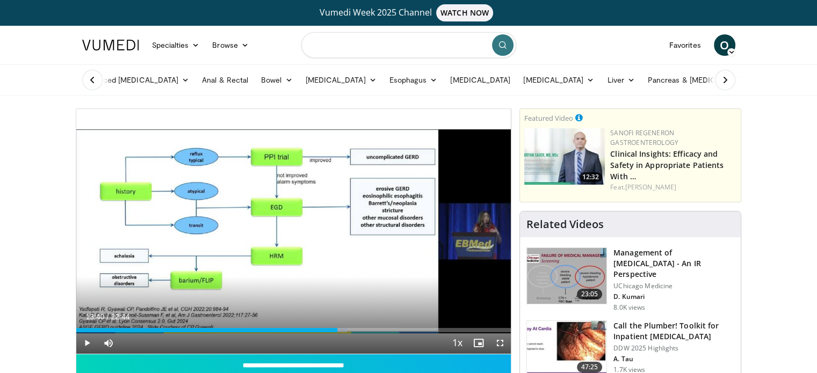
click at [355, 45] on input "Search topics, interventions" at bounding box center [408, 45] width 215 height 26
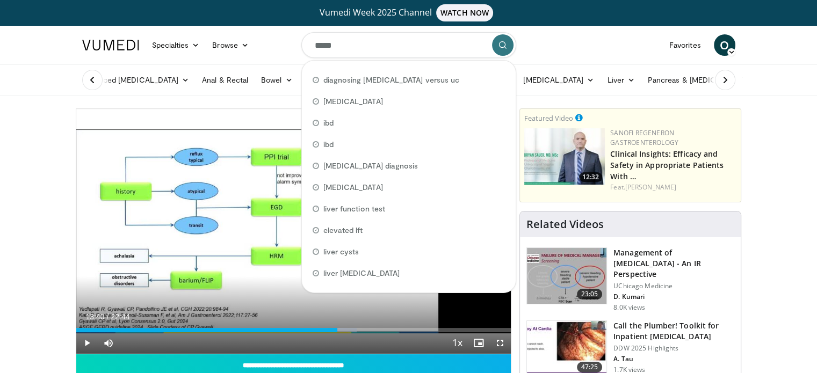
type input "******"
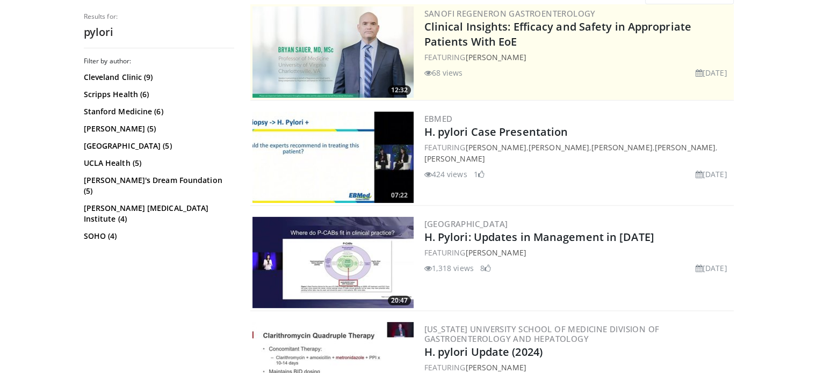
scroll to position [142, 0]
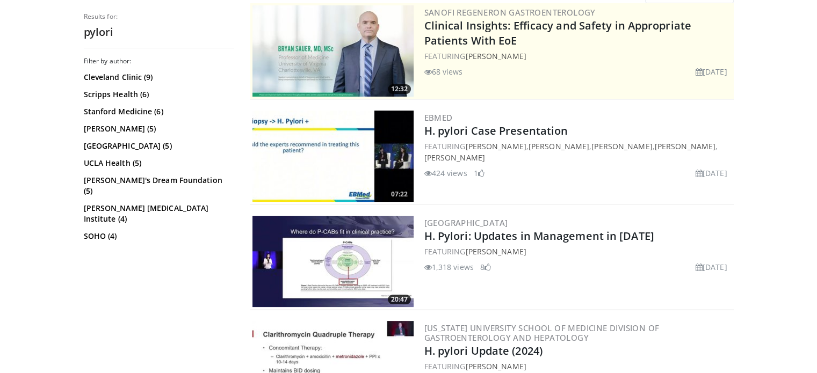
click at [309, 263] on img at bounding box center [332, 261] width 161 height 91
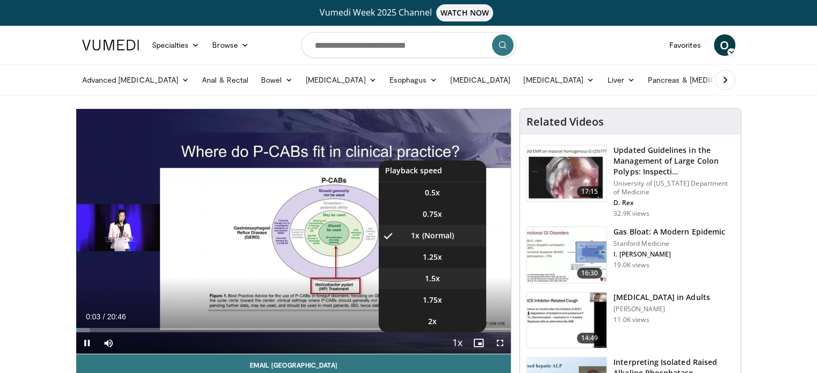
click at [446, 272] on li "1.5x" at bounding box center [431, 278] width 107 height 21
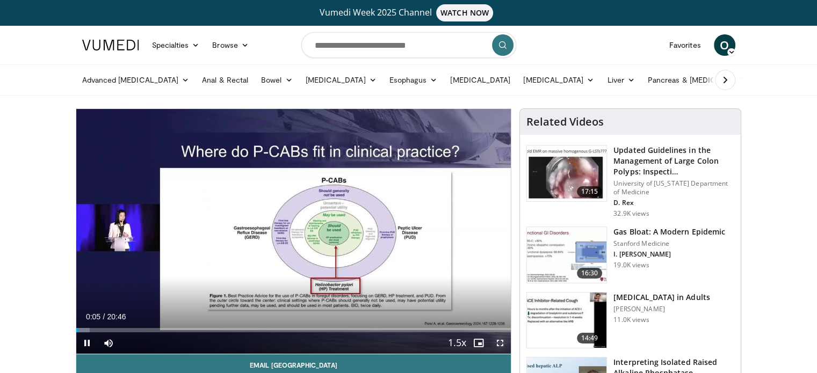
click at [499, 343] on span "Video Player" at bounding box center [499, 342] width 21 height 21
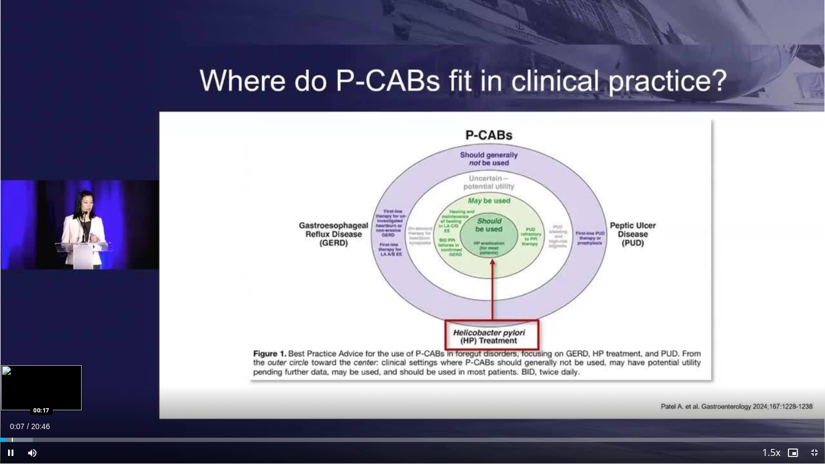
click at [12, 373] on div "Progress Bar" at bounding box center [12, 440] width 1 height 4
click at [21, 373] on div "Loaded : 6.36% 00:24 00:31" at bounding box center [412, 437] width 825 height 10
click at [27, 373] on div "Loaded : 7.96% 00:35 00:40" at bounding box center [412, 437] width 825 height 10
click at [34, 373] on div "Loaded : 8.75% 00:42 00:51" at bounding box center [412, 437] width 825 height 10
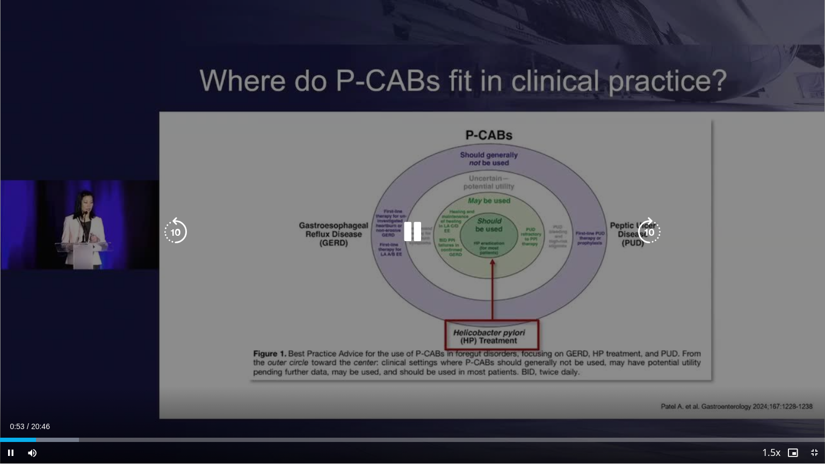
click at [39, 373] on div "Loaded : 9.55% 00:53 00:51" at bounding box center [412, 437] width 825 height 10
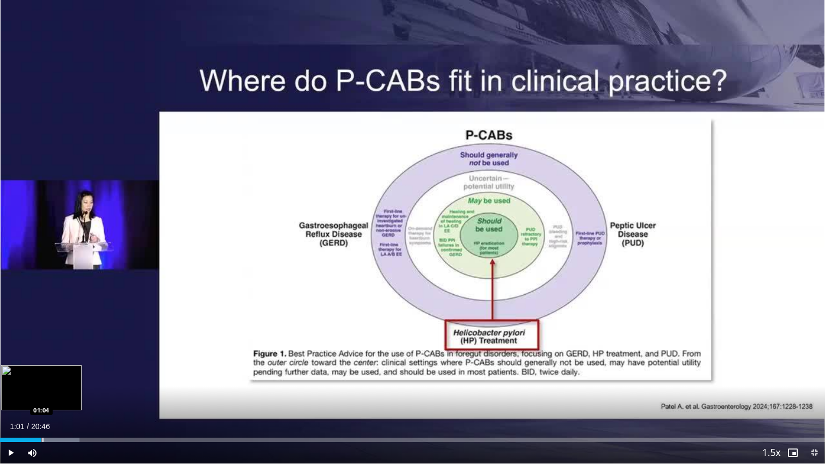
click at [42, 373] on div "Loaded : 9.63% 01:01 01:04" at bounding box center [412, 437] width 825 height 10
click at [49, 373] on div "Loaded : 10.34% 01:06 01:13" at bounding box center [412, 437] width 825 height 10
click at [55, 373] on div "Loaded : 10.34% 01:15 01:23" at bounding box center [412, 437] width 825 height 10
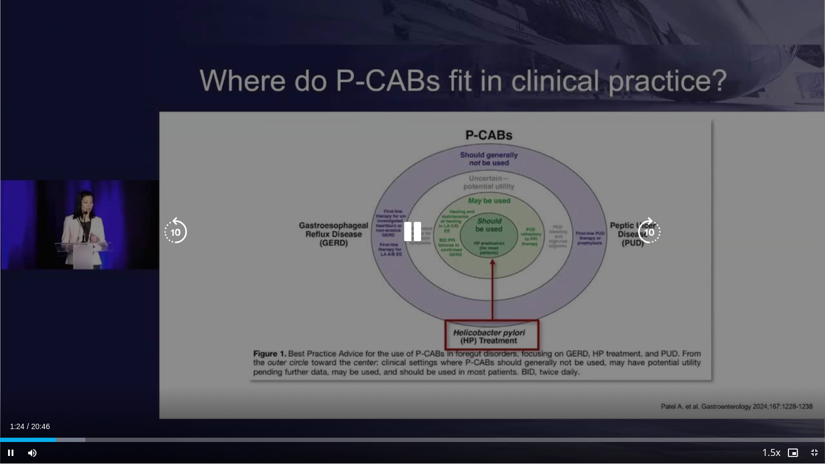
click at [63, 373] on div "Loaded : 10.34% 01:24 01:23" at bounding box center [412, 437] width 825 height 10
click at [74, 373] on div "Loaded : 10.34% 01:37 01:23" at bounding box center [412, 437] width 825 height 10
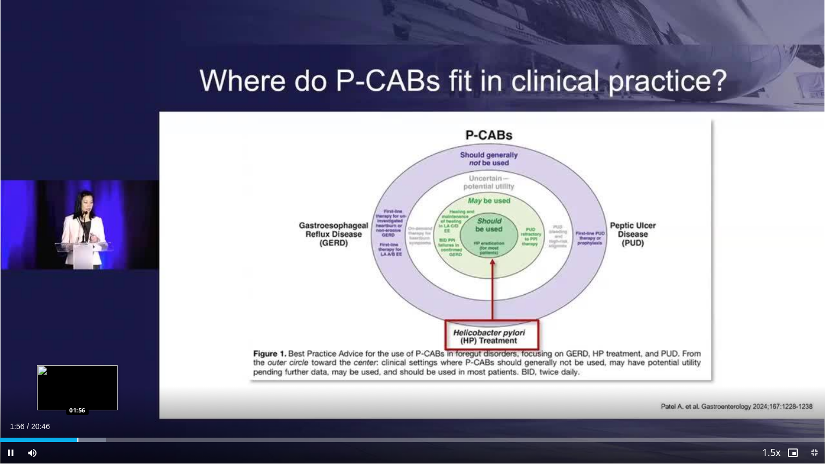
click at [77, 373] on div "Loaded : 12.84% 01:56 01:56" at bounding box center [412, 437] width 825 height 10
click at [85, 373] on div "Loaded : 14.33% 01:58 02:08" at bounding box center [412, 437] width 825 height 10
click at [91, 373] on div "Loaded : 14.45% 02:10 02:08" at bounding box center [412, 437] width 825 height 10
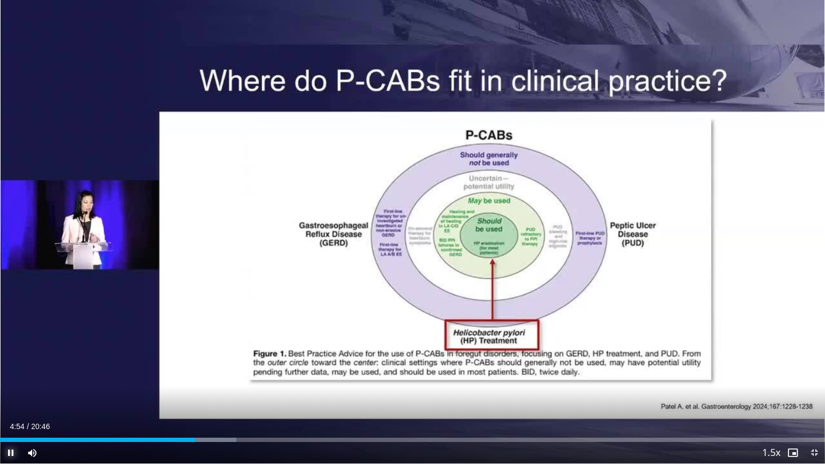
click at [5, 373] on span "Video Player" at bounding box center [10, 452] width 21 height 21
click at [11, 373] on span "Video Player" at bounding box center [10, 452] width 21 height 21
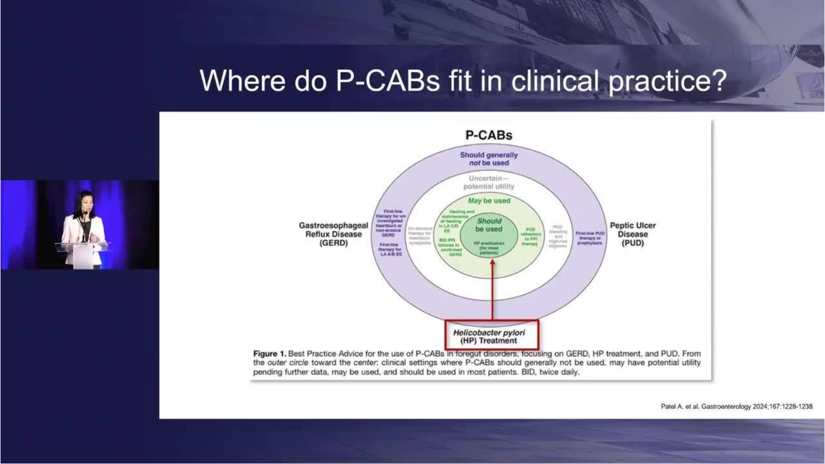
click at [11, 373] on div "10 seconds Tap to unmute" at bounding box center [412, 231] width 825 height 463
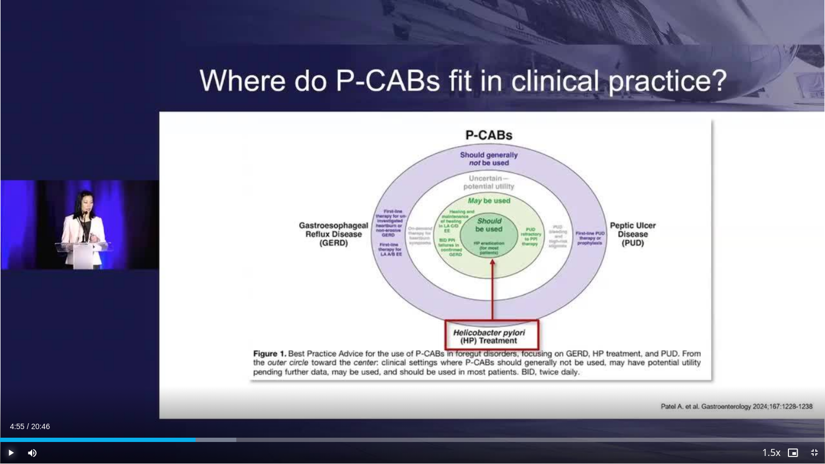
click at [11, 373] on span "Video Player" at bounding box center [10, 452] width 21 height 21
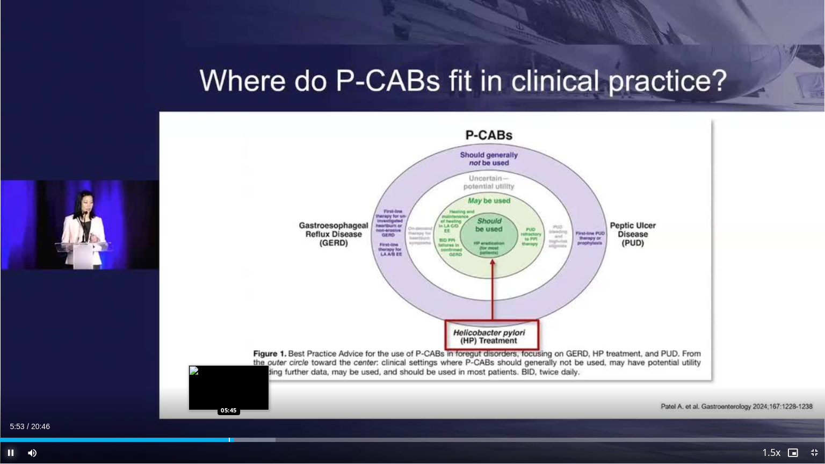
click at [229, 373] on div "Progress Bar" at bounding box center [229, 440] width 1 height 4
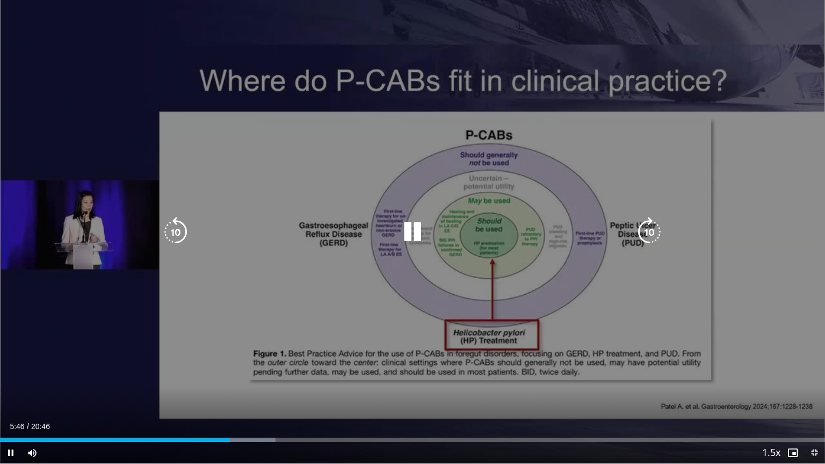
click at [222, 373] on video-js "**********" at bounding box center [412, 232] width 825 height 464
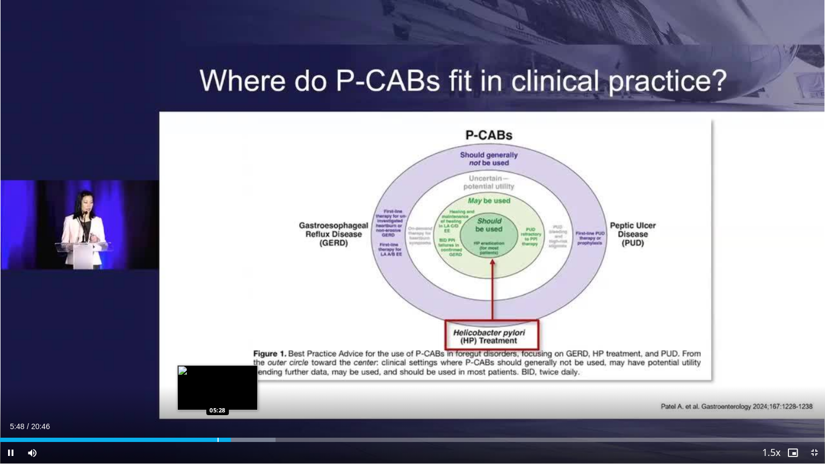
click at [217, 373] on div "05:48" at bounding box center [115, 440] width 231 height 4
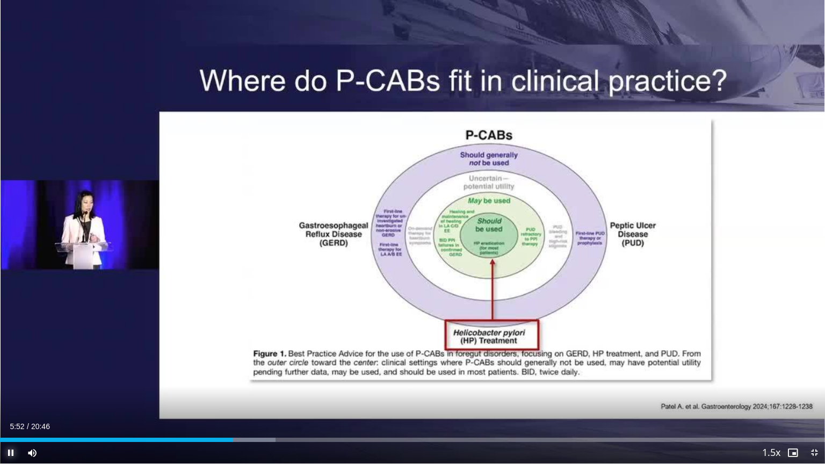
click at [7, 373] on span "Video Player" at bounding box center [10, 452] width 21 height 21
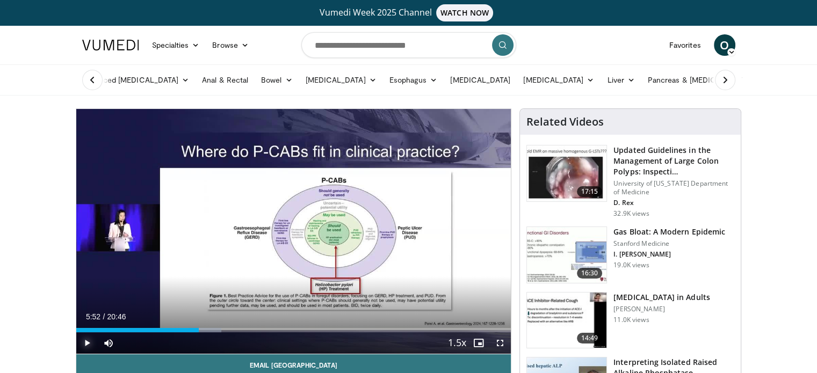
click at [83, 345] on span "Video Player" at bounding box center [86, 342] width 21 height 21
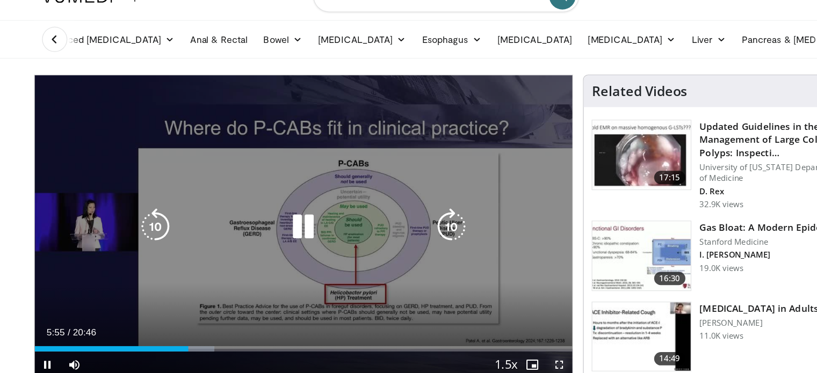
drag, startPoint x: 499, startPoint y: 341, endPoint x: 558, endPoint y: 428, distance: 104.7
click at [499, 341] on span "Video Player" at bounding box center [499, 342] width 21 height 21
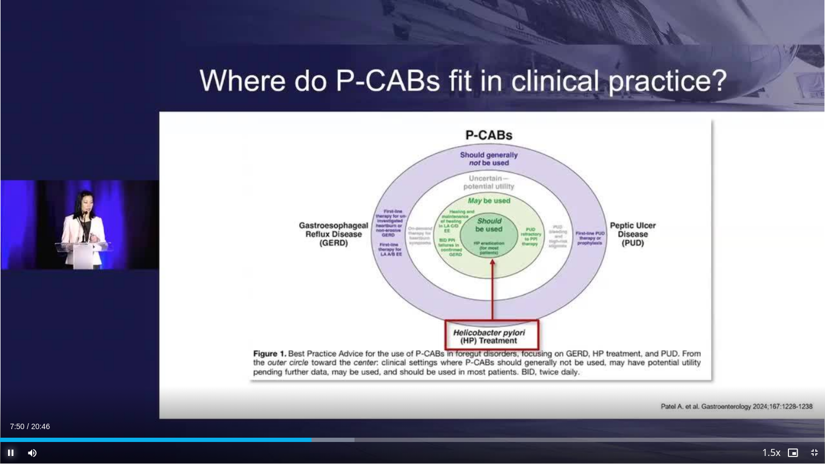
click at [8, 373] on span "Video Player" at bounding box center [10, 452] width 21 height 21
click at [10, 373] on span "Video Player" at bounding box center [10, 452] width 21 height 21
click at [13, 373] on span "Video Player" at bounding box center [10, 452] width 21 height 21
click at [10, 373] on span "Video Player" at bounding box center [10, 452] width 21 height 21
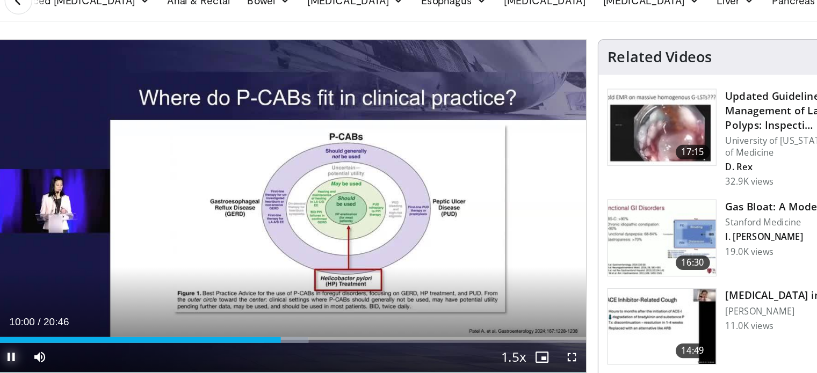
click at [86, 341] on span "Video Player" at bounding box center [86, 342] width 21 height 21
click at [86, 342] on span "Video Player" at bounding box center [86, 342] width 21 height 21
click at [88, 339] on span "Video Player" at bounding box center [86, 342] width 21 height 21
click at [86, 340] on span "Video Player" at bounding box center [86, 342] width 21 height 21
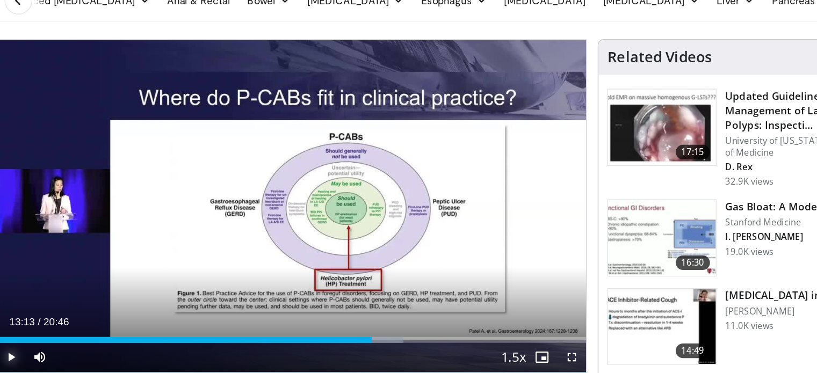
click at [87, 336] on span "Video Player" at bounding box center [86, 342] width 21 height 21
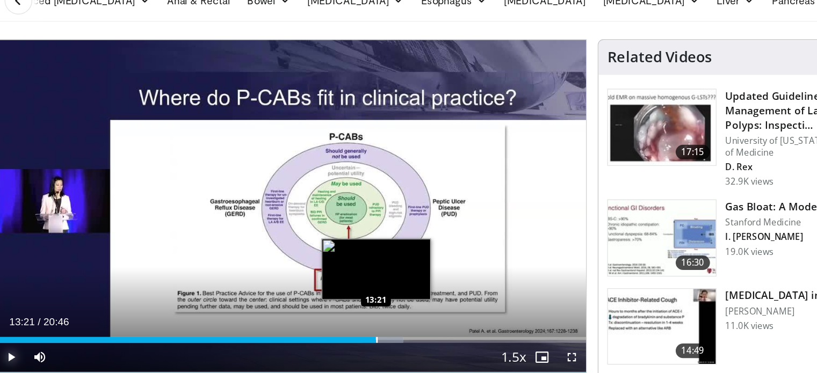
click at [356, 329] on div "Progress Bar" at bounding box center [356, 330] width 1 height 4
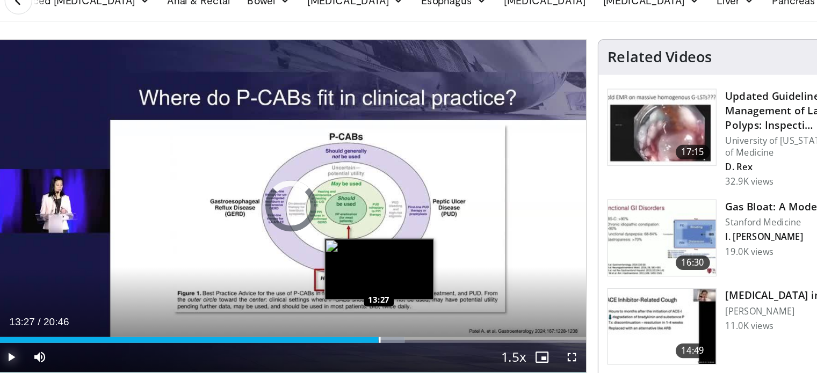
click at [358, 329] on div "Progress Bar" at bounding box center [358, 330] width 1 height 4
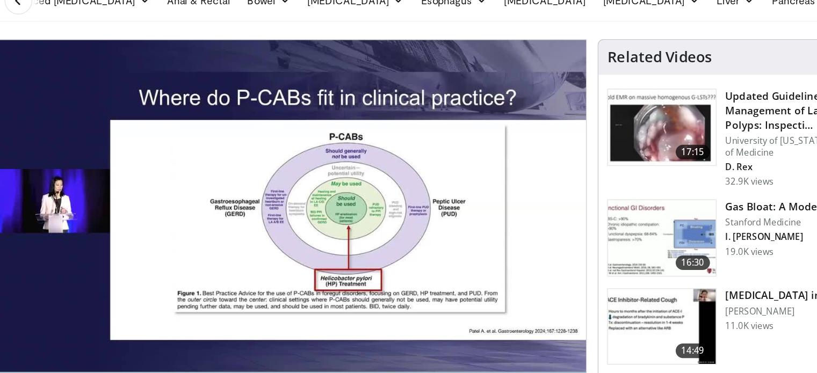
click at [360, 329] on div "10 seconds Tap to unmute" at bounding box center [293, 231] width 435 height 245
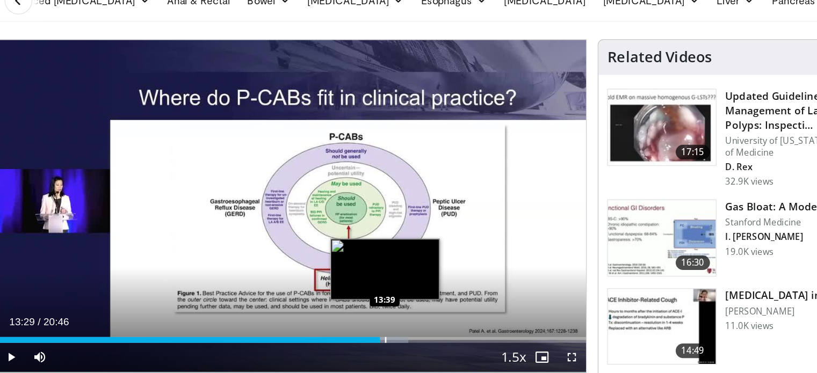
click at [362, 329] on div "Progress Bar" at bounding box center [362, 330] width 1 height 4
click at [363, 331] on div "Progress Bar" at bounding box center [363, 330] width 1 height 4
click at [367, 331] on div "Progress Bar" at bounding box center [367, 330] width 1 height 4
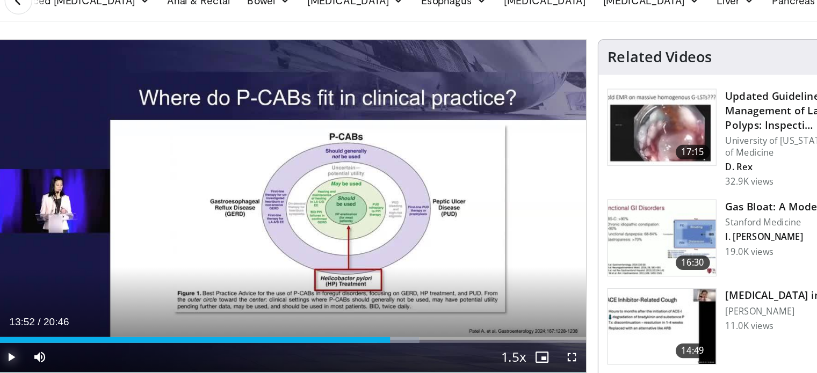
click at [89, 338] on span "Video Player" at bounding box center [86, 342] width 21 height 21
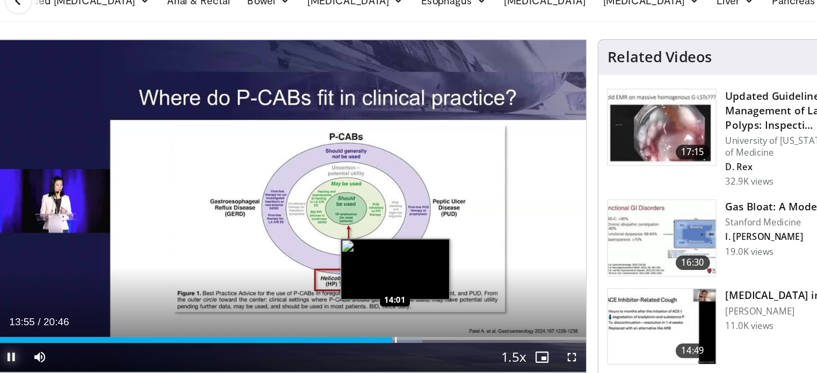
click at [370, 328] on div "Progress Bar" at bounding box center [370, 330] width 1 height 4
click at [374, 328] on div "Progress Bar" at bounding box center [374, 330] width 1 height 4
click at [376, 328] on div "Progress Bar" at bounding box center [376, 330] width 1 height 4
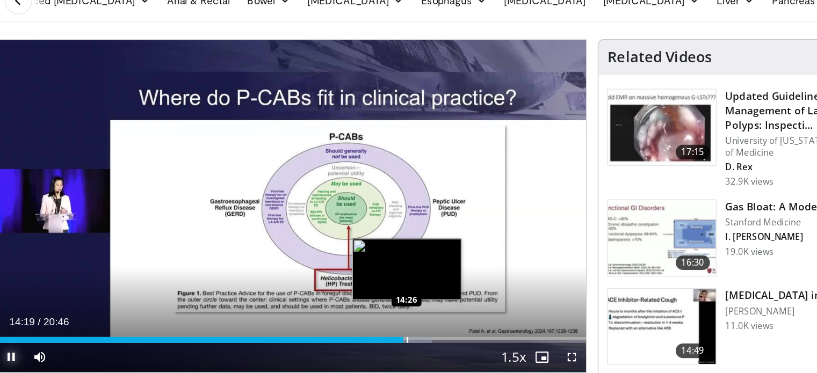
click at [378, 328] on div "Progress Bar" at bounding box center [378, 330] width 1 height 4
click at [381, 329] on div "Progress Bar" at bounding box center [381, 330] width 1 height 4
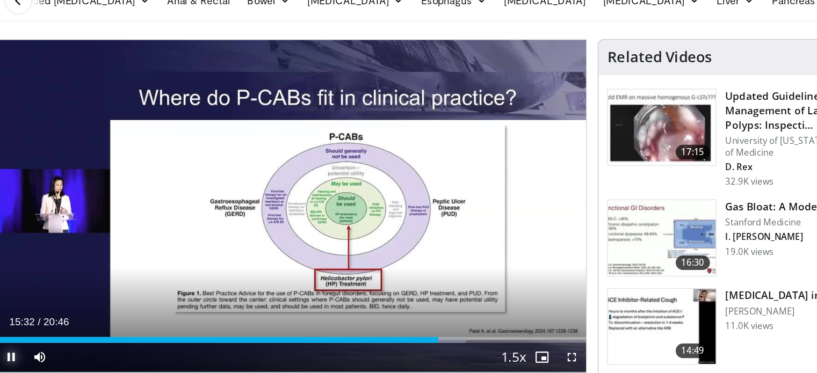
click at [85, 340] on span "Video Player" at bounding box center [86, 342] width 21 height 21
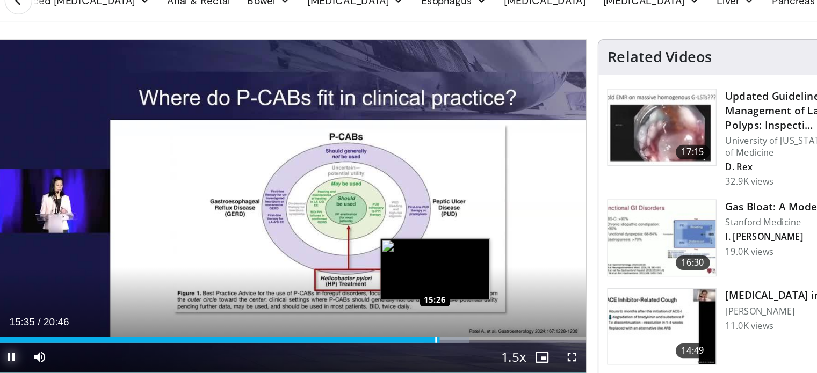
click at [399, 329] on div "Progress Bar" at bounding box center [399, 330] width 1 height 4
click at [393, 329] on div "Progress Bar" at bounding box center [393, 330] width 1 height 4
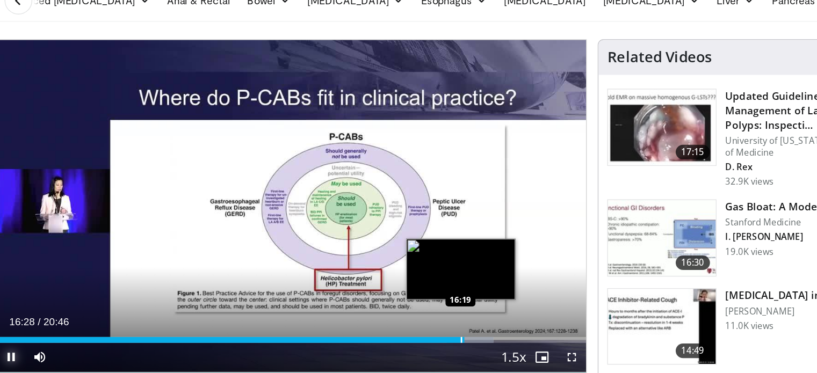
click at [418, 328] on div "Progress Bar" at bounding box center [418, 330] width 1 height 4
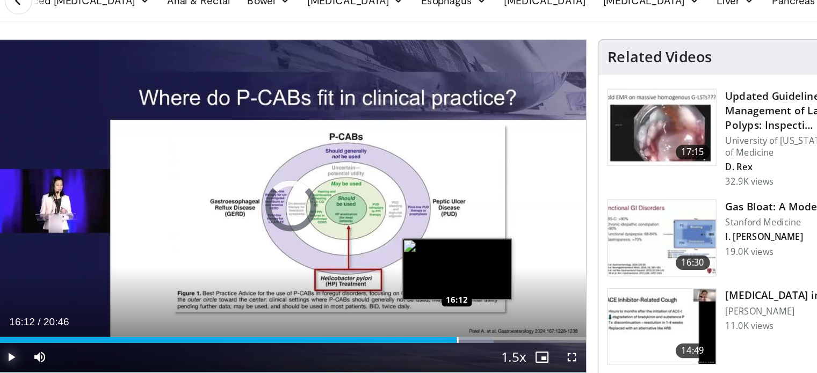
click at [416, 328] on div "Progress Bar" at bounding box center [416, 330] width 1 height 4
click at [413, 328] on div "Progress Bar" at bounding box center [413, 330] width 1 height 4
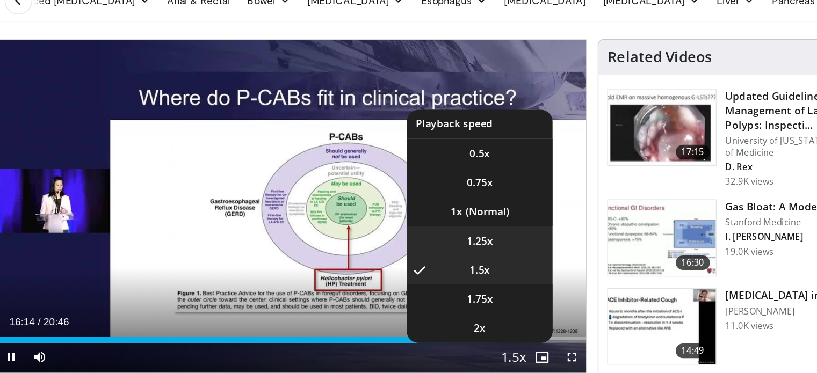
click at [448, 257] on li "1.25x" at bounding box center [431, 256] width 107 height 21
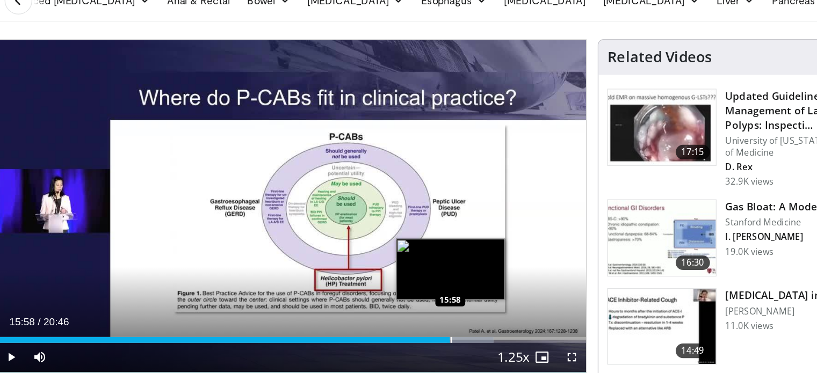
click at [410, 326] on div "Loaded : 84.27% 15:58 15:58" at bounding box center [293, 327] width 435 height 10
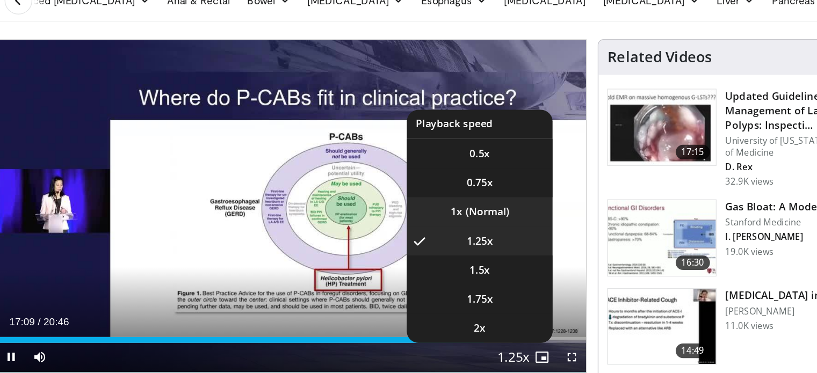
click at [436, 237] on li "1x" at bounding box center [431, 235] width 107 height 21
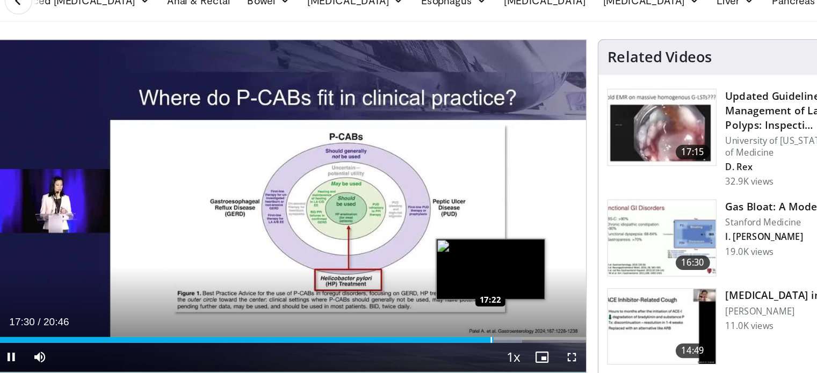
click at [440, 328] on div "Progress Bar" at bounding box center [440, 330] width 1 height 4
click at [443, 329] on div "Progress Bar" at bounding box center [443, 330] width 1 height 4
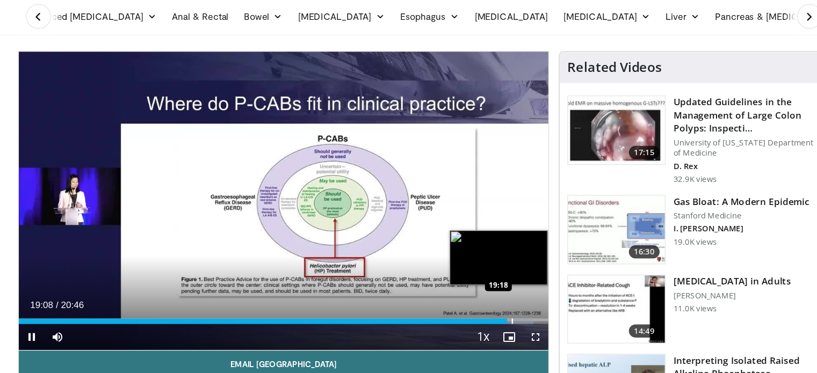
click at [480, 330] on div "Progress Bar" at bounding box center [480, 330] width 1 height 4
click at [482, 328] on div "Progress Bar" at bounding box center [482, 330] width 1 height 4
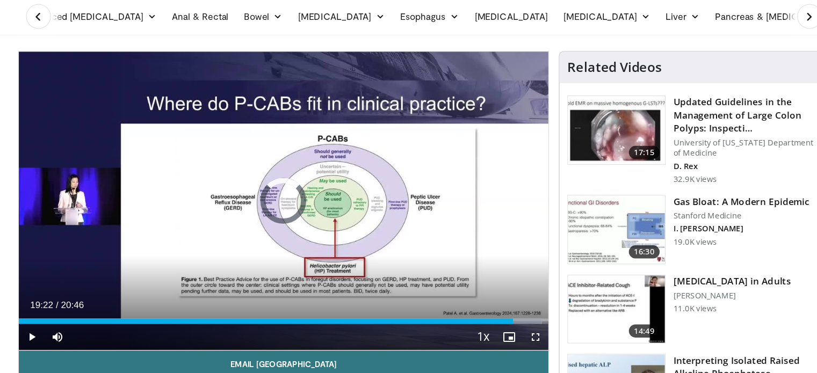
click at [480, 328] on div "Progress Bar" at bounding box center [480, 330] width 1 height 4
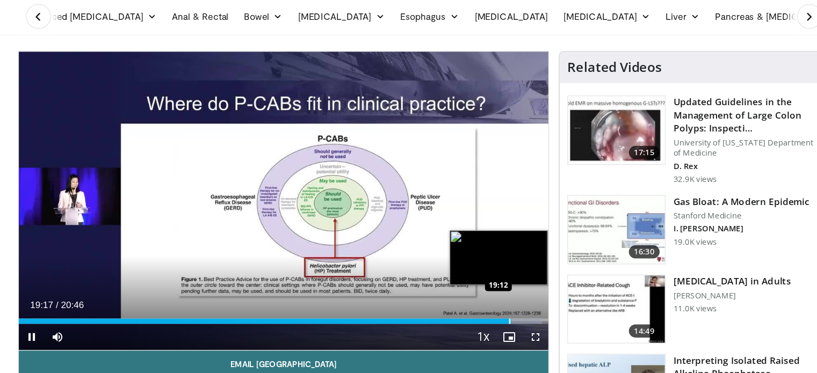
click at [478, 328] on div "Progress Bar" at bounding box center [478, 330] width 1 height 4
click at [476, 328] on div "Progress Bar" at bounding box center [476, 330] width 1 height 4
click at [470, 328] on div "Progress Bar" at bounding box center [470, 330] width 1 height 4
click at [467, 328] on div "Progress Bar" at bounding box center [467, 330] width 1 height 4
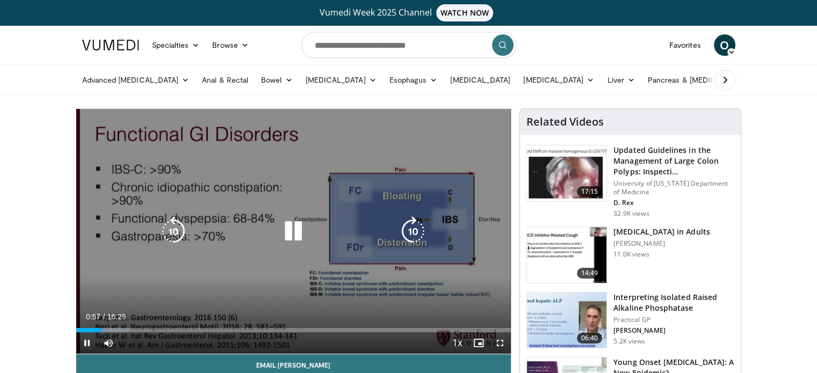
click at [292, 238] on icon "Video Player" at bounding box center [293, 231] width 30 height 30
